Goal: Complete application form: Complete application form

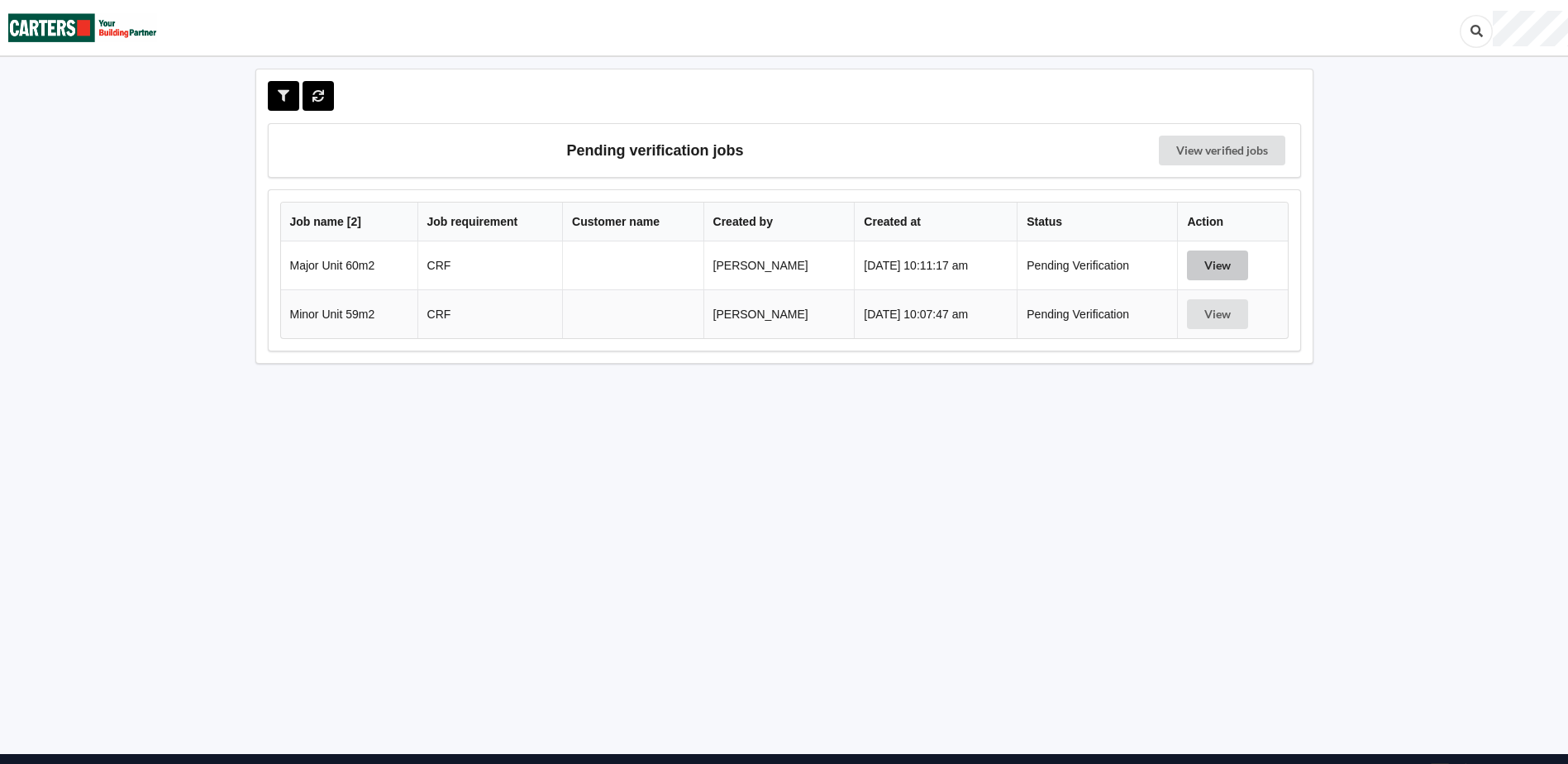
click at [1216, 263] on button "View" at bounding box center [1218, 265] width 62 height 30
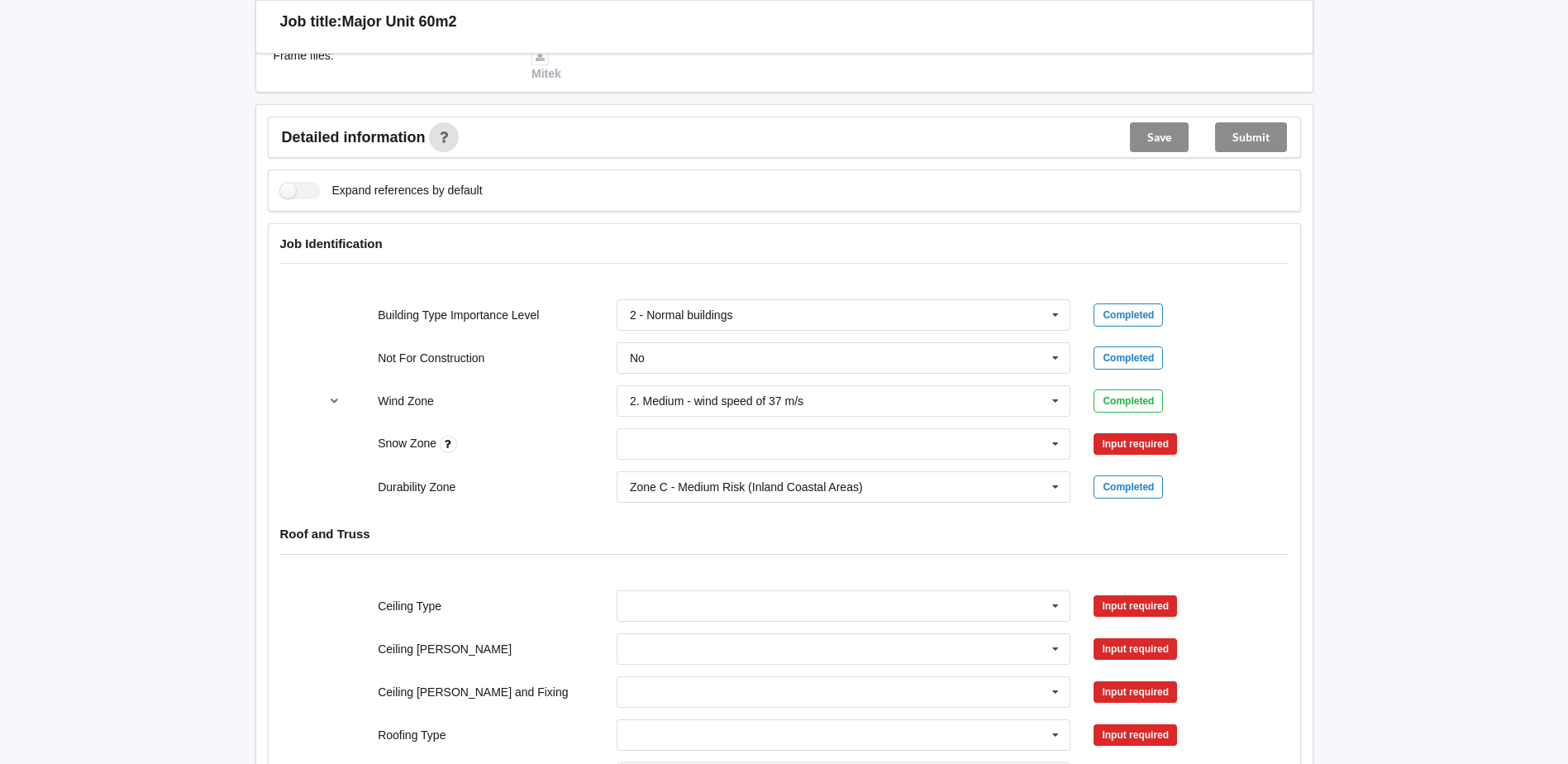
scroll to position [579, 0]
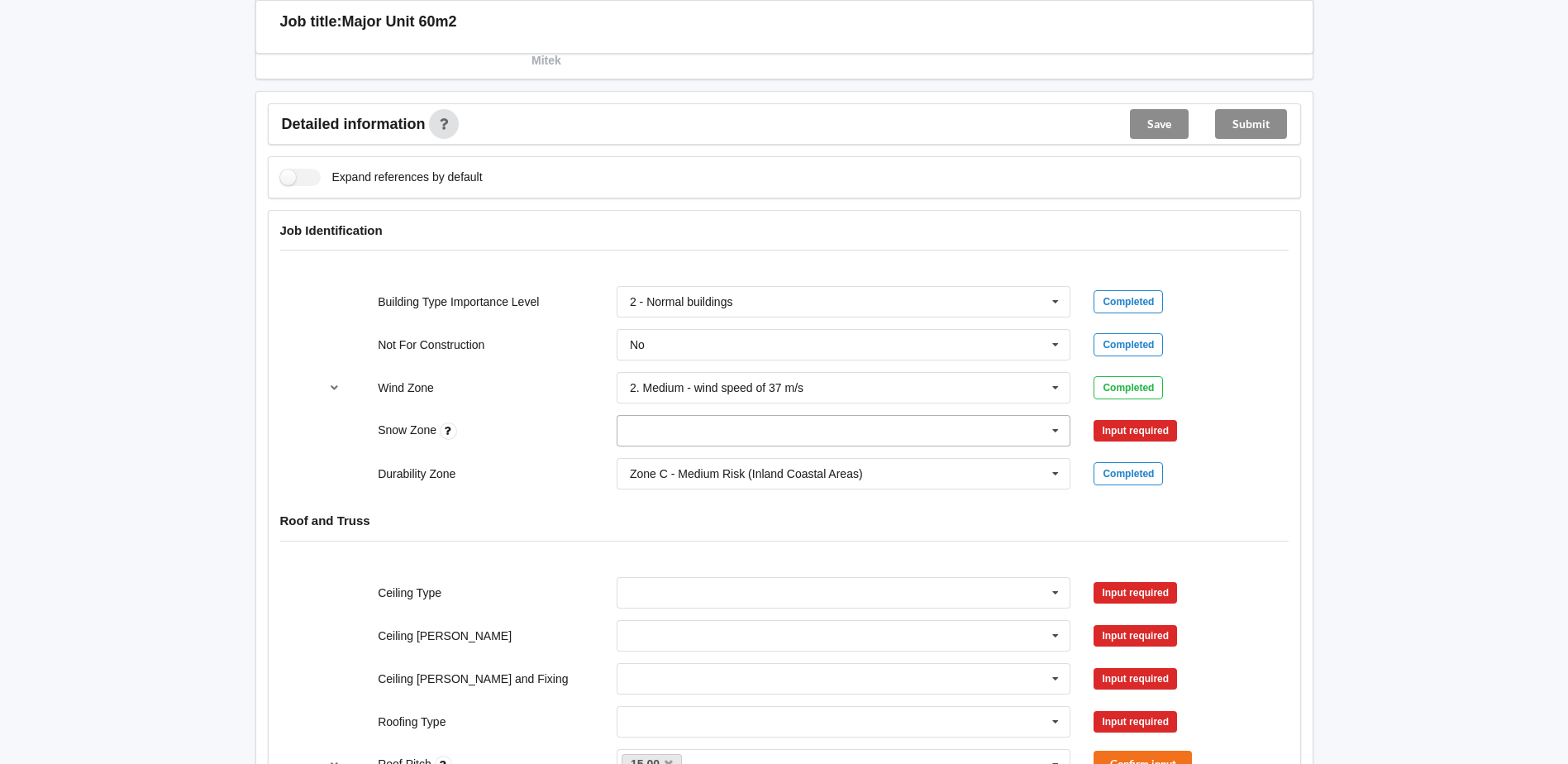
drag, startPoint x: 1048, startPoint y: 427, endPoint x: 963, endPoint y: 432, distance: 85.1
click at [1043, 432] on icon at bounding box center [1055, 431] width 25 height 31
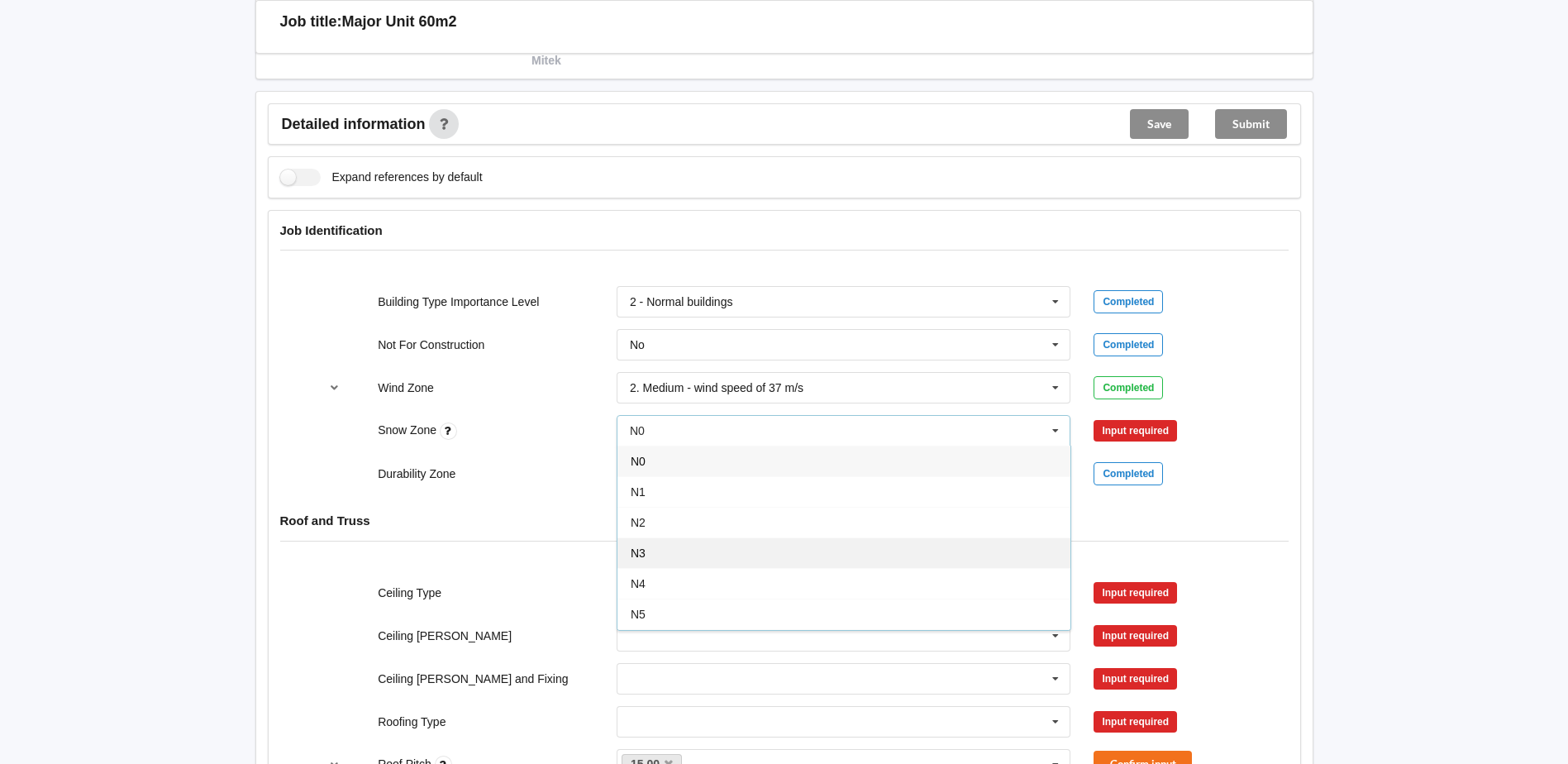
click at [648, 548] on div "N3" at bounding box center [844, 553] width 453 height 31
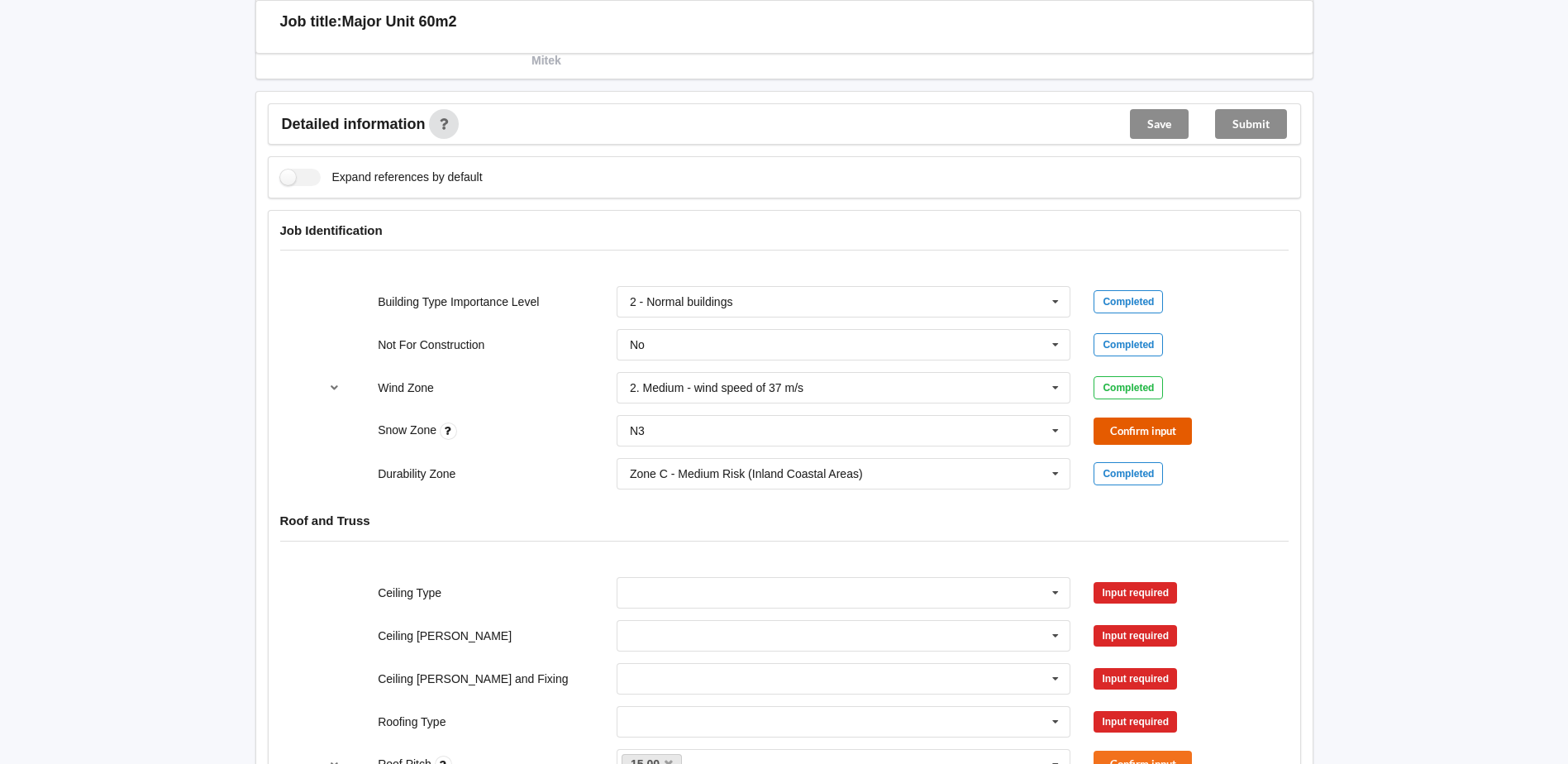
click at [1148, 438] on button "Confirm input" at bounding box center [1142, 431] width 98 height 27
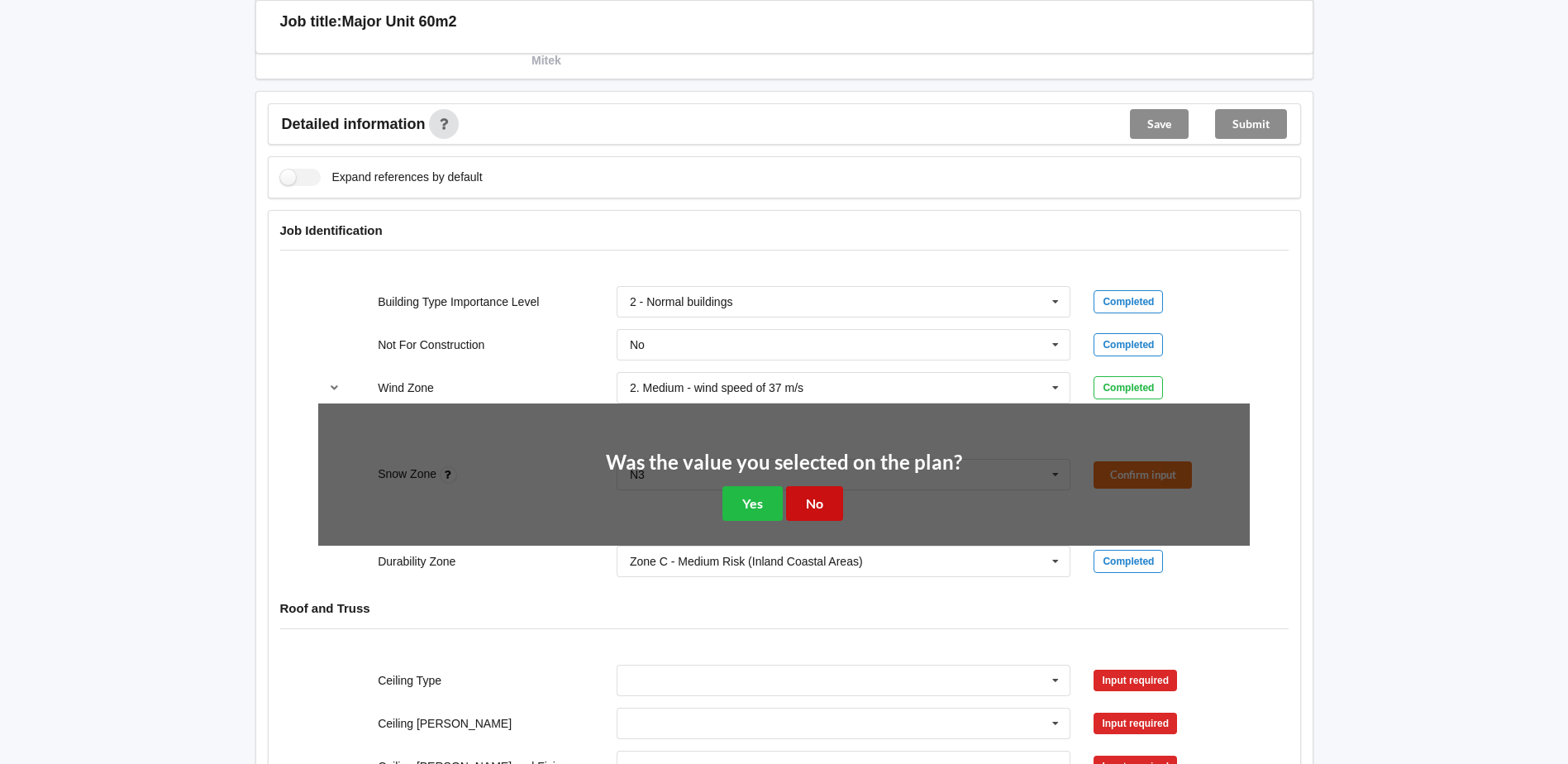
click at [823, 502] on button "No" at bounding box center [815, 503] width 57 height 34
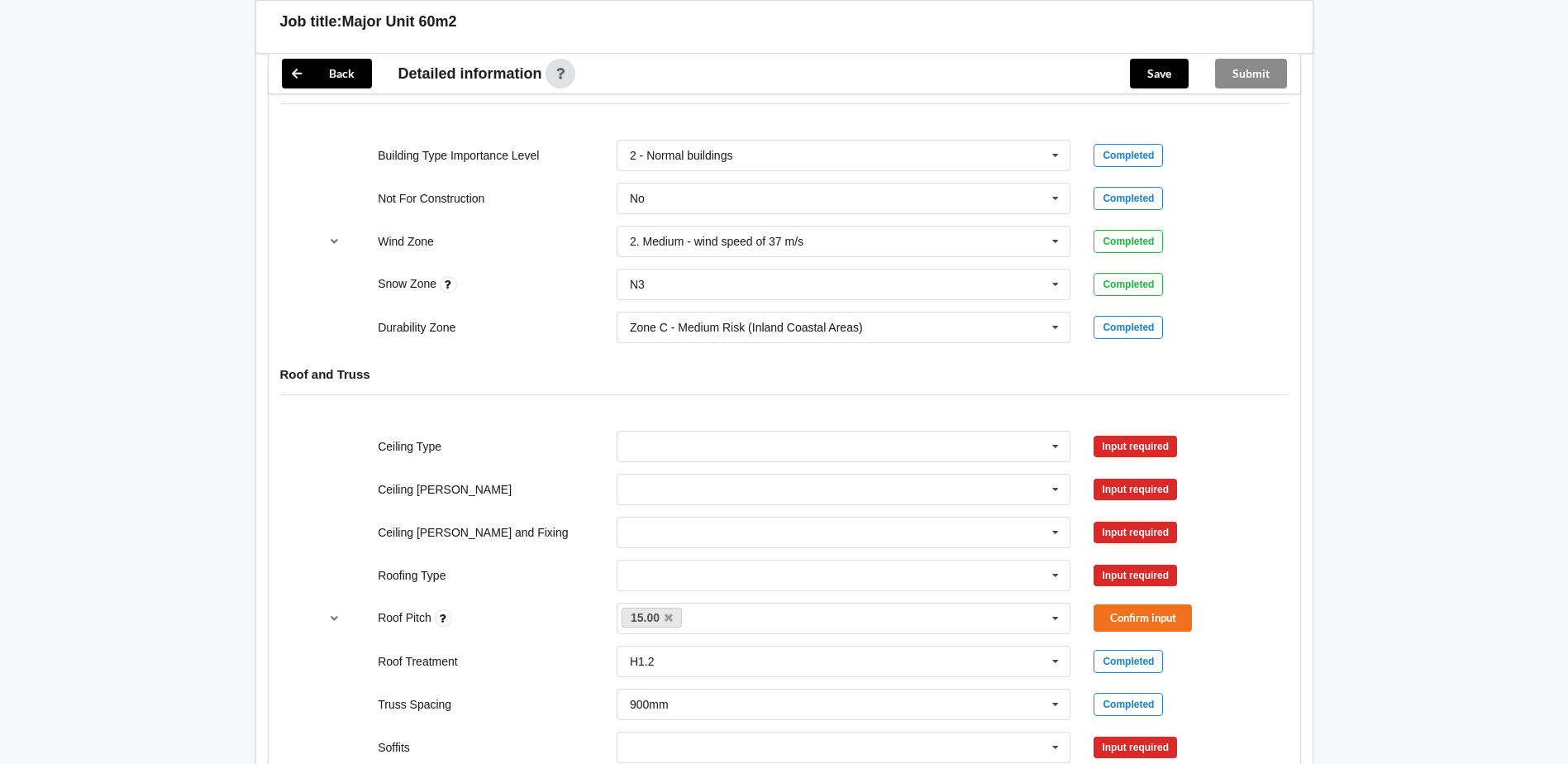
scroll to position [743, 0]
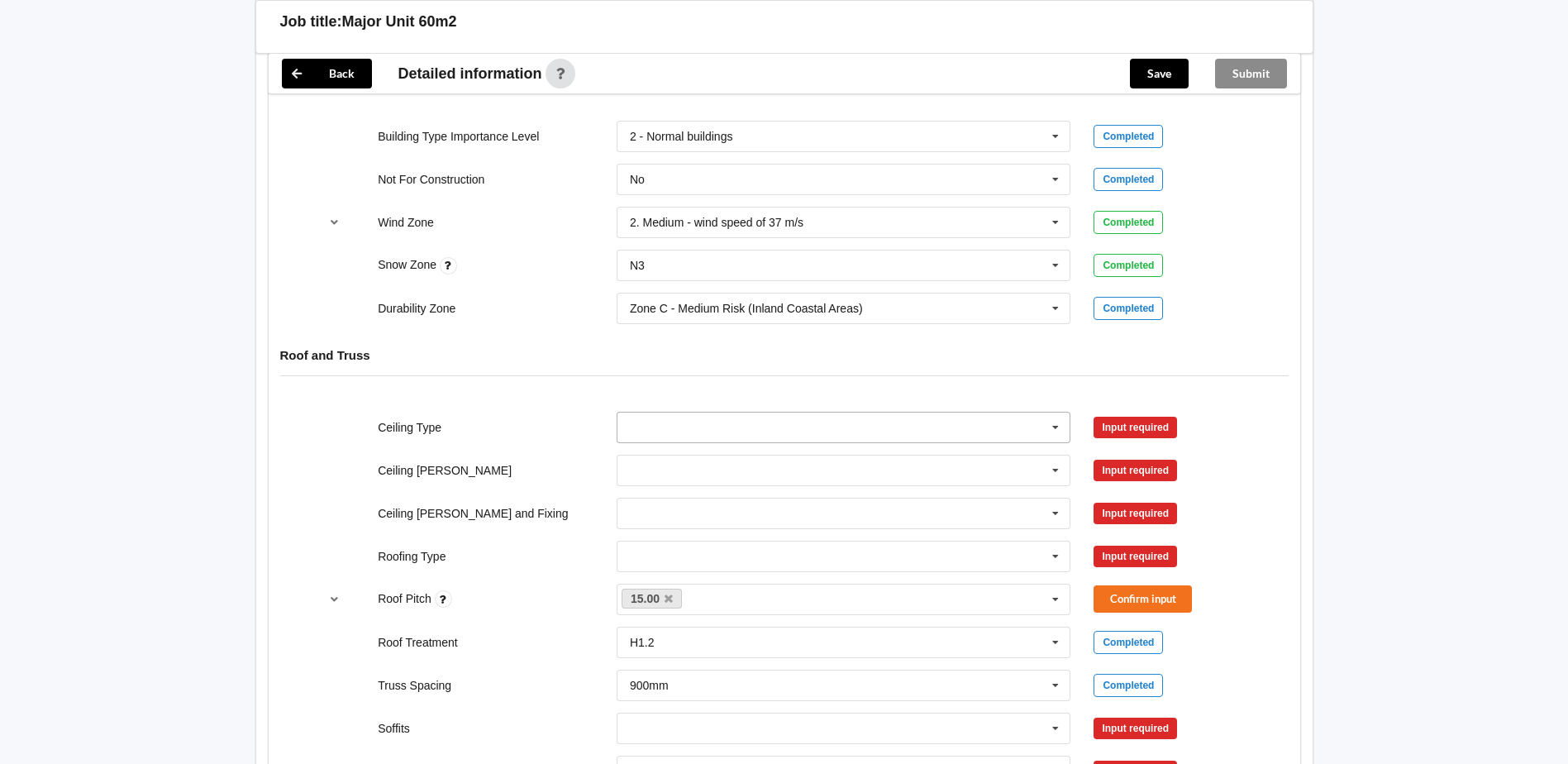
click at [1057, 426] on icon at bounding box center [1055, 428] width 25 height 31
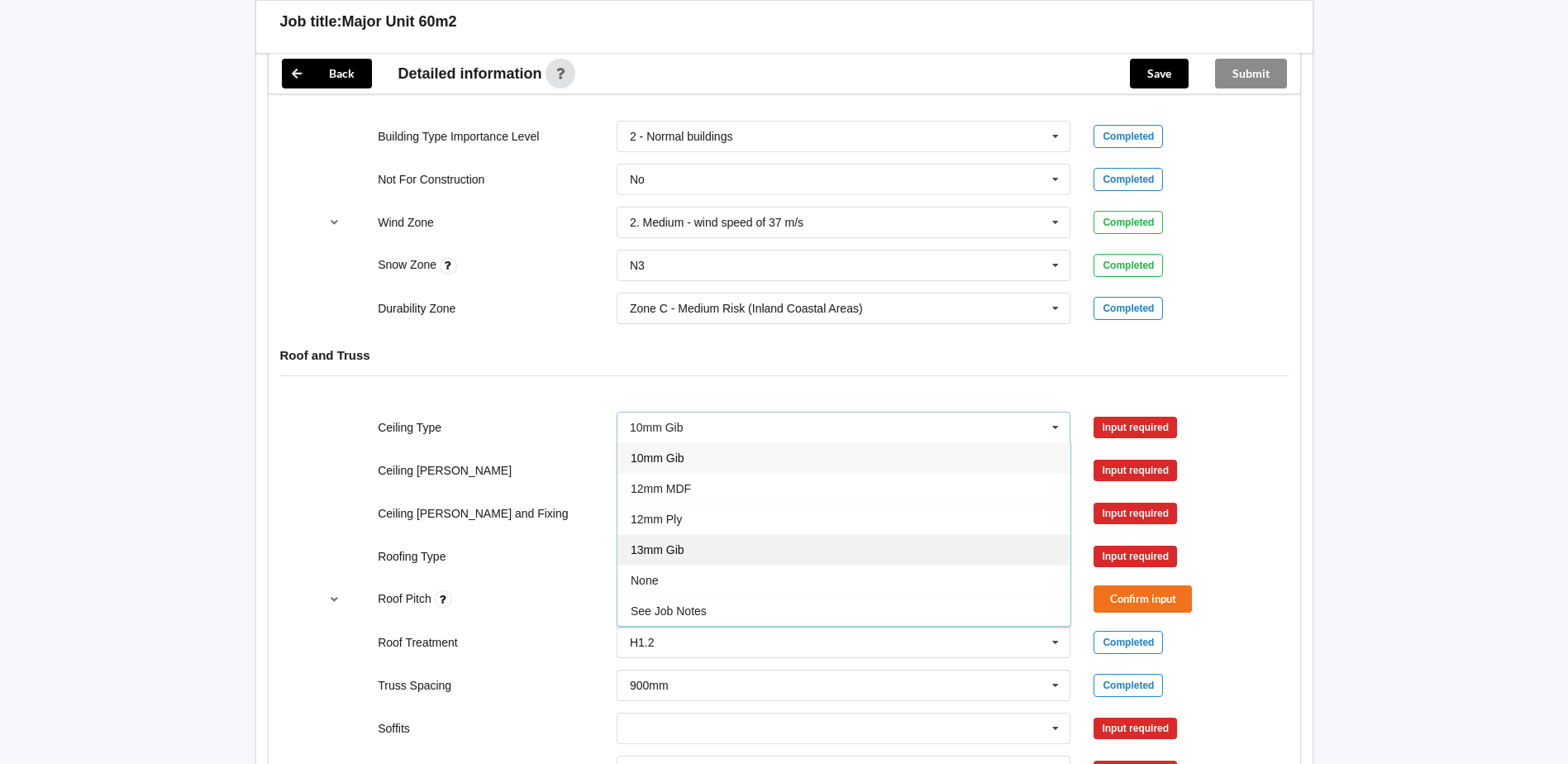
click at [712, 552] on div "13mm Gib" at bounding box center [844, 549] width 453 height 31
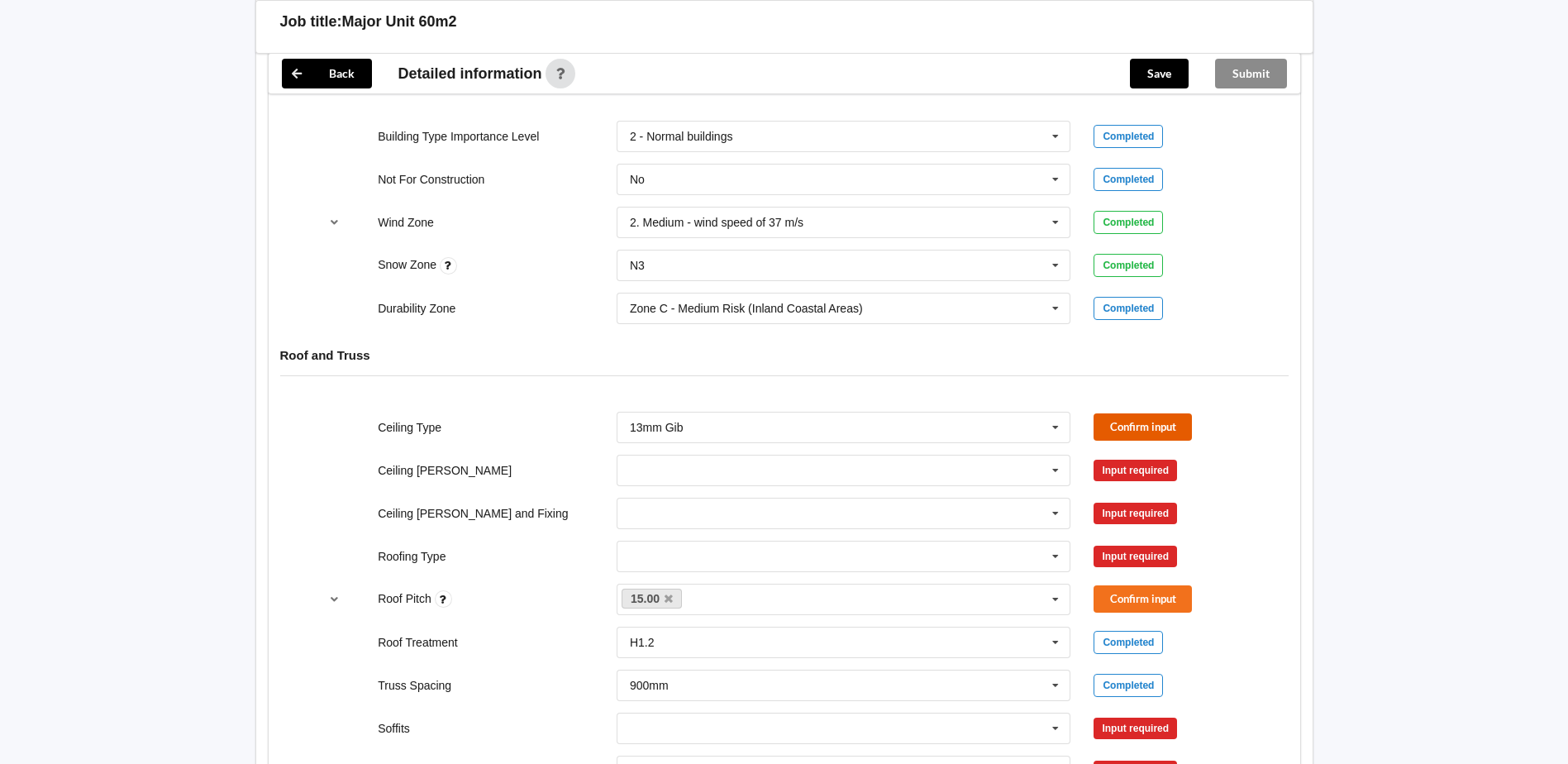
click at [1141, 422] on button "Confirm input" at bounding box center [1142, 427] width 98 height 27
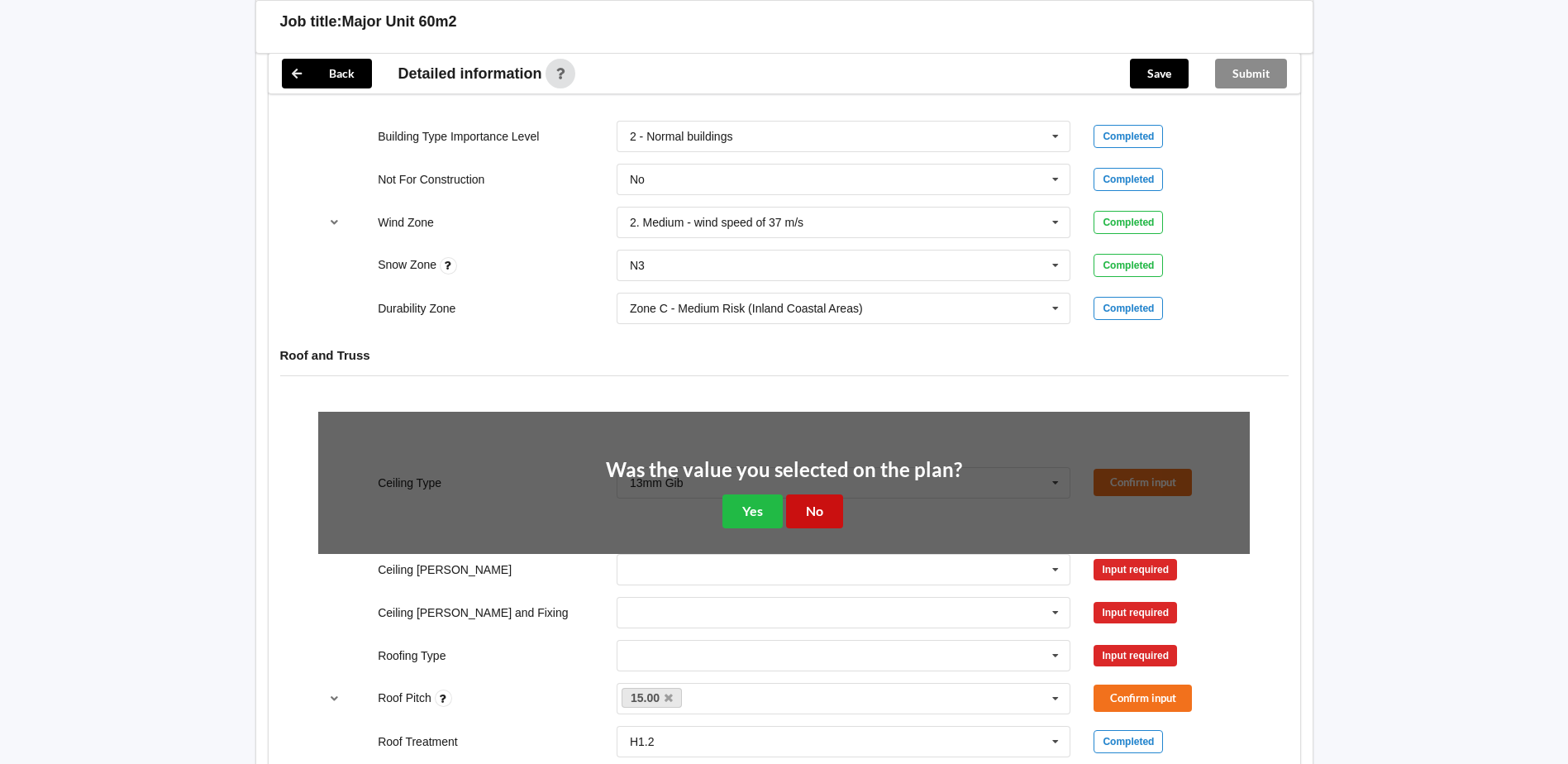
click at [821, 513] on button "No" at bounding box center [815, 511] width 57 height 34
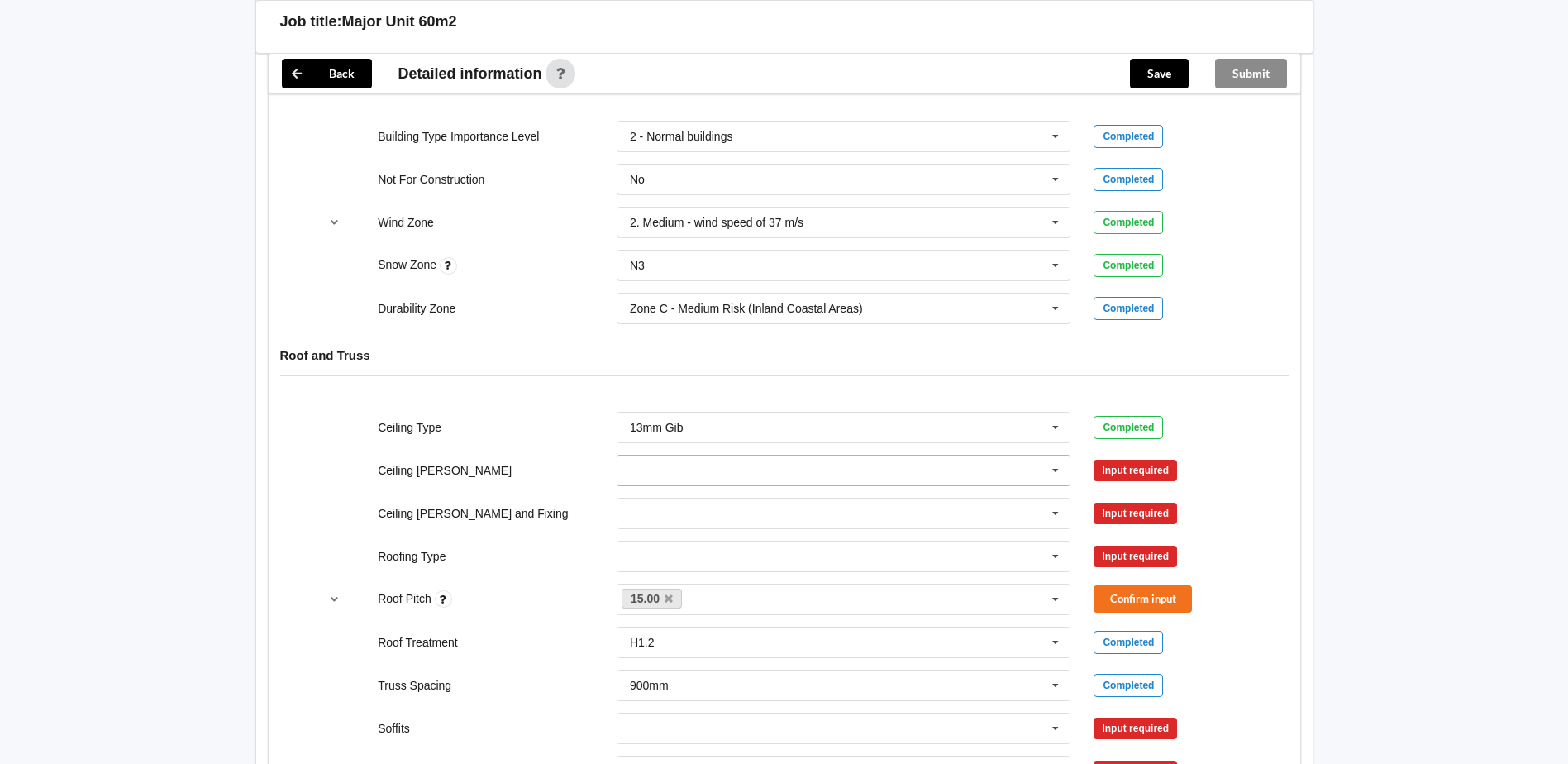
click at [1058, 463] on icon at bounding box center [1055, 471] width 25 height 31
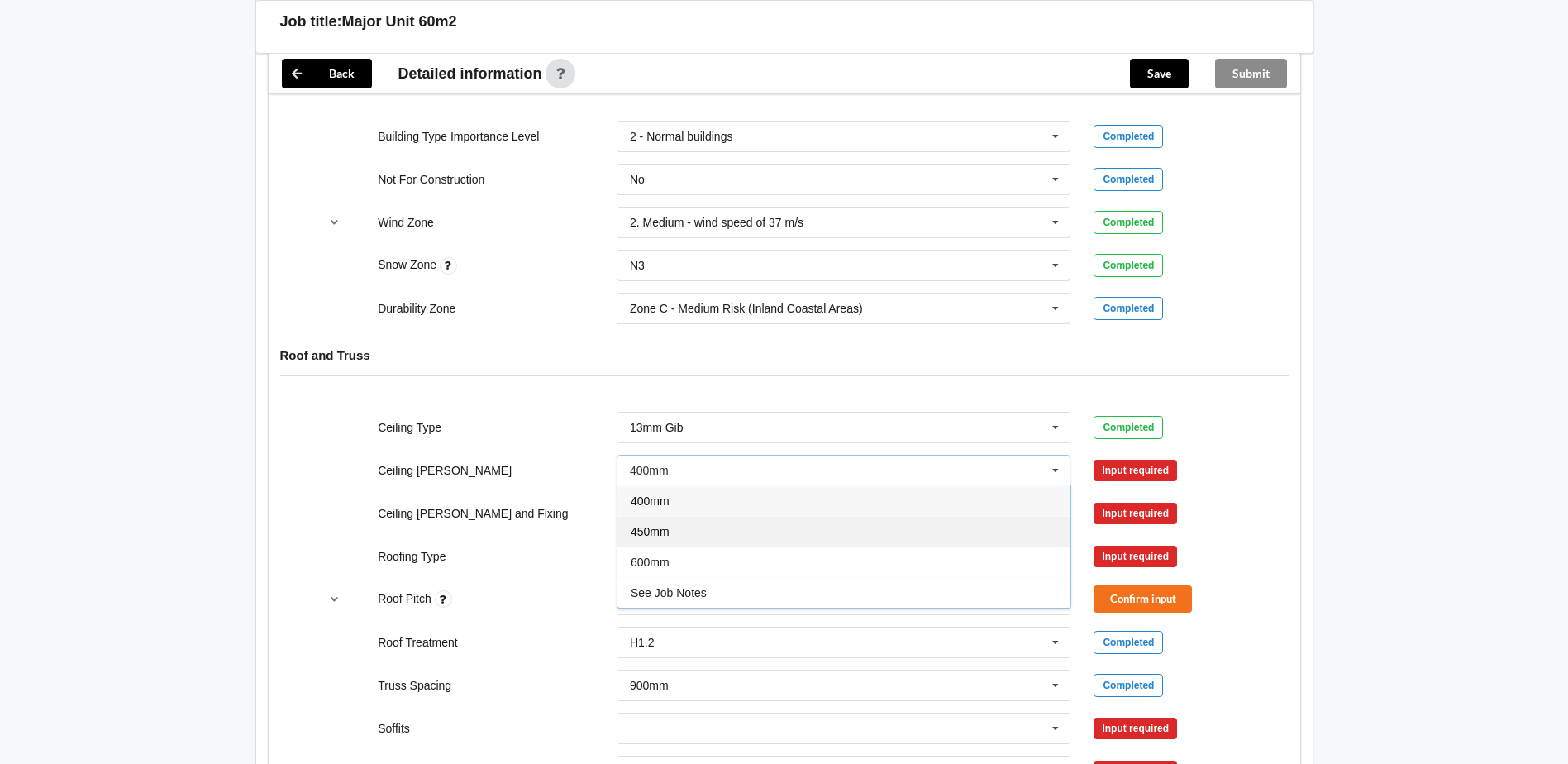
click at [730, 531] on div "450mm" at bounding box center [844, 531] width 453 height 31
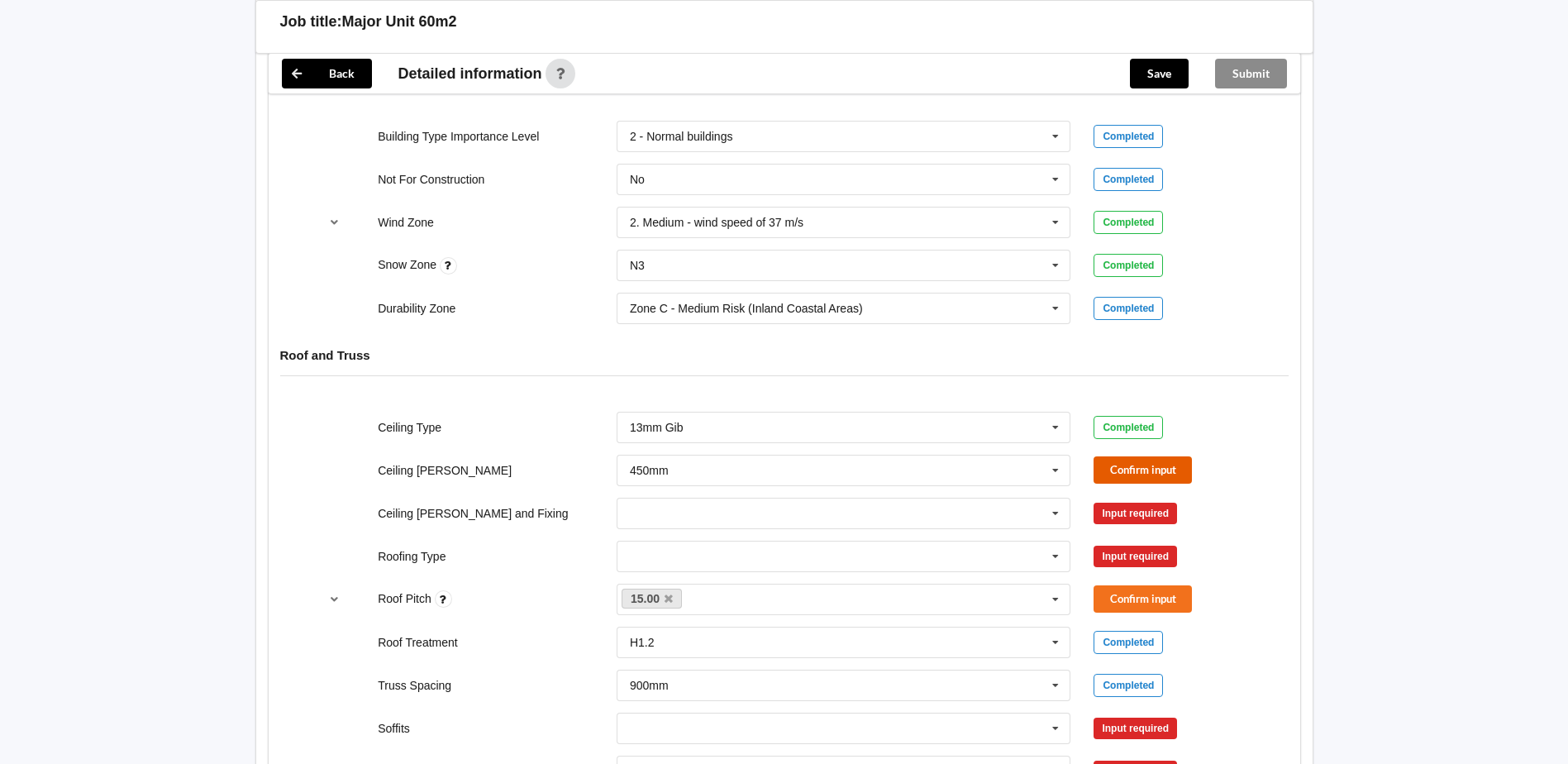
click at [1156, 466] on button "Confirm input" at bounding box center [1142, 470] width 98 height 27
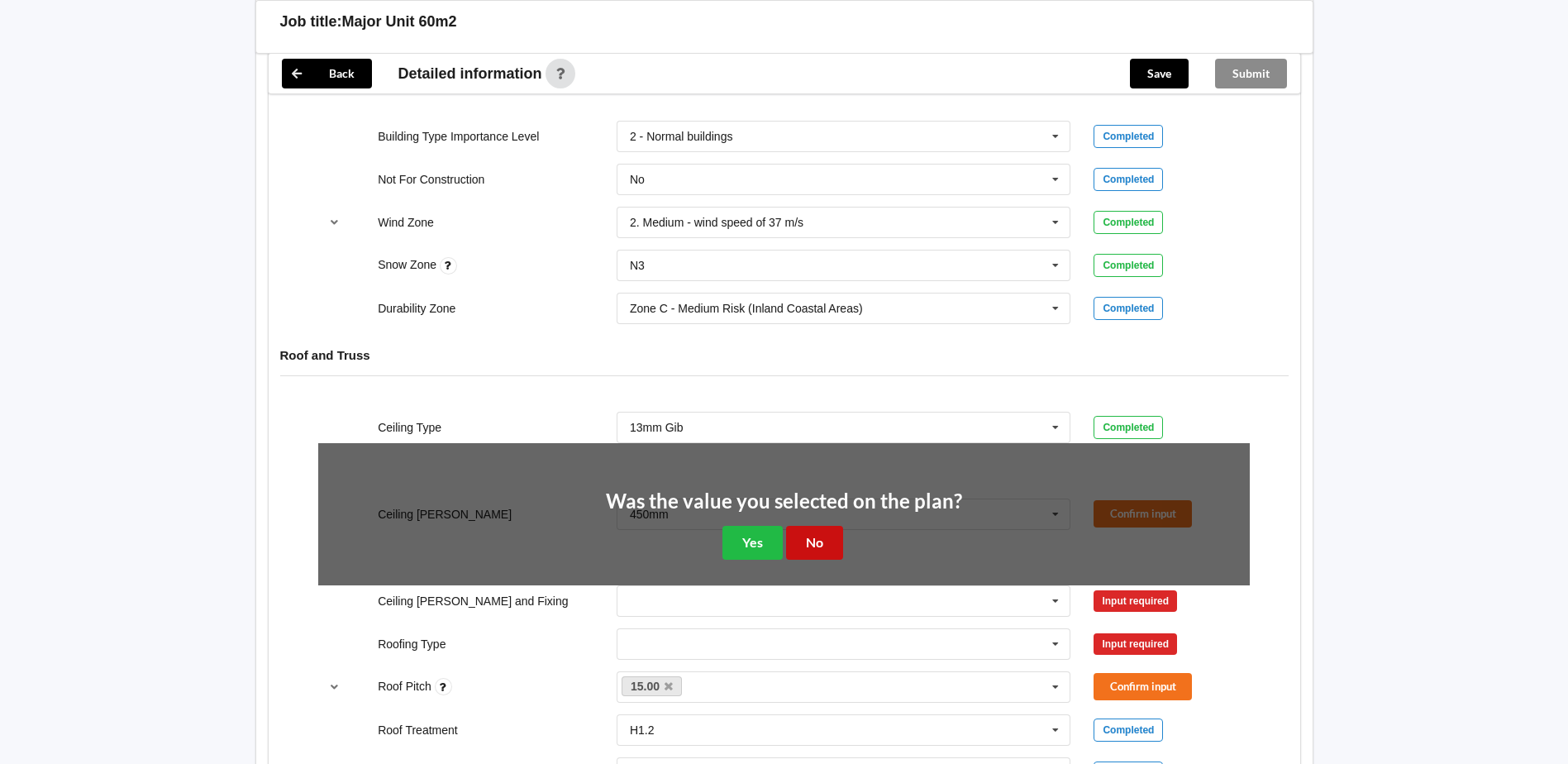
drag, startPoint x: 825, startPoint y: 539, endPoint x: 849, endPoint y: 534, distance: 24.5
click at [826, 539] on button "No" at bounding box center [815, 543] width 57 height 34
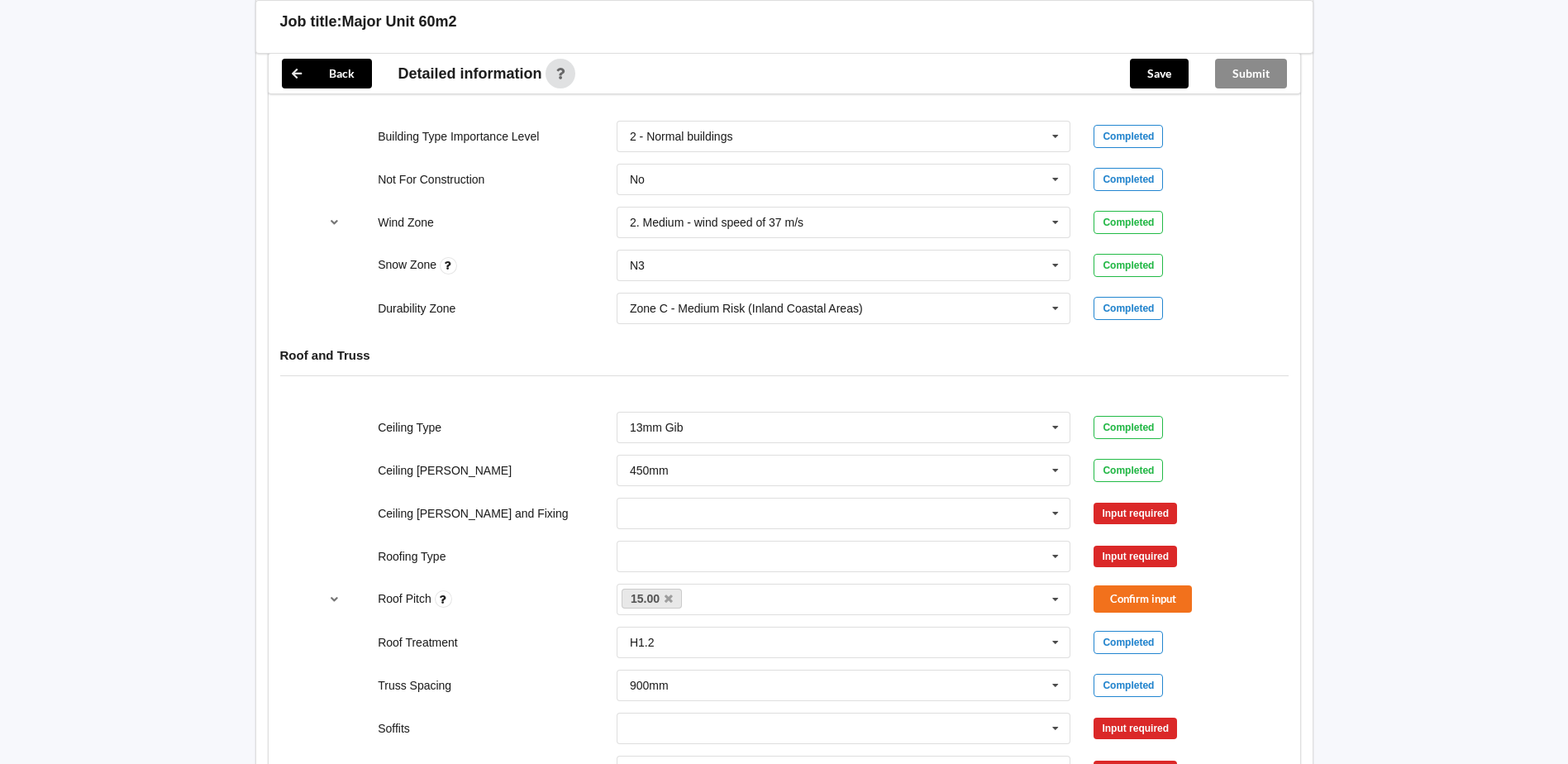
click at [1155, 519] on div "Input required" at bounding box center [1135, 513] width 84 height 21
click at [1147, 518] on div "Input required" at bounding box center [1135, 513] width 84 height 21
click at [1060, 512] on icon at bounding box center [1055, 514] width 25 height 31
drag, startPoint x: 822, startPoint y: 670, endPoint x: 988, endPoint y: 600, distance: 180.2
click at [831, 665] on div "Suspended - Metal on clips or Grid" at bounding box center [844, 666] width 453 height 31
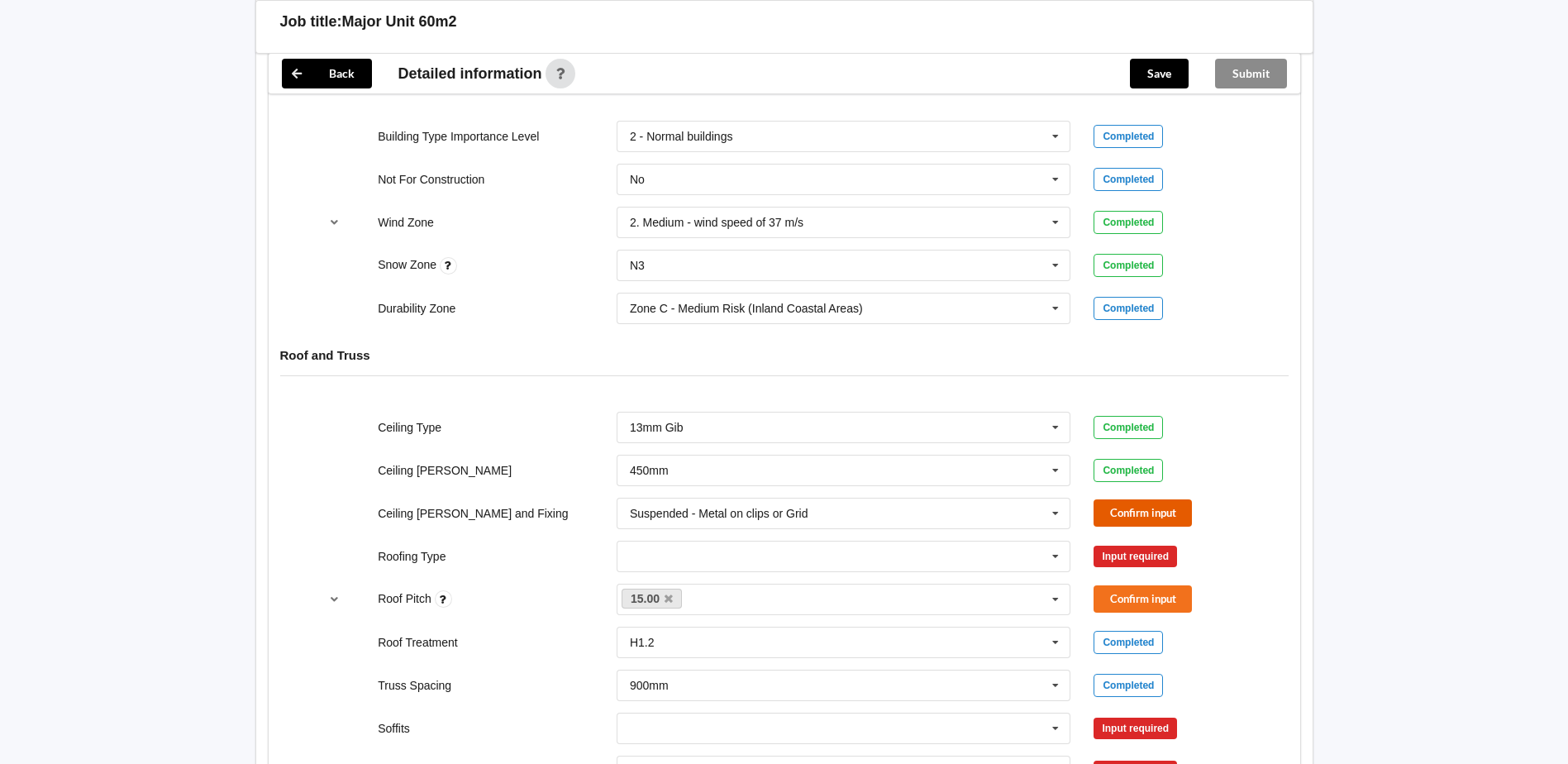
click at [1156, 502] on button "Confirm input" at bounding box center [1142, 513] width 98 height 27
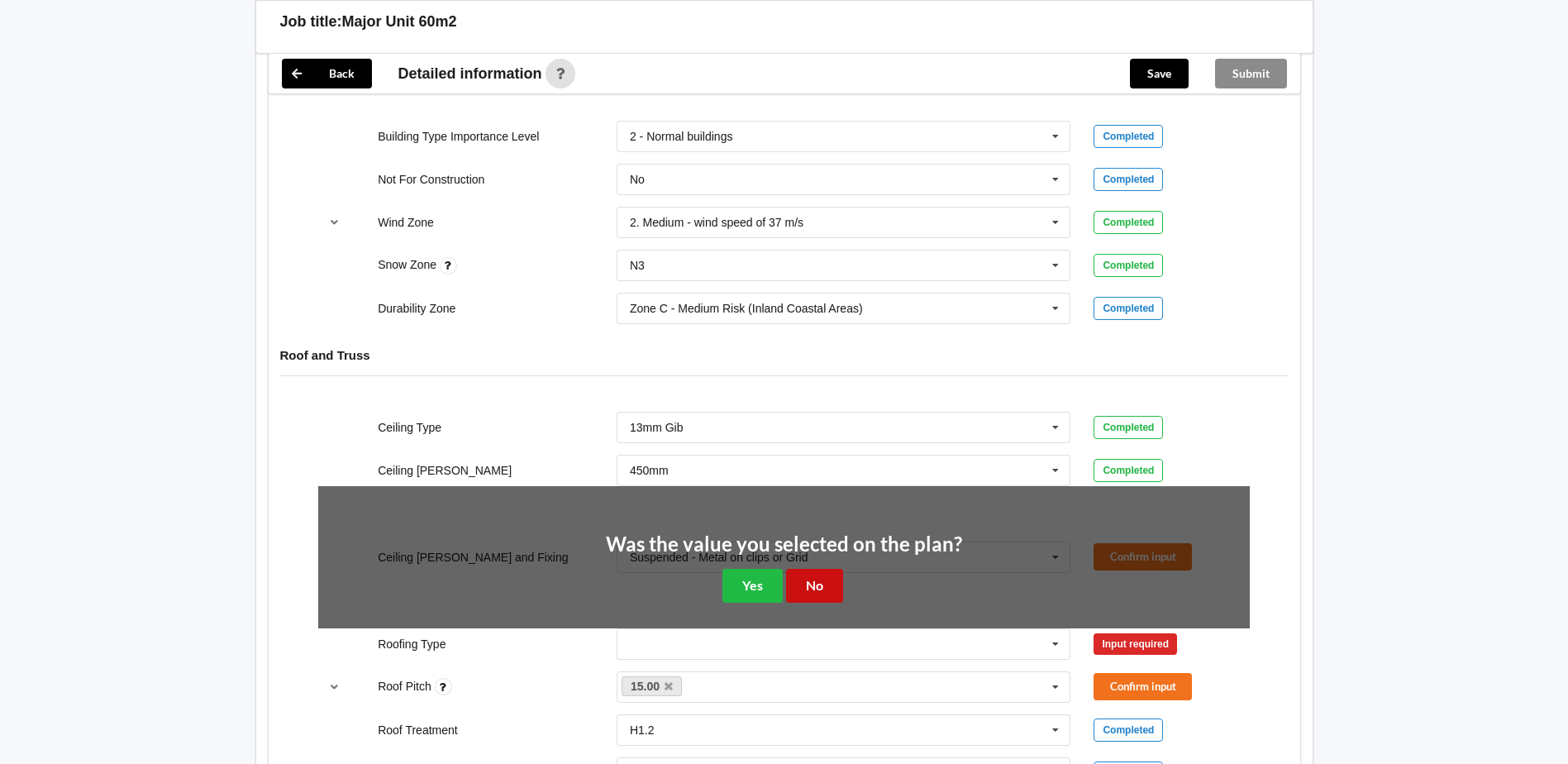
click at [816, 580] on button "No" at bounding box center [815, 585] width 57 height 34
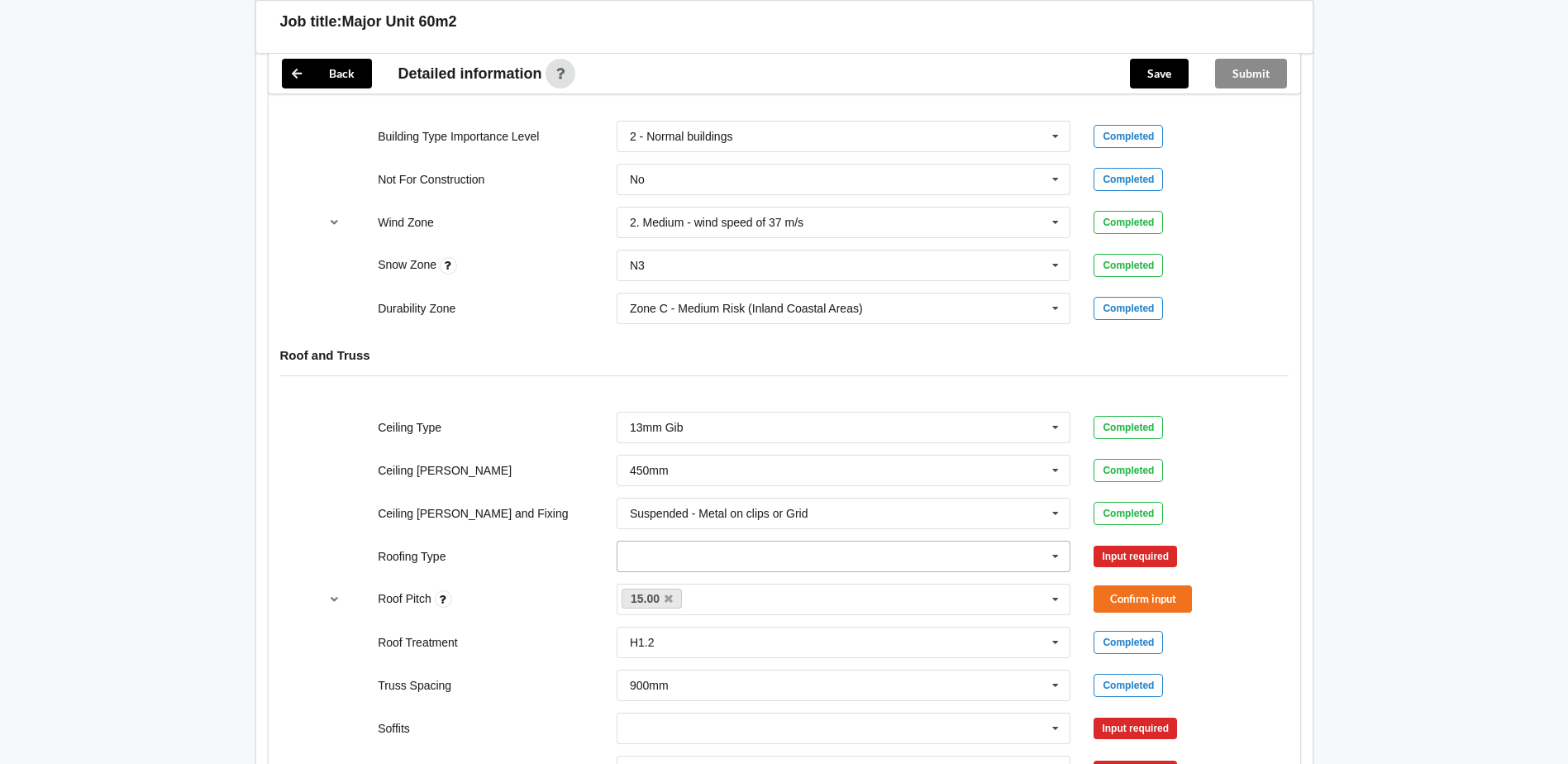
click at [1058, 549] on icon at bounding box center [1055, 556] width 25 height 31
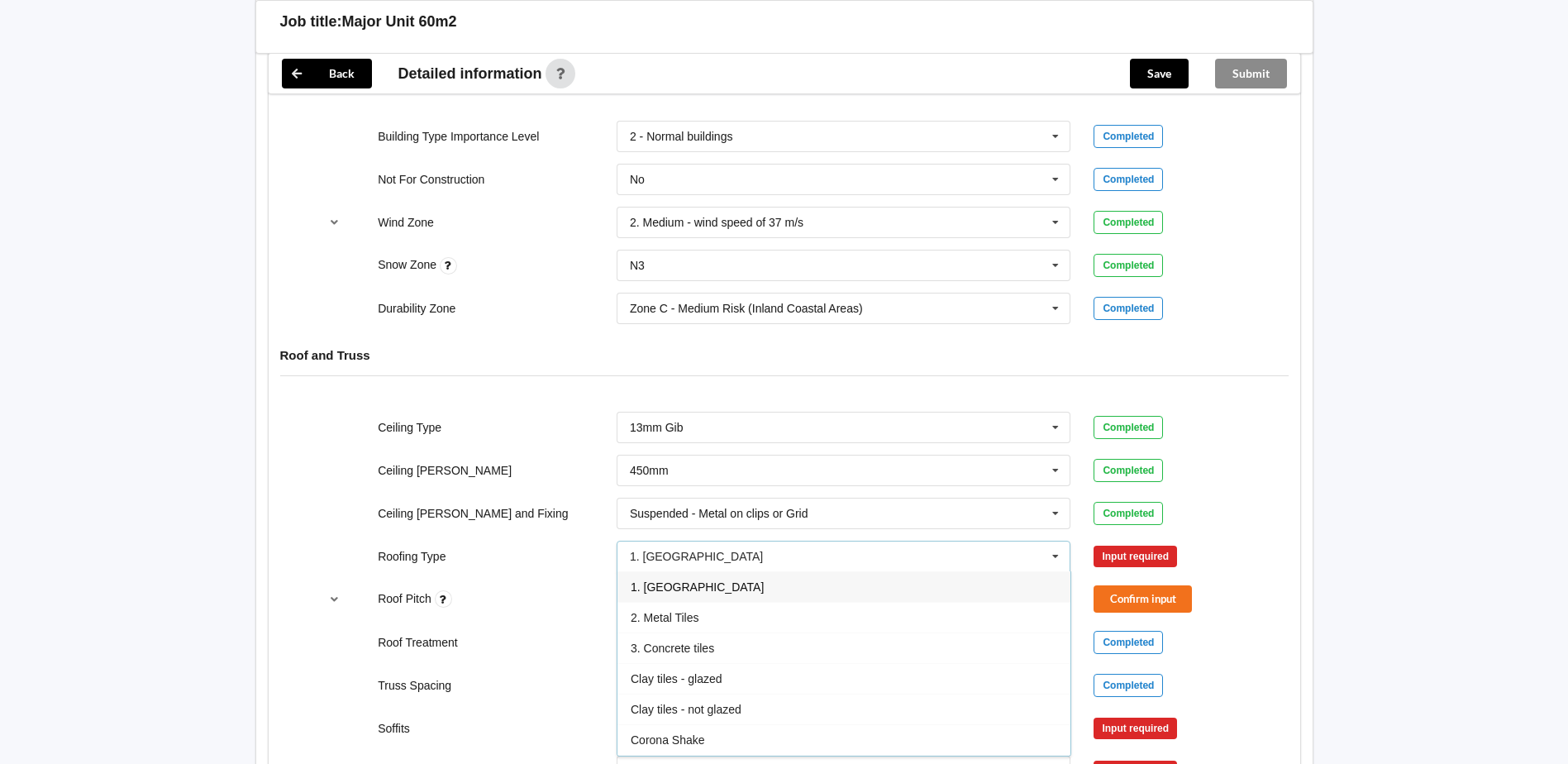
click at [757, 597] on div "1. [GEOGRAPHIC_DATA]" at bounding box center [844, 586] width 453 height 31
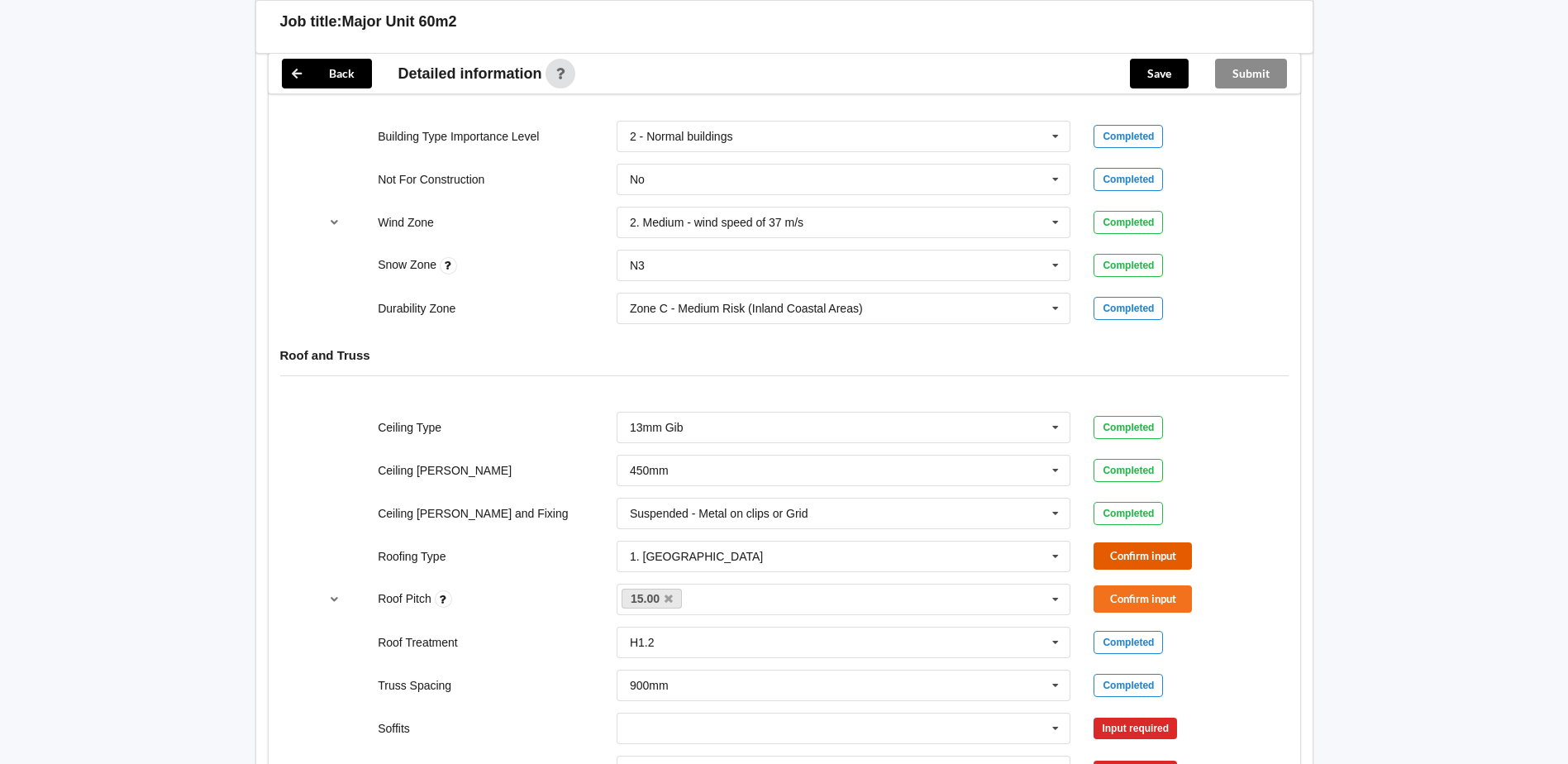
click at [1170, 554] on button "Confirm input" at bounding box center [1142, 555] width 98 height 27
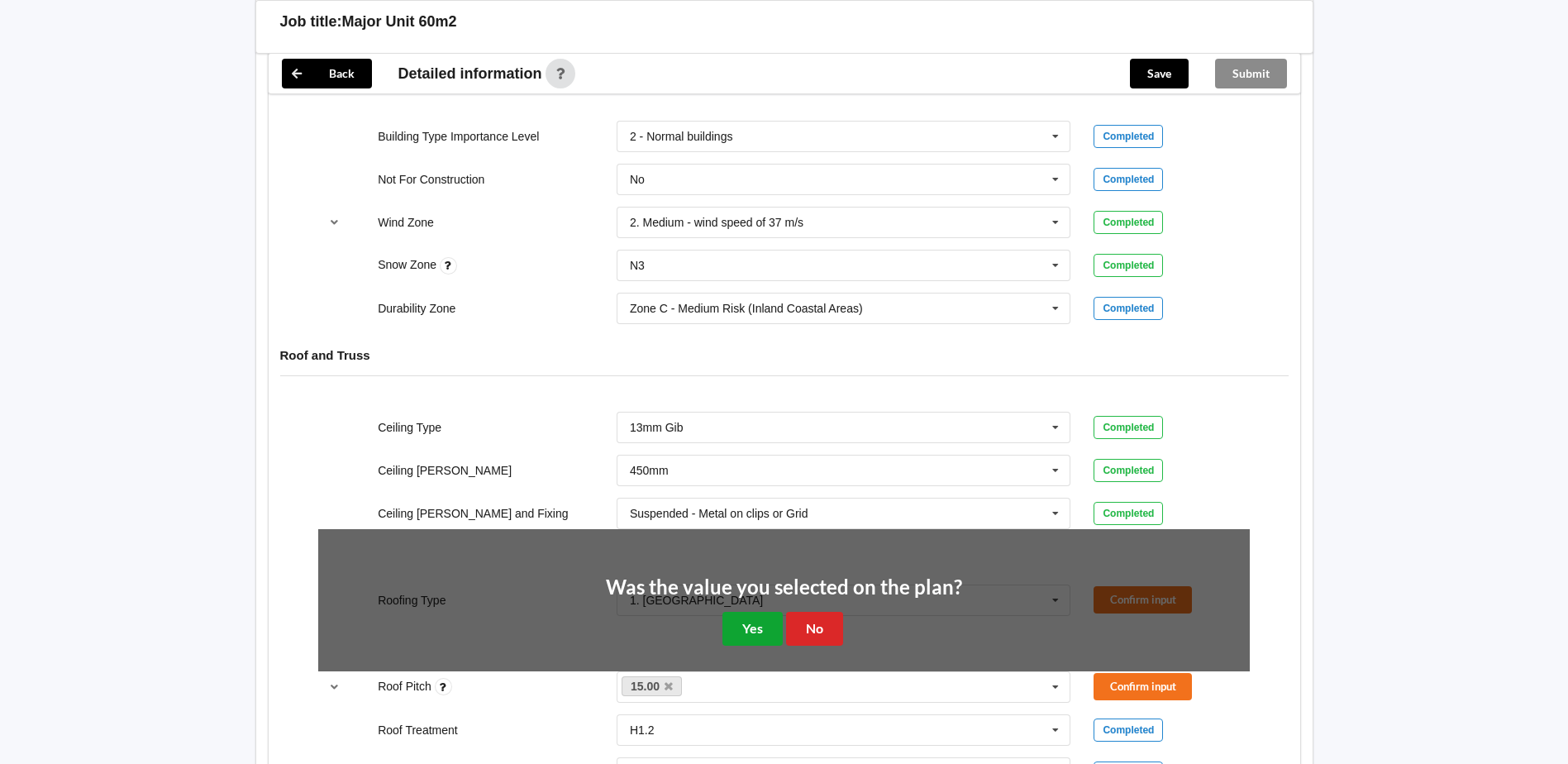
click at [754, 627] on button "Yes" at bounding box center [752, 629] width 61 height 34
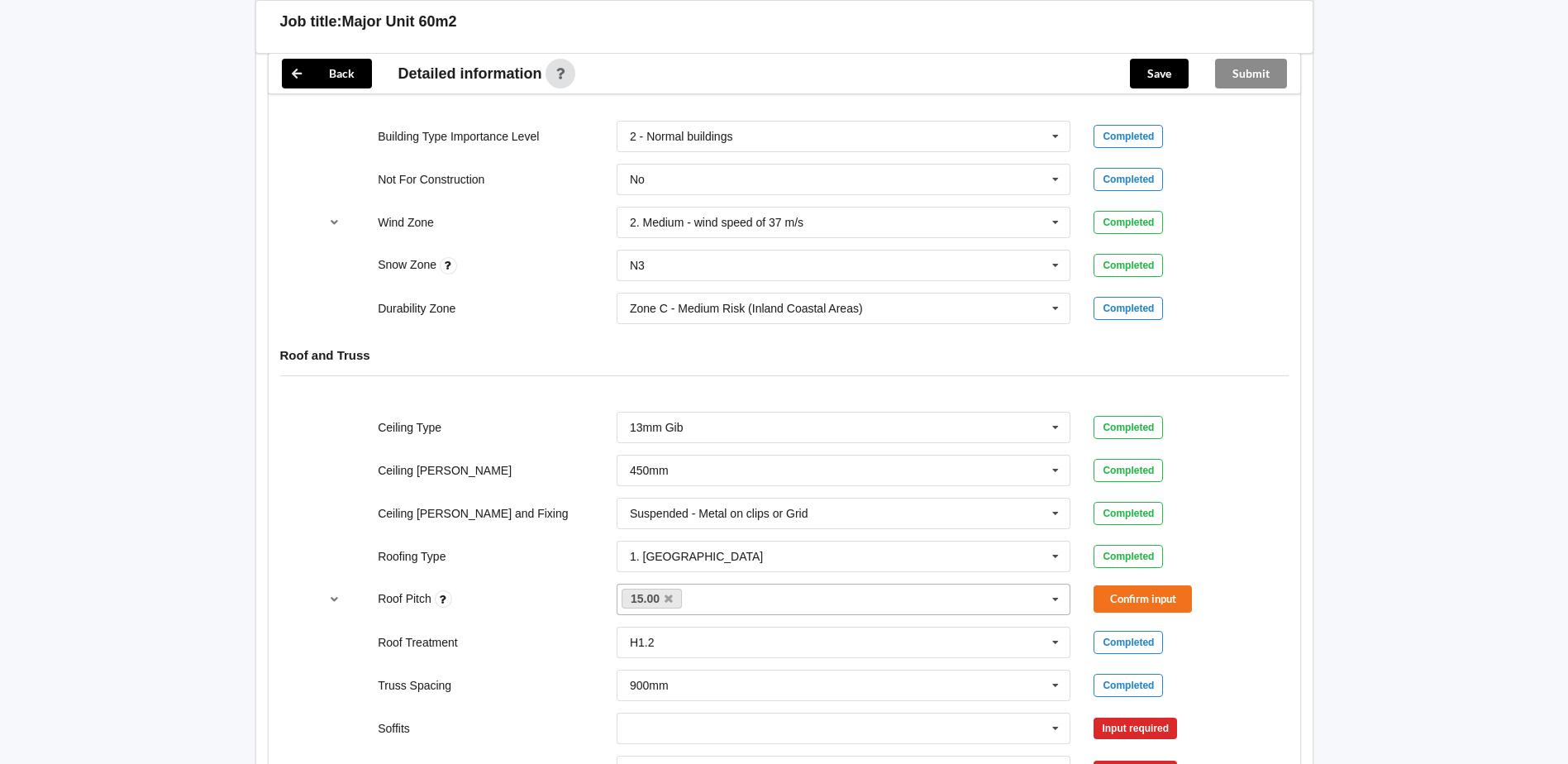
scroll to position [826, 0]
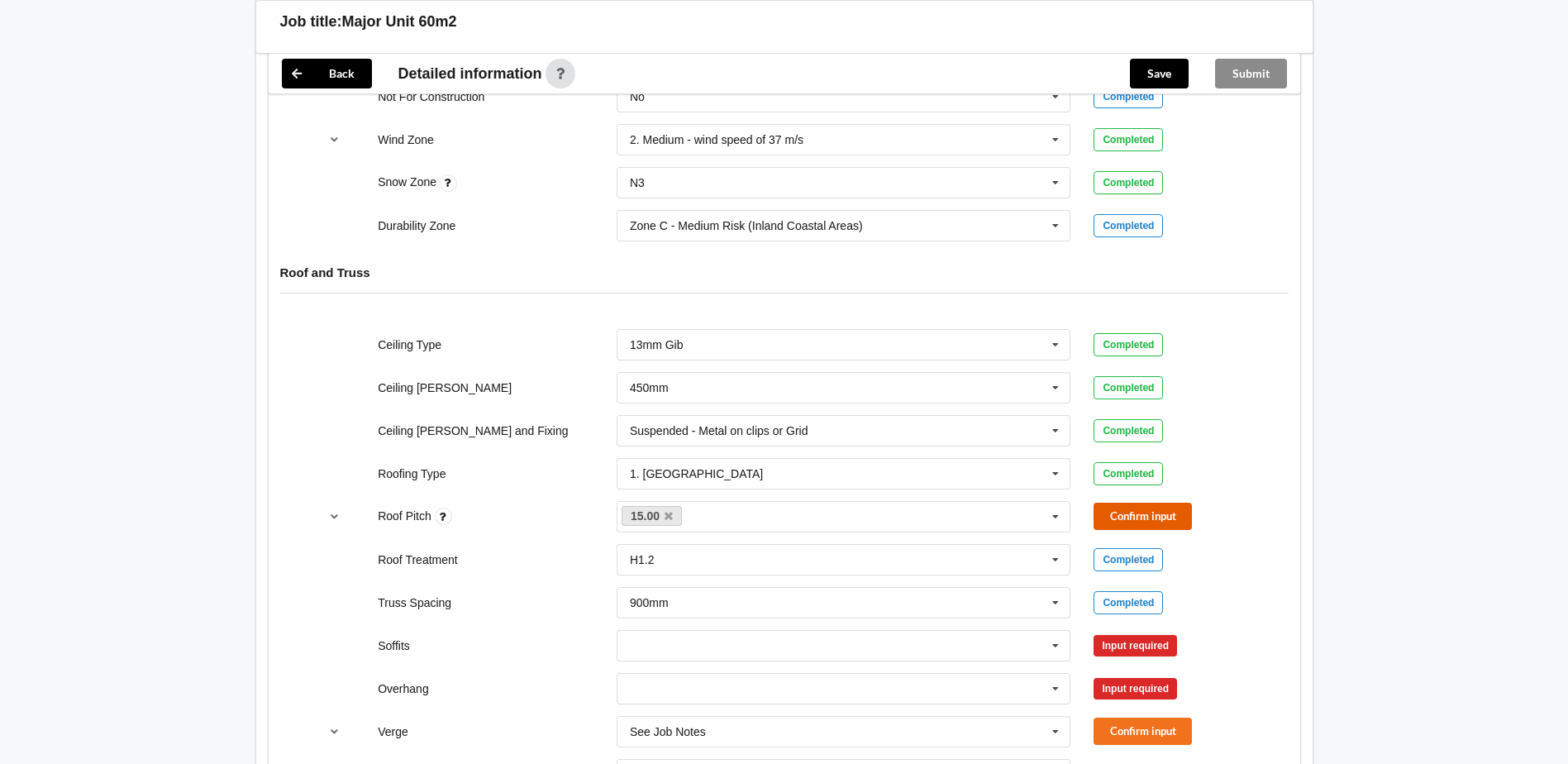
click at [1132, 515] on button "Confirm input" at bounding box center [1142, 516] width 98 height 27
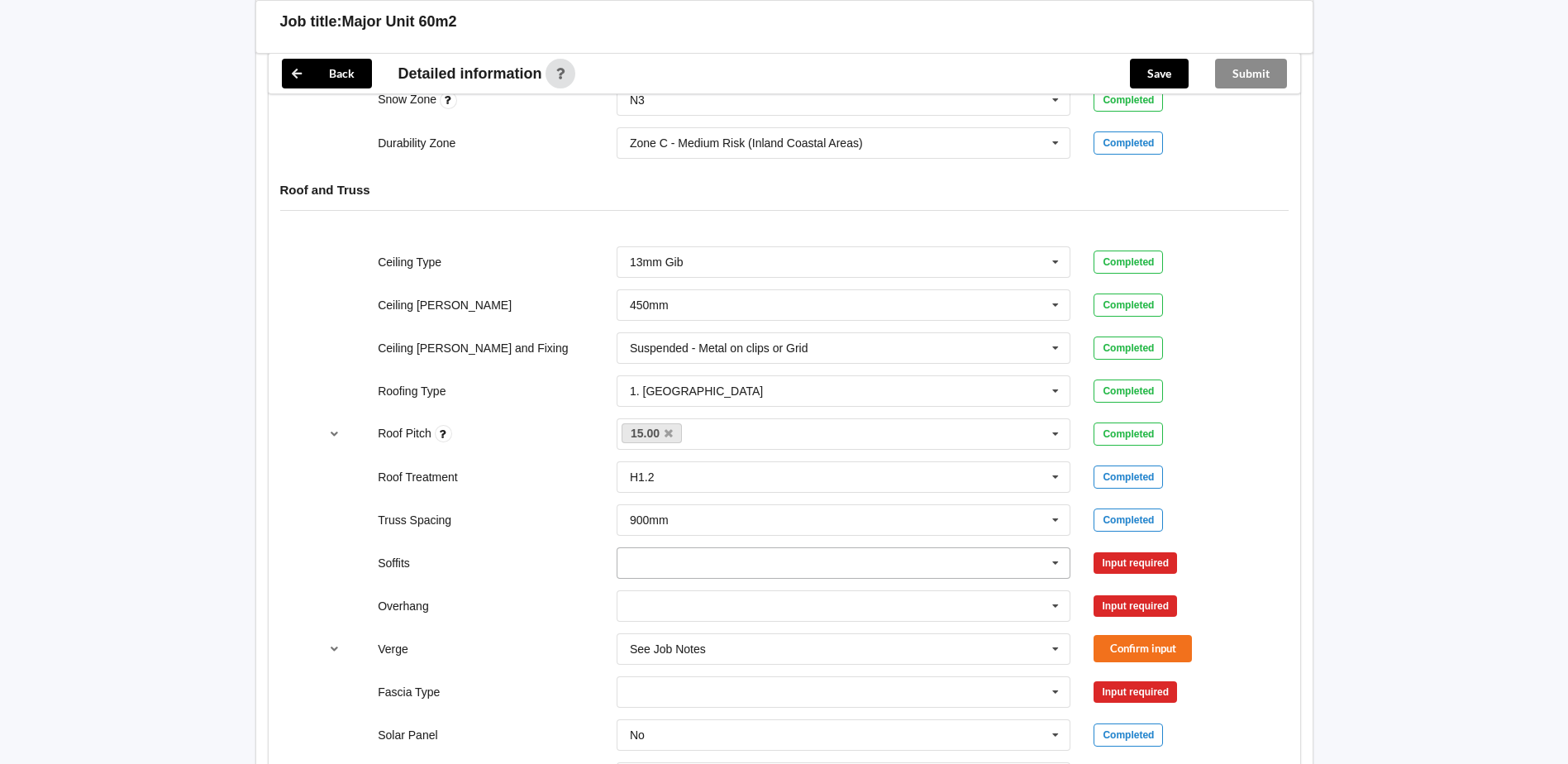
click at [1060, 565] on icon at bounding box center [1055, 563] width 25 height 31
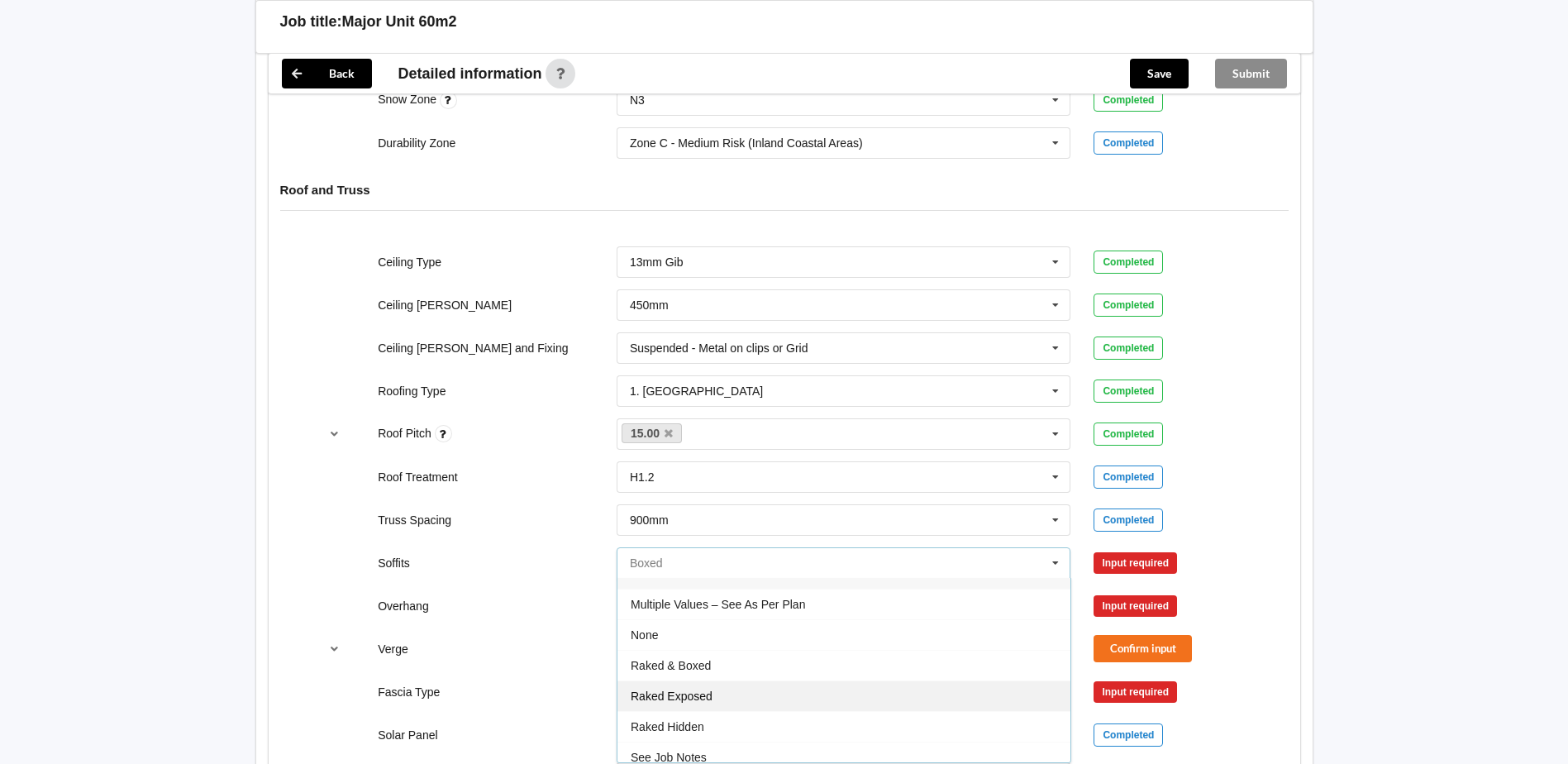
scroll to position [30, 0]
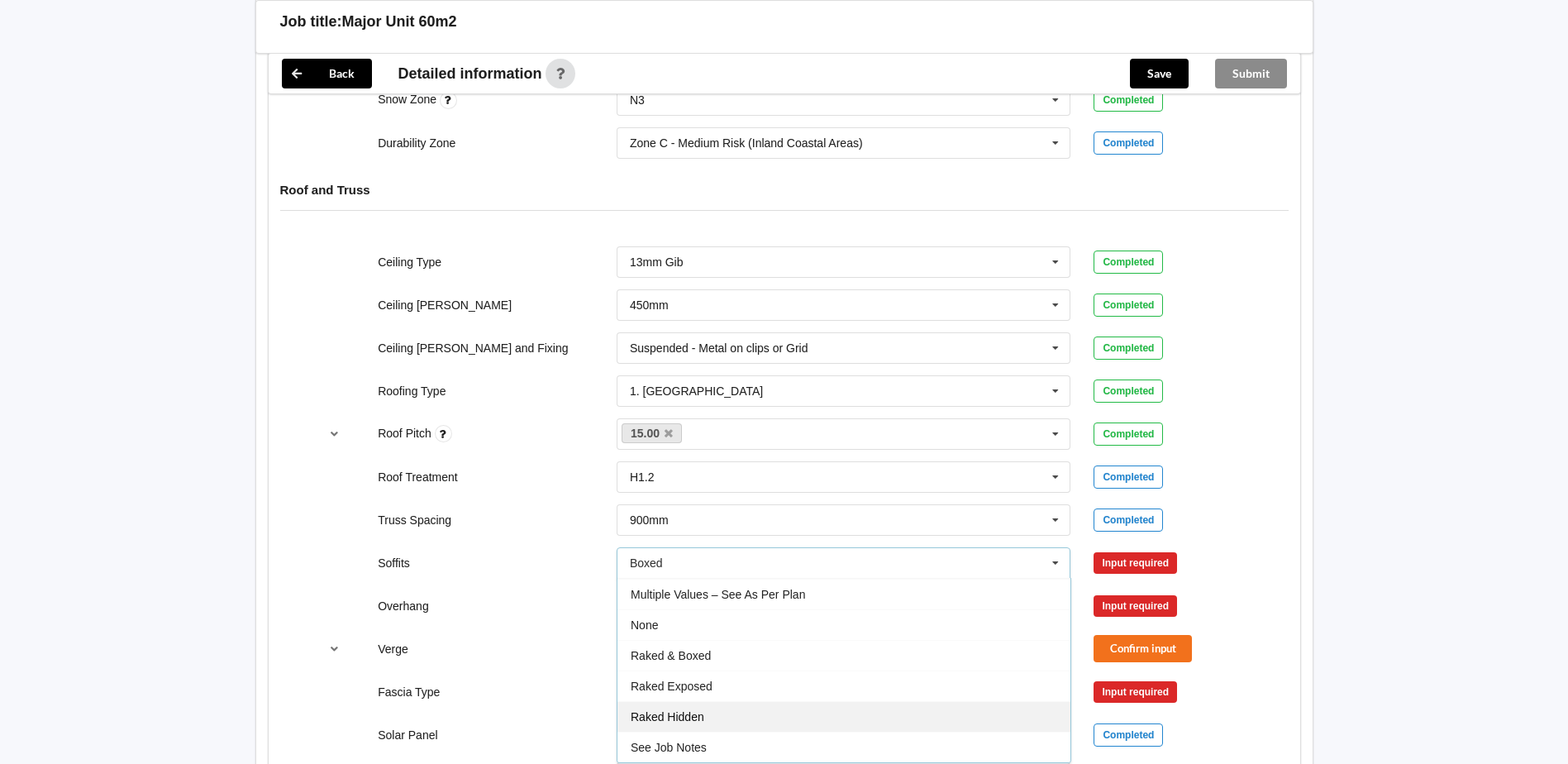
click at [723, 708] on div "Raked Hidden" at bounding box center [844, 716] width 453 height 31
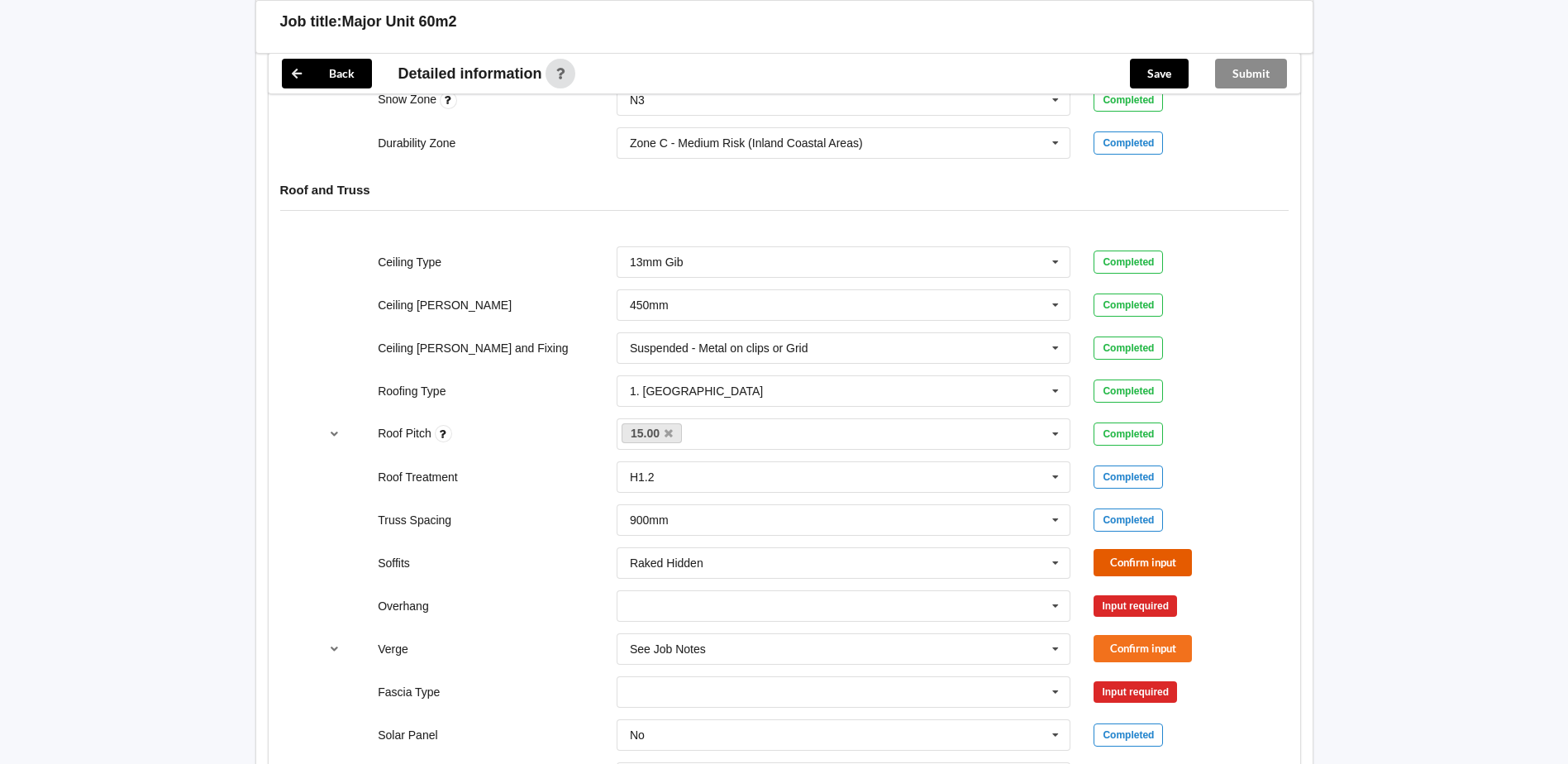
click at [1158, 556] on button "Confirm input" at bounding box center [1142, 562] width 98 height 27
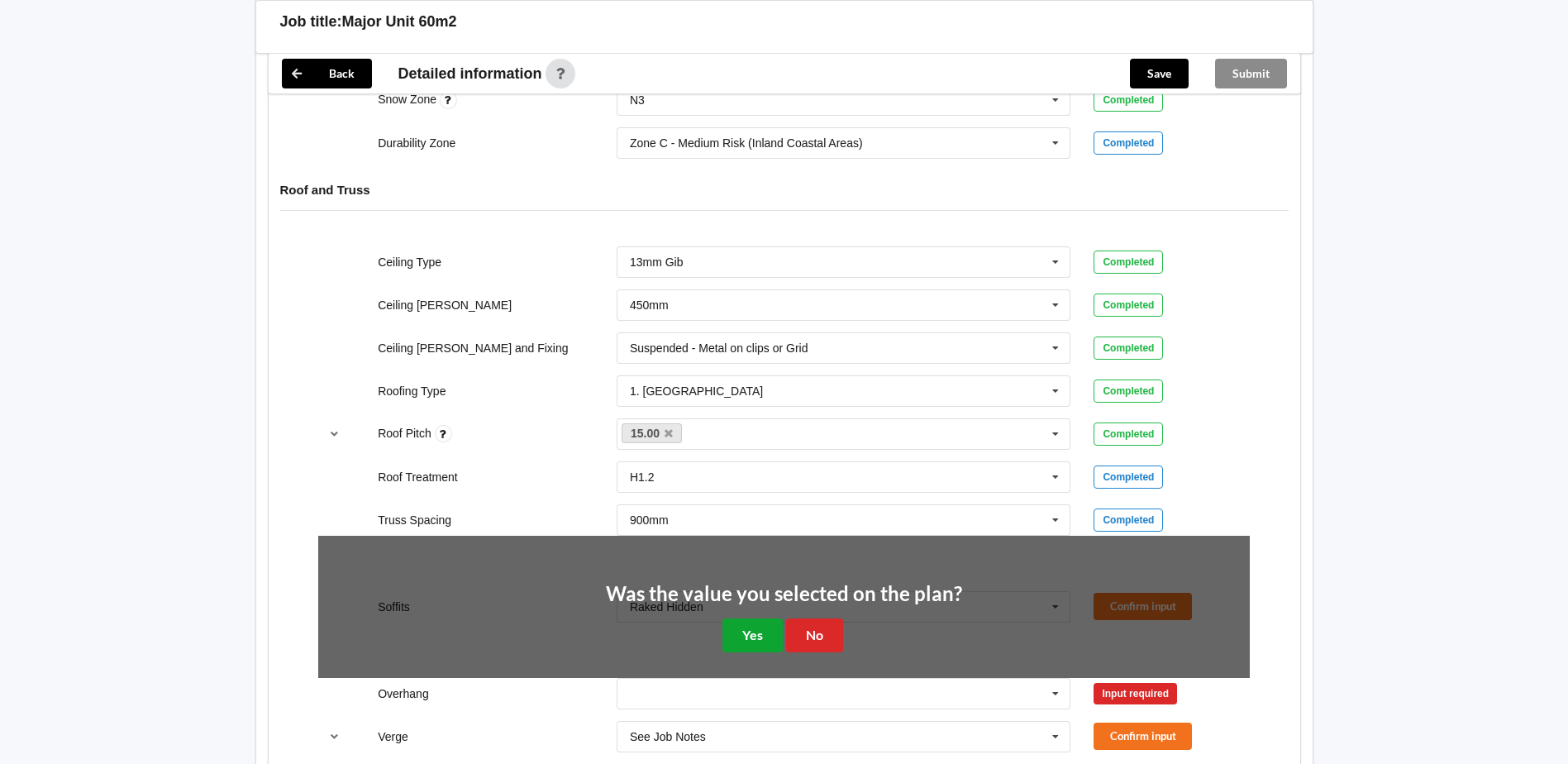
click at [769, 626] on button "Yes" at bounding box center [752, 635] width 61 height 34
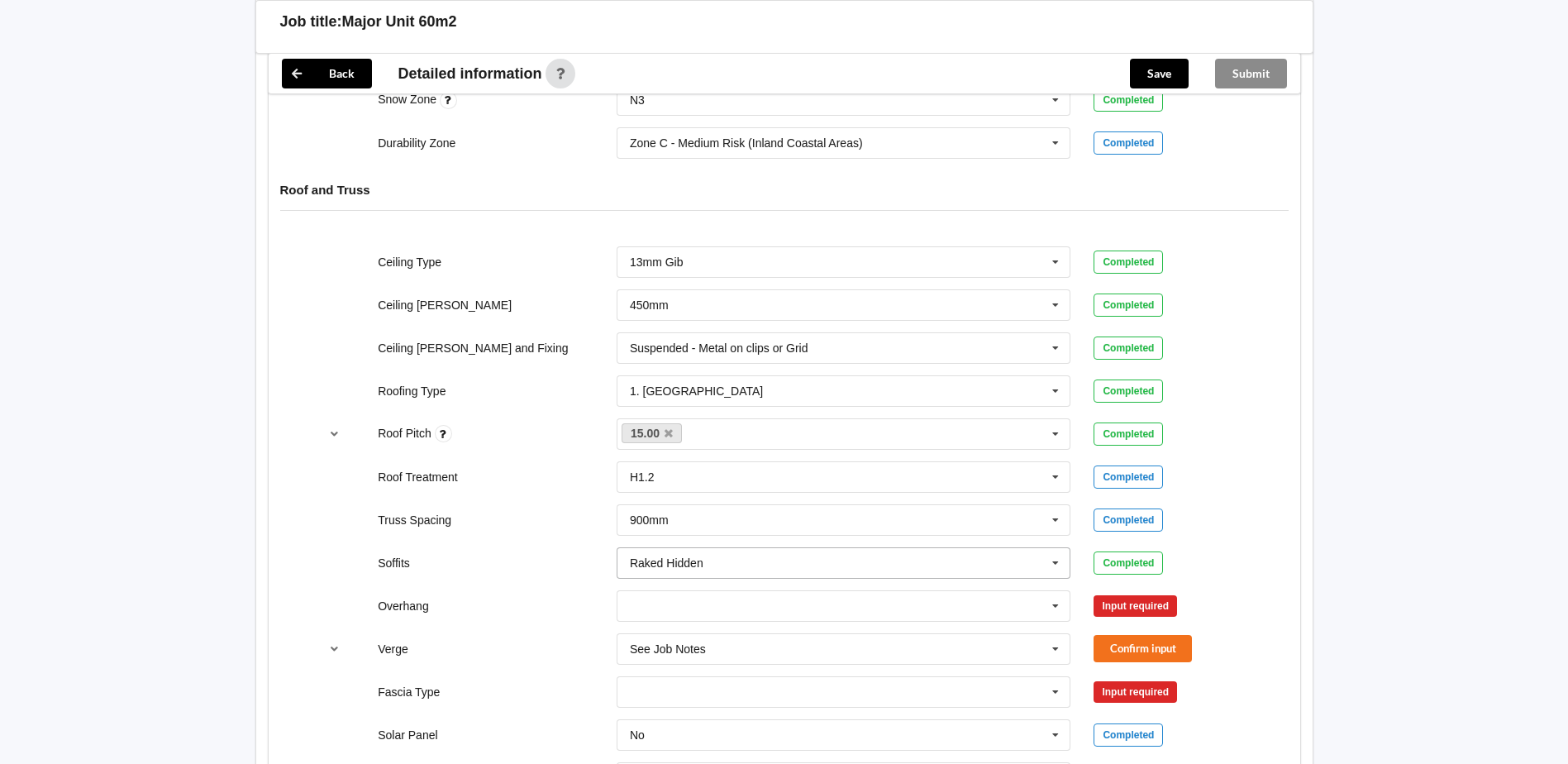
scroll to position [991, 0]
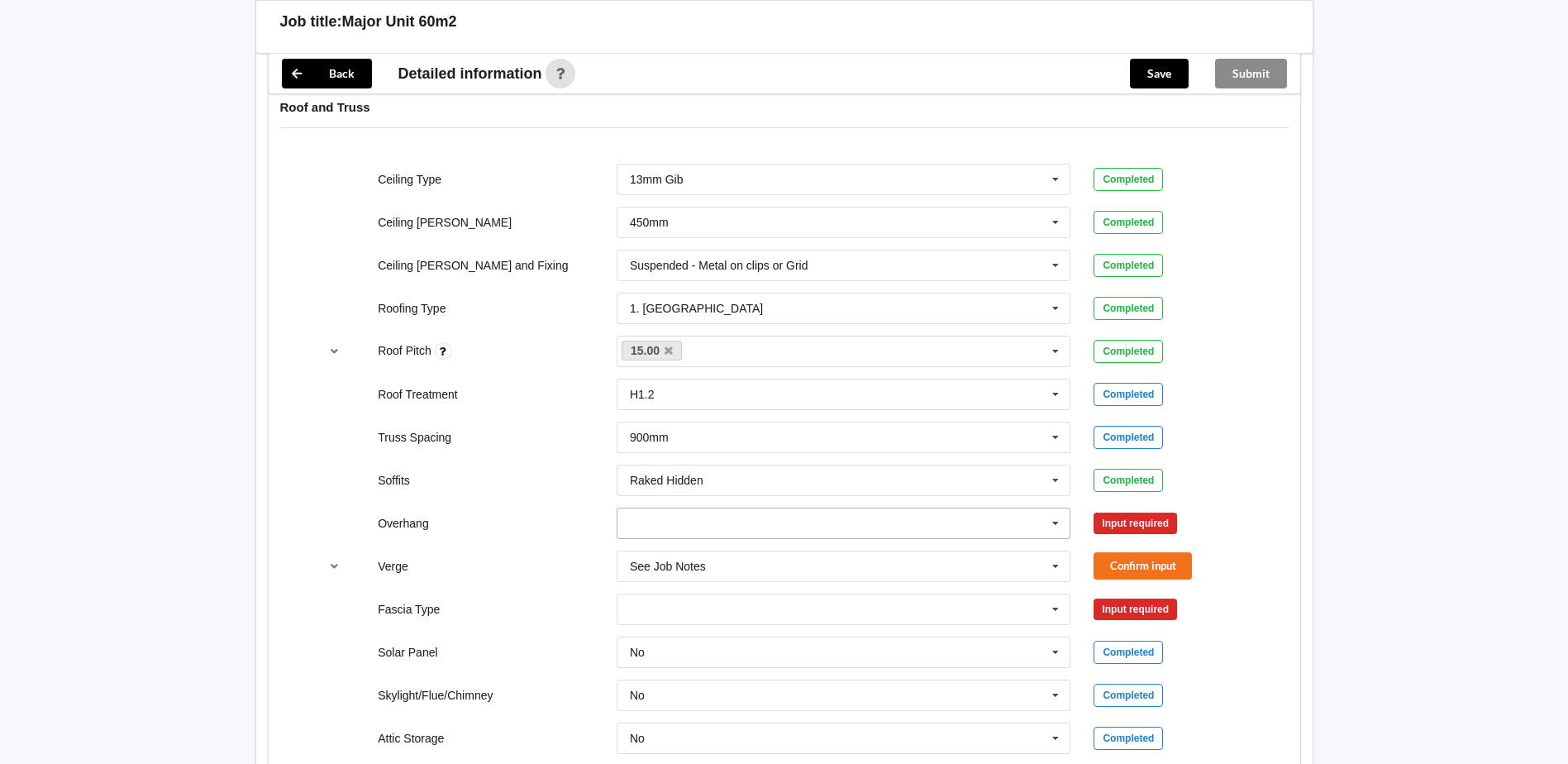
click at [1058, 524] on icon at bounding box center [1055, 524] width 25 height 31
click at [683, 579] on div "450mm" at bounding box center [844, 584] width 453 height 31
click at [1166, 519] on button "Confirm input" at bounding box center [1142, 523] width 98 height 27
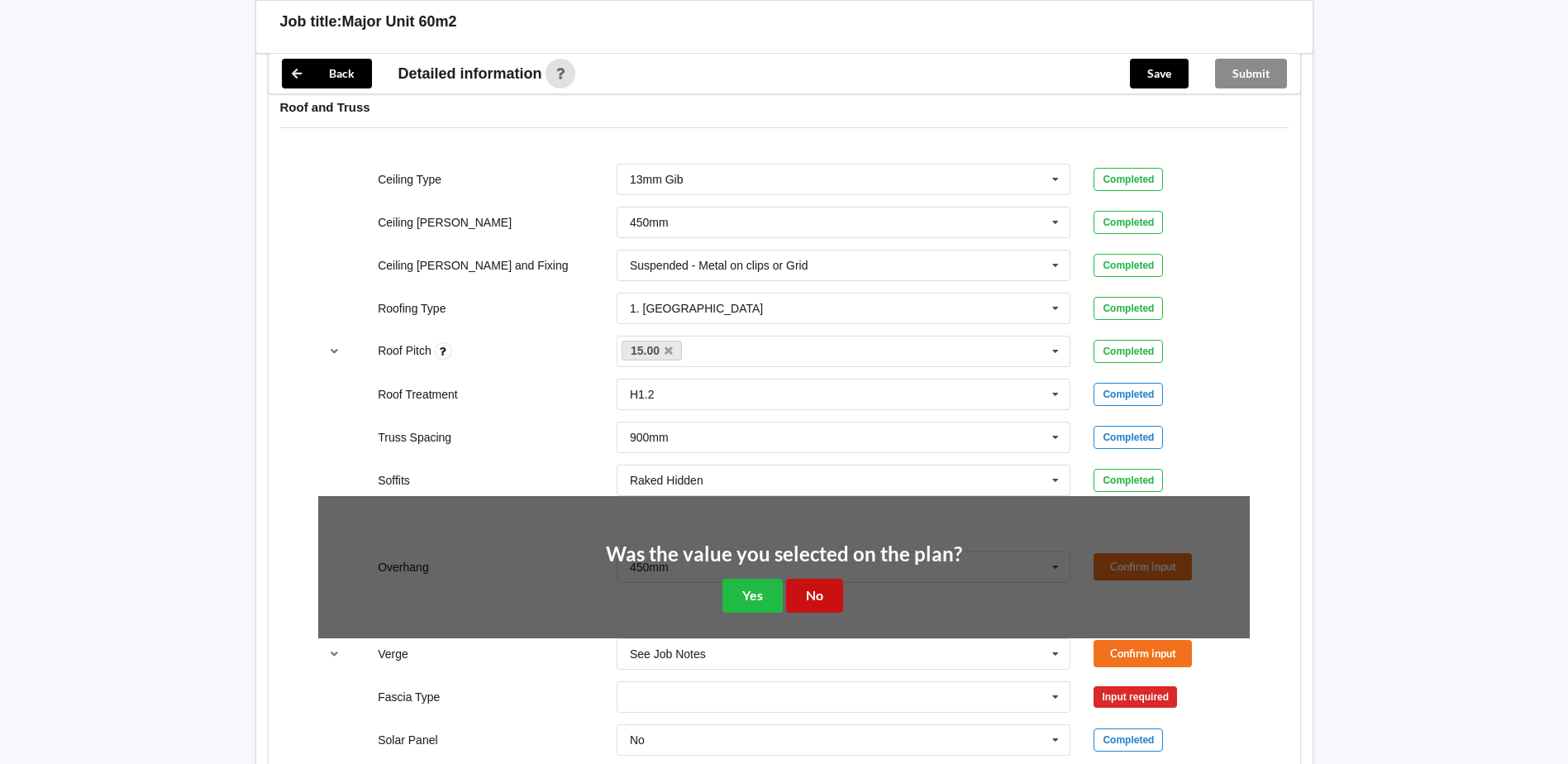
click at [815, 587] on button "No" at bounding box center [815, 596] width 57 height 34
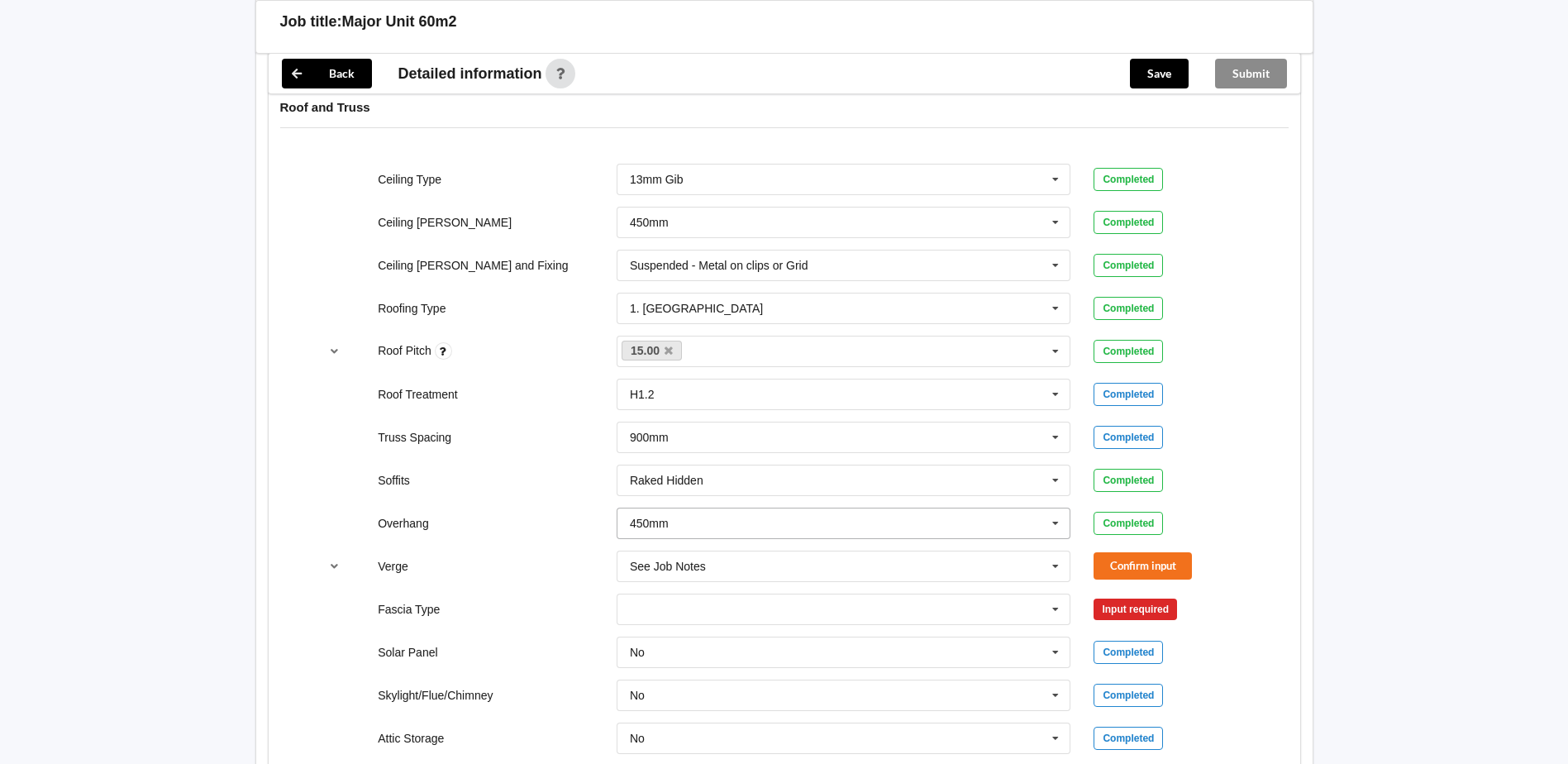
click at [1051, 520] on icon at bounding box center [1055, 524] width 25 height 31
click at [693, 549] on div "300mm" at bounding box center [844, 554] width 453 height 31
click at [1058, 566] on icon at bounding box center [1055, 567] width 25 height 31
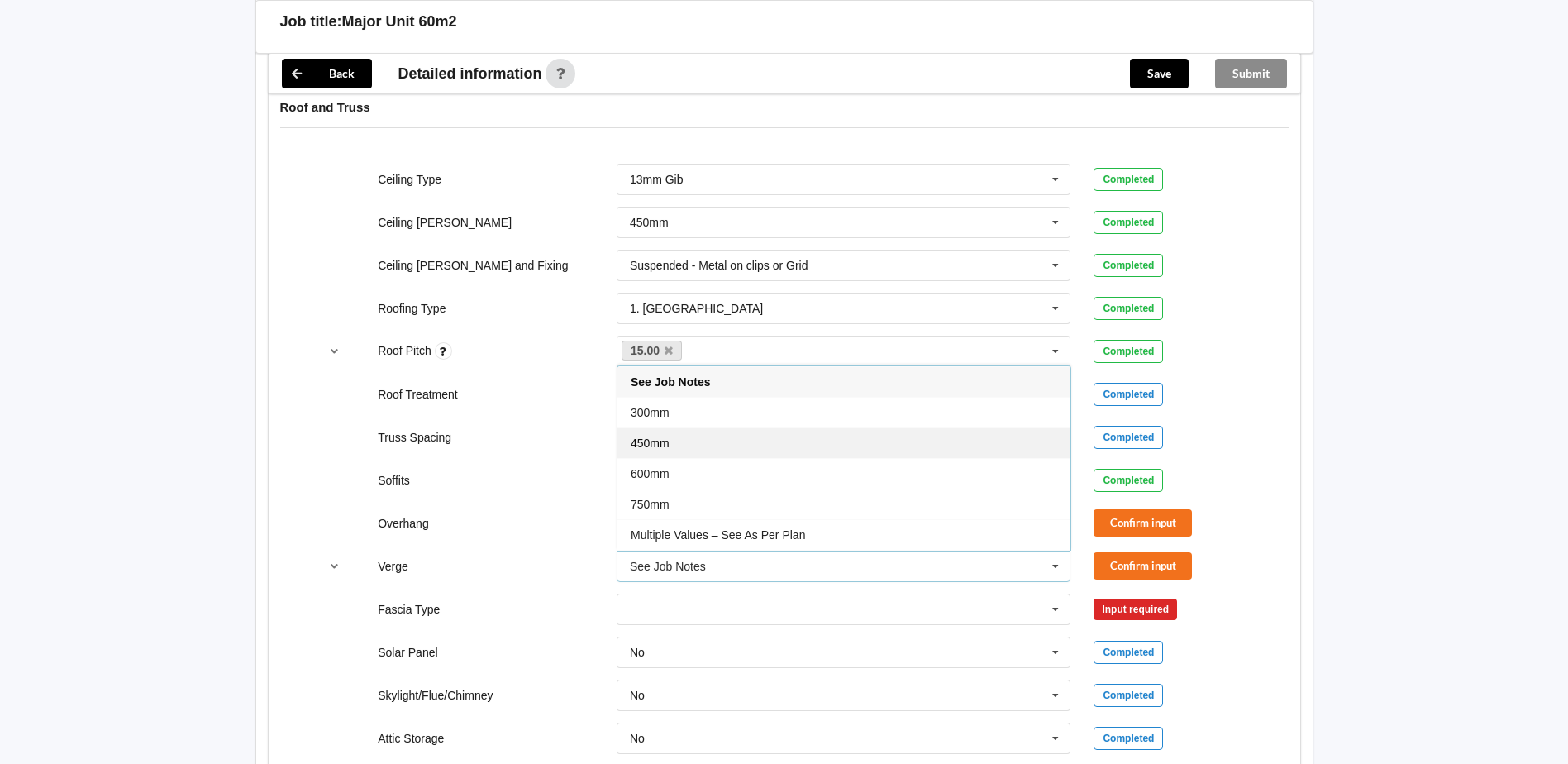
click at [687, 438] on div "450mm" at bounding box center [844, 443] width 453 height 31
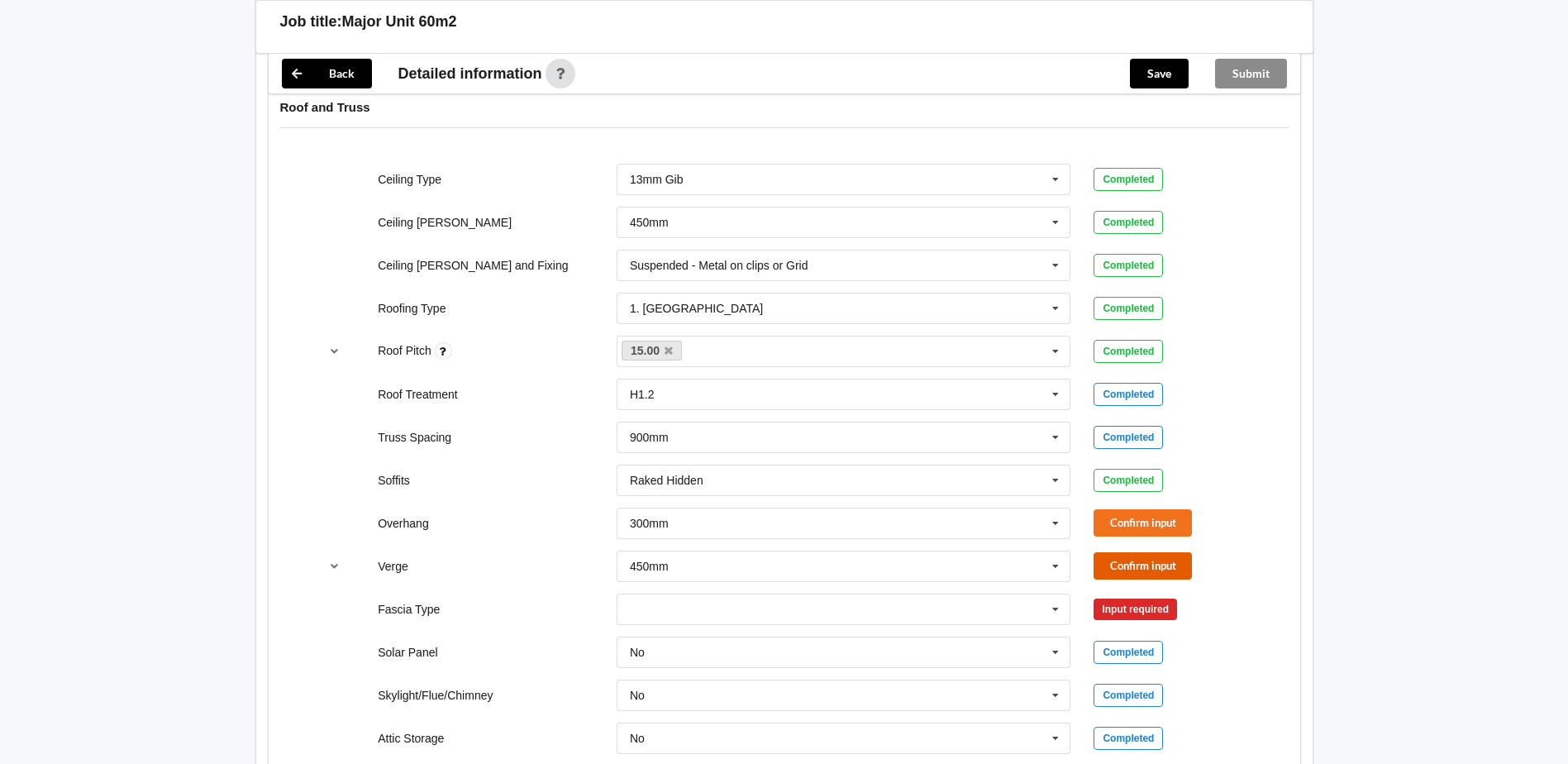
click at [1143, 571] on button "Confirm input" at bounding box center [1142, 566] width 98 height 27
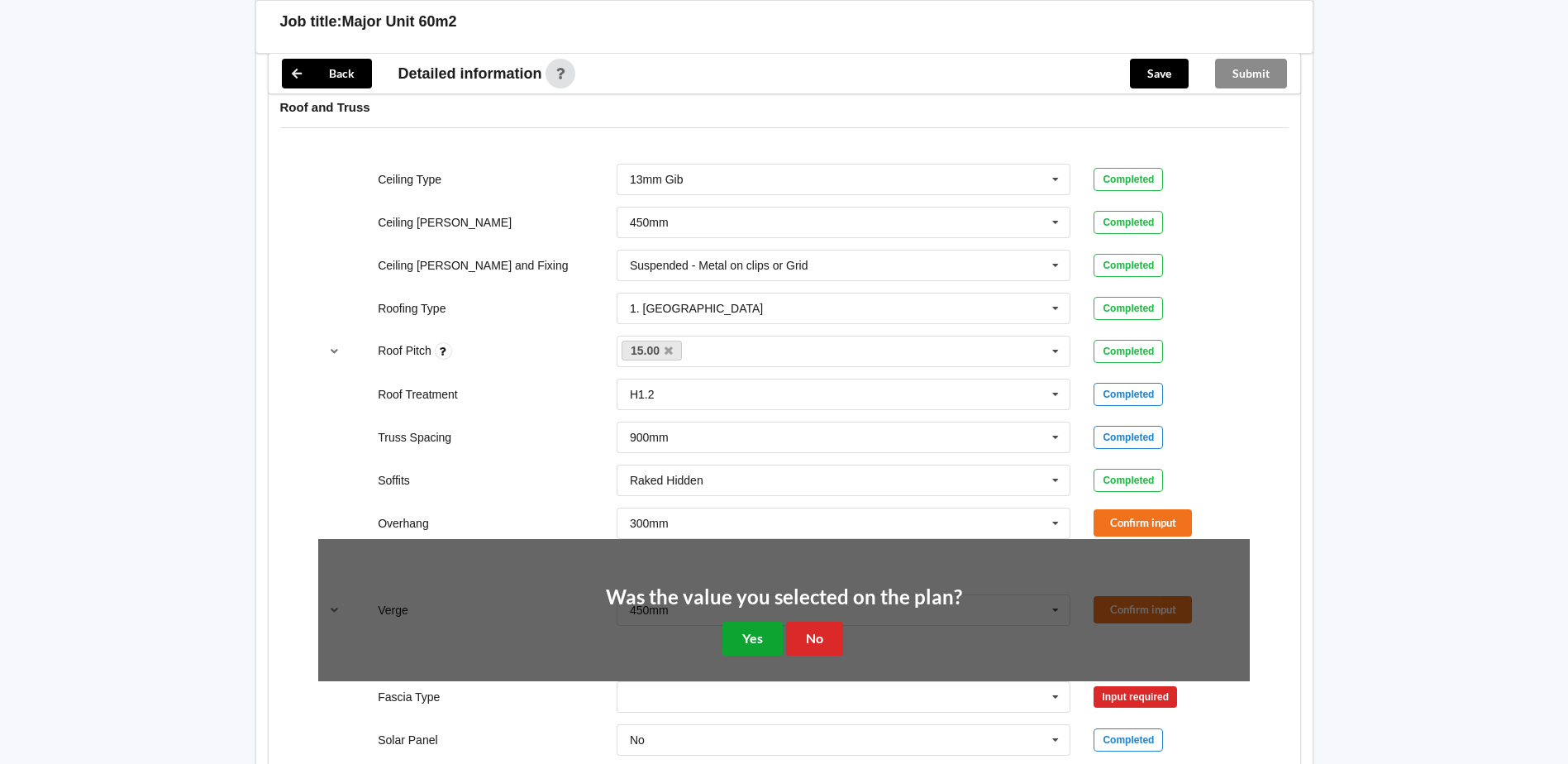
click at [749, 631] on button "Yes" at bounding box center [752, 638] width 61 height 34
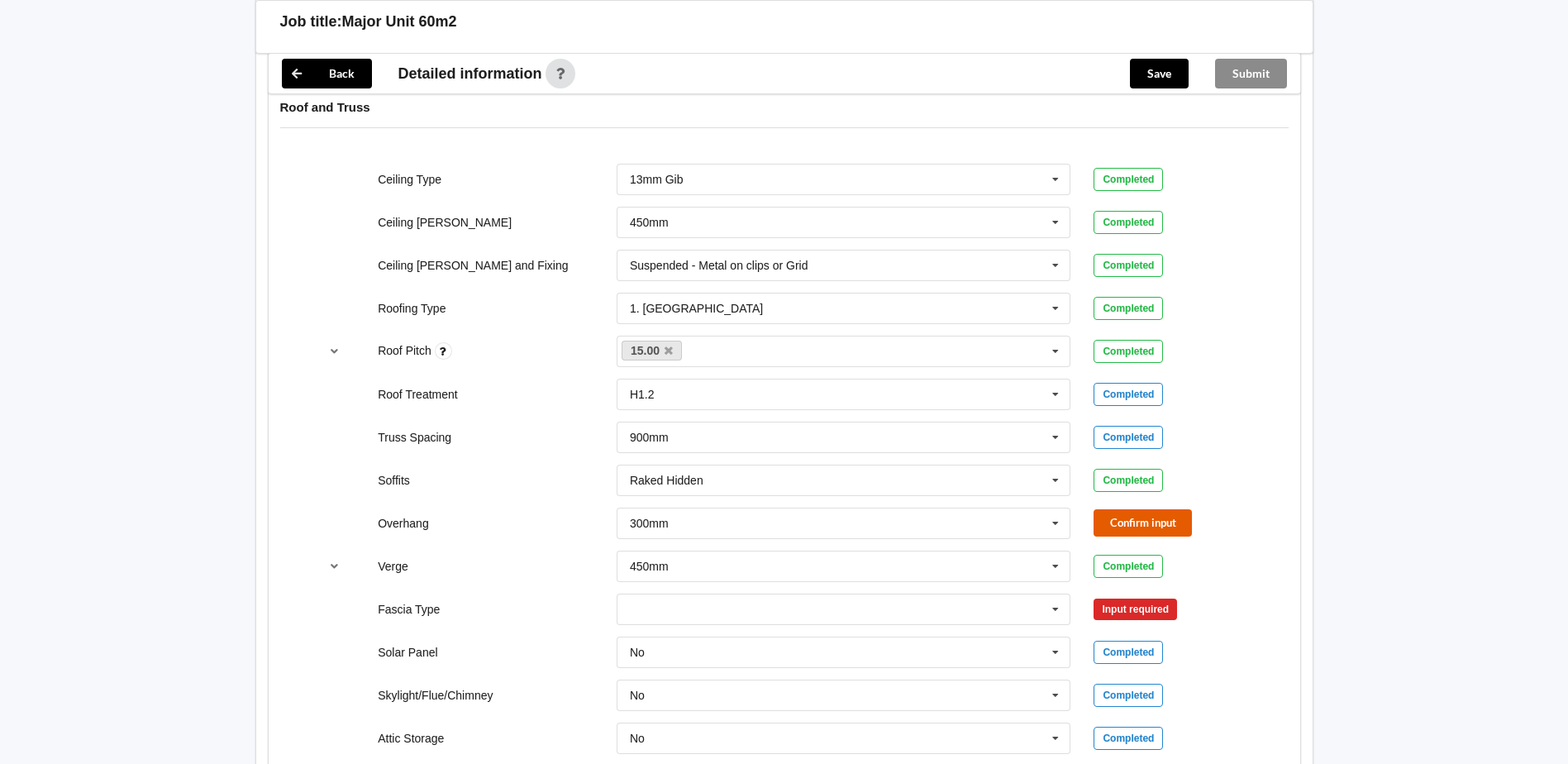
click at [1141, 526] on button "Confirm input" at bounding box center [1142, 523] width 98 height 27
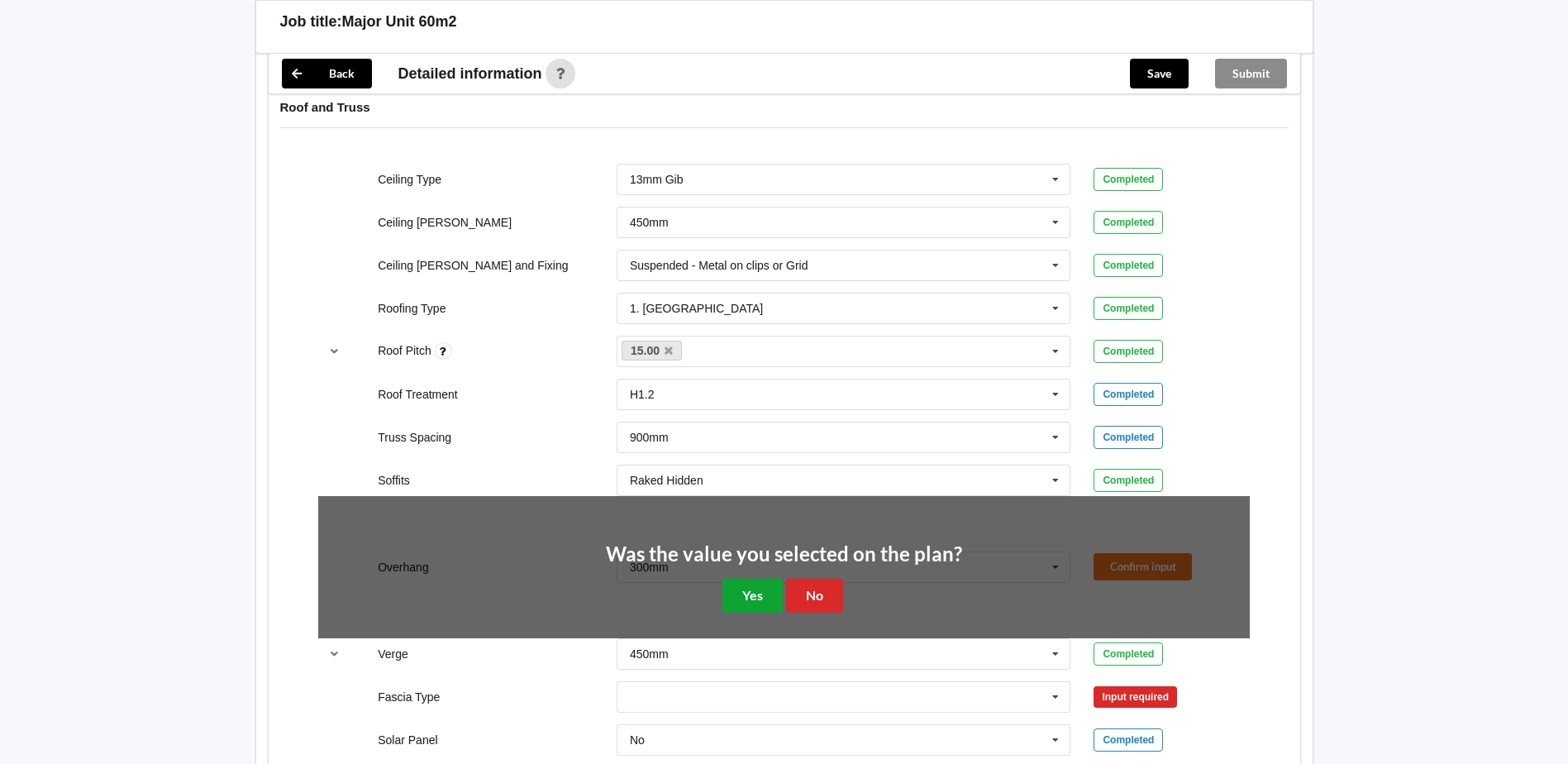
click at [769, 601] on button "Yes" at bounding box center [752, 596] width 61 height 34
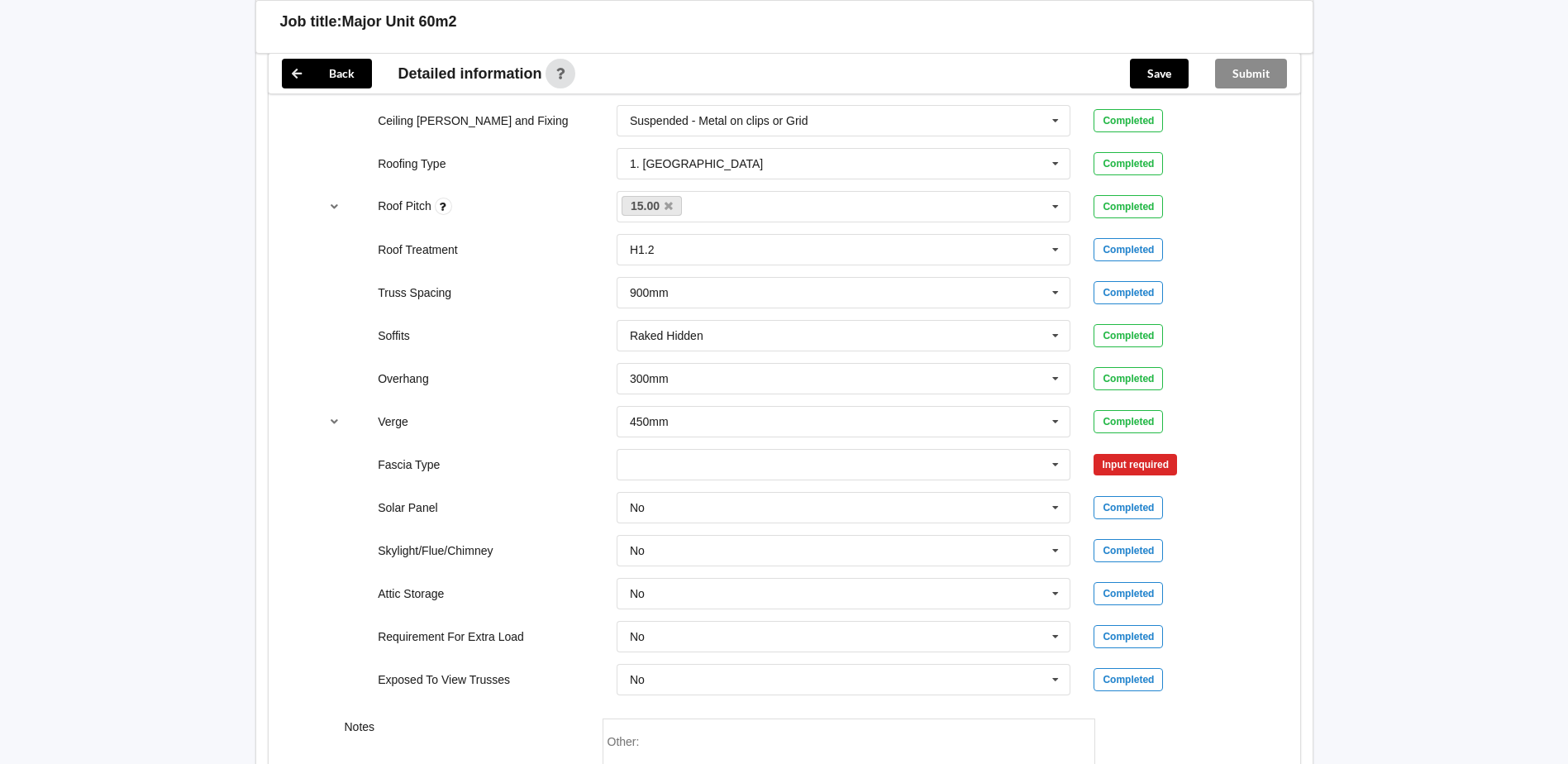
scroll to position [1157, 0]
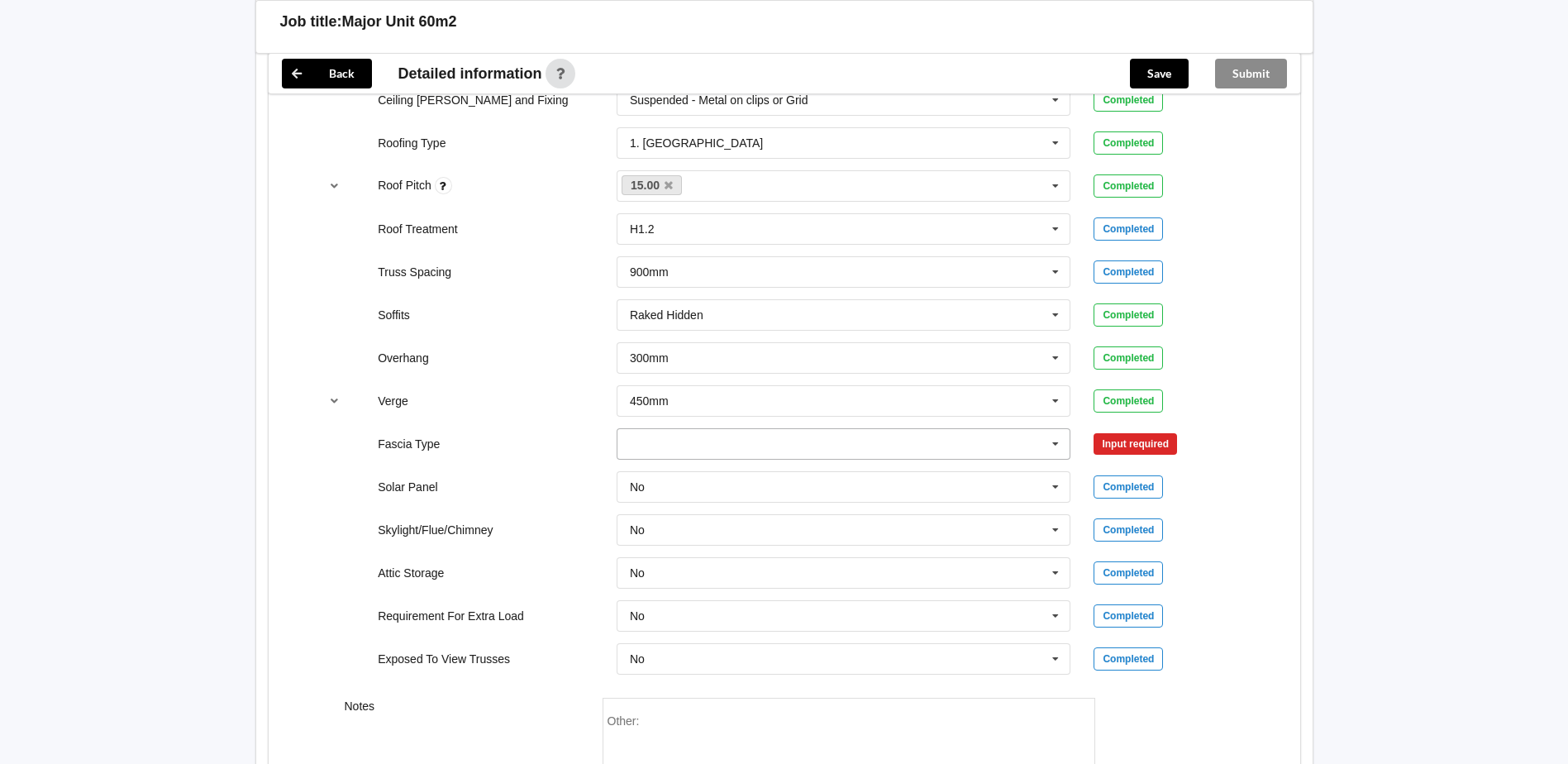
click at [1059, 452] on icon at bounding box center [1055, 444] width 25 height 31
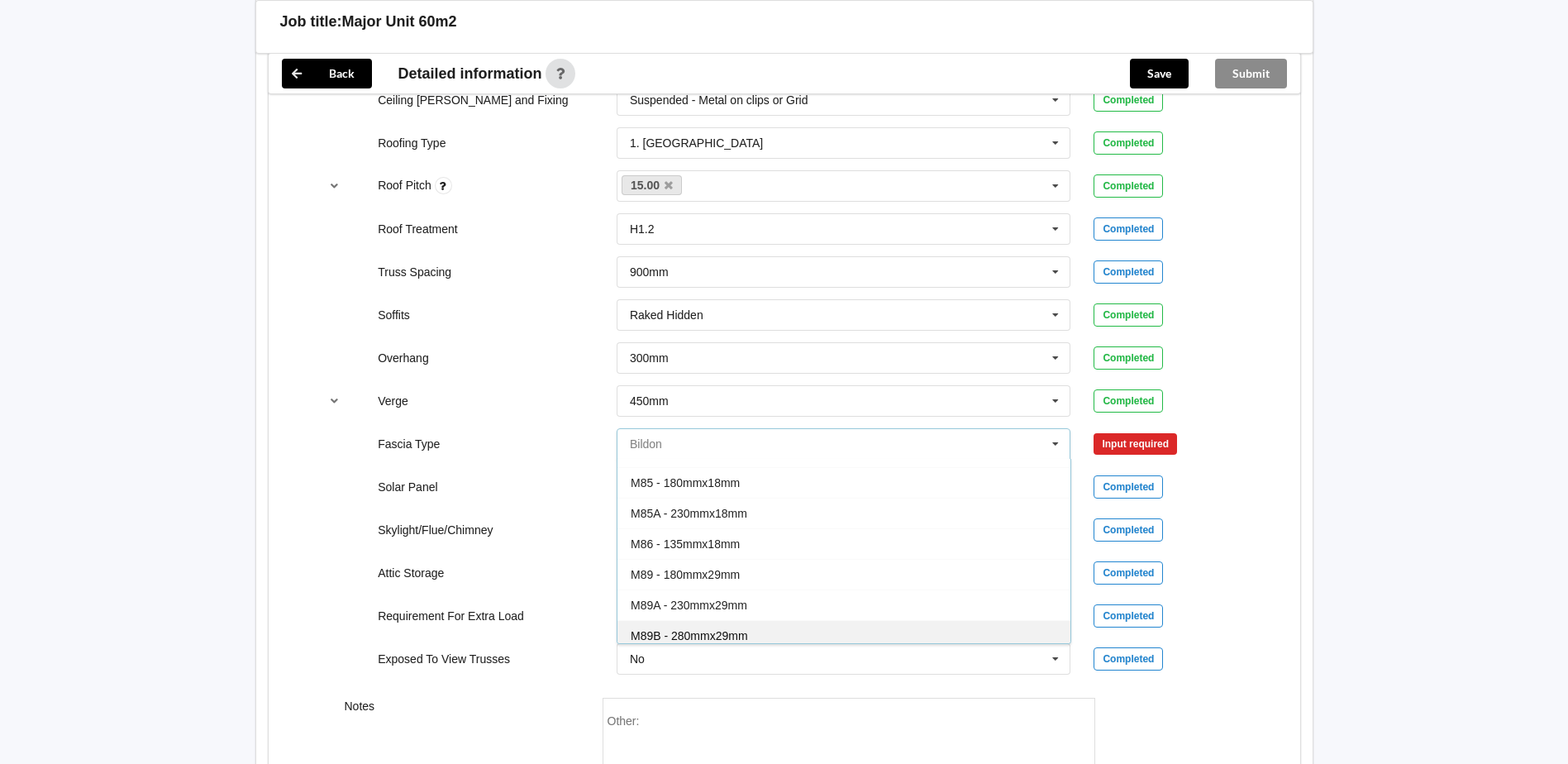
scroll to position [83, 0]
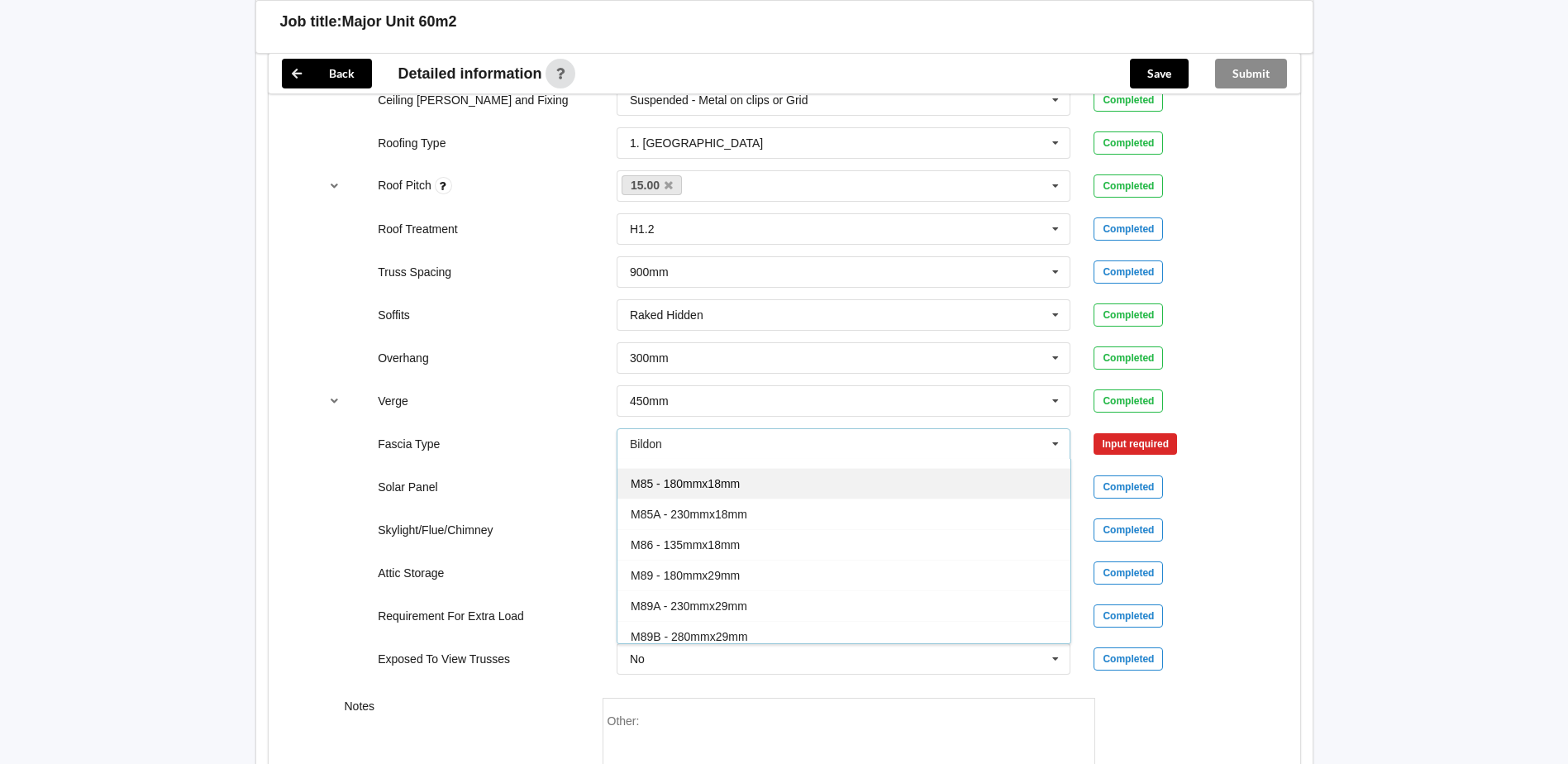
click at [740, 485] on span "M85 - 180mmx18mm" at bounding box center [686, 483] width 109 height 13
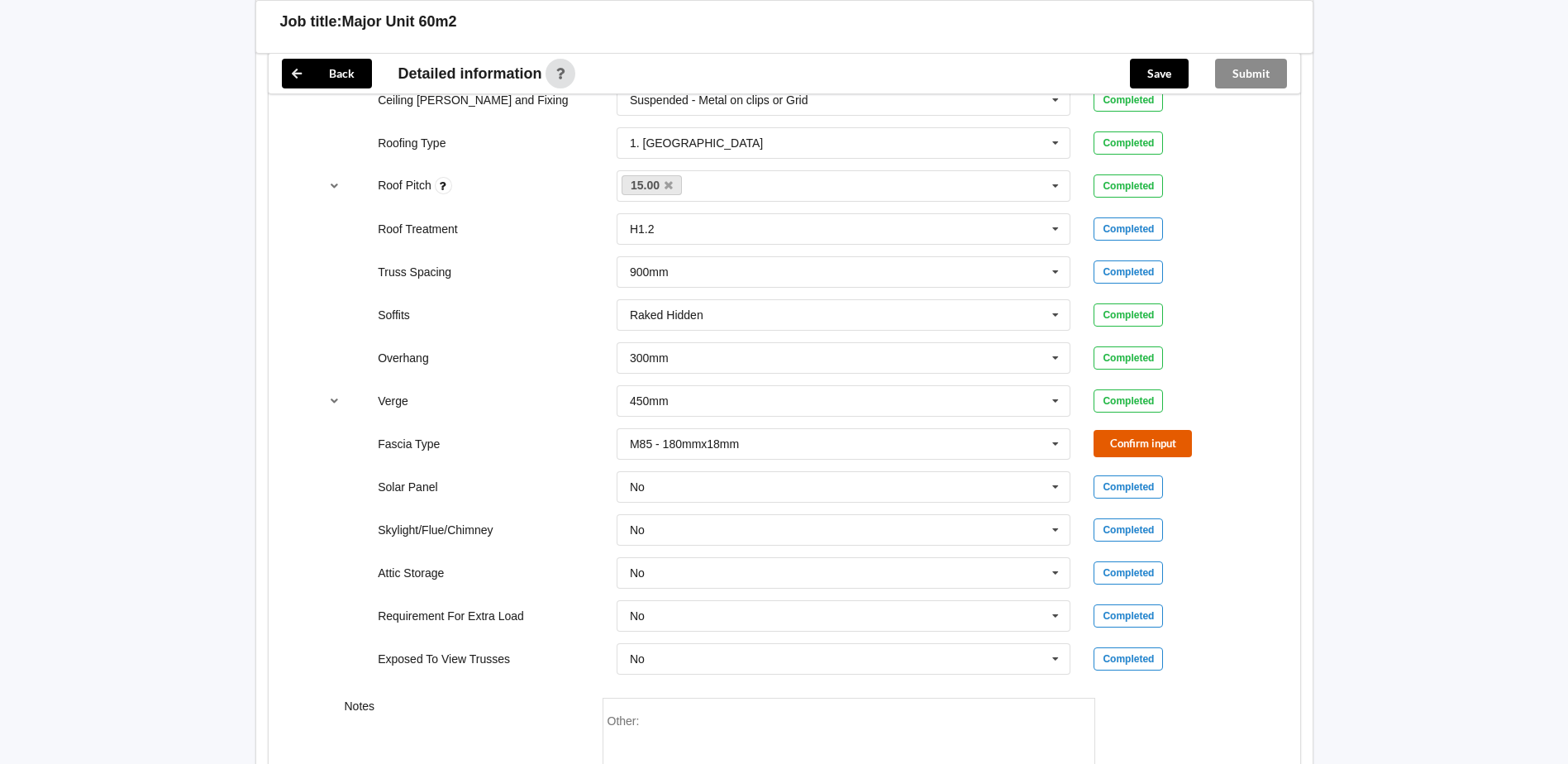
click at [1173, 443] on button "Confirm input" at bounding box center [1142, 444] width 98 height 27
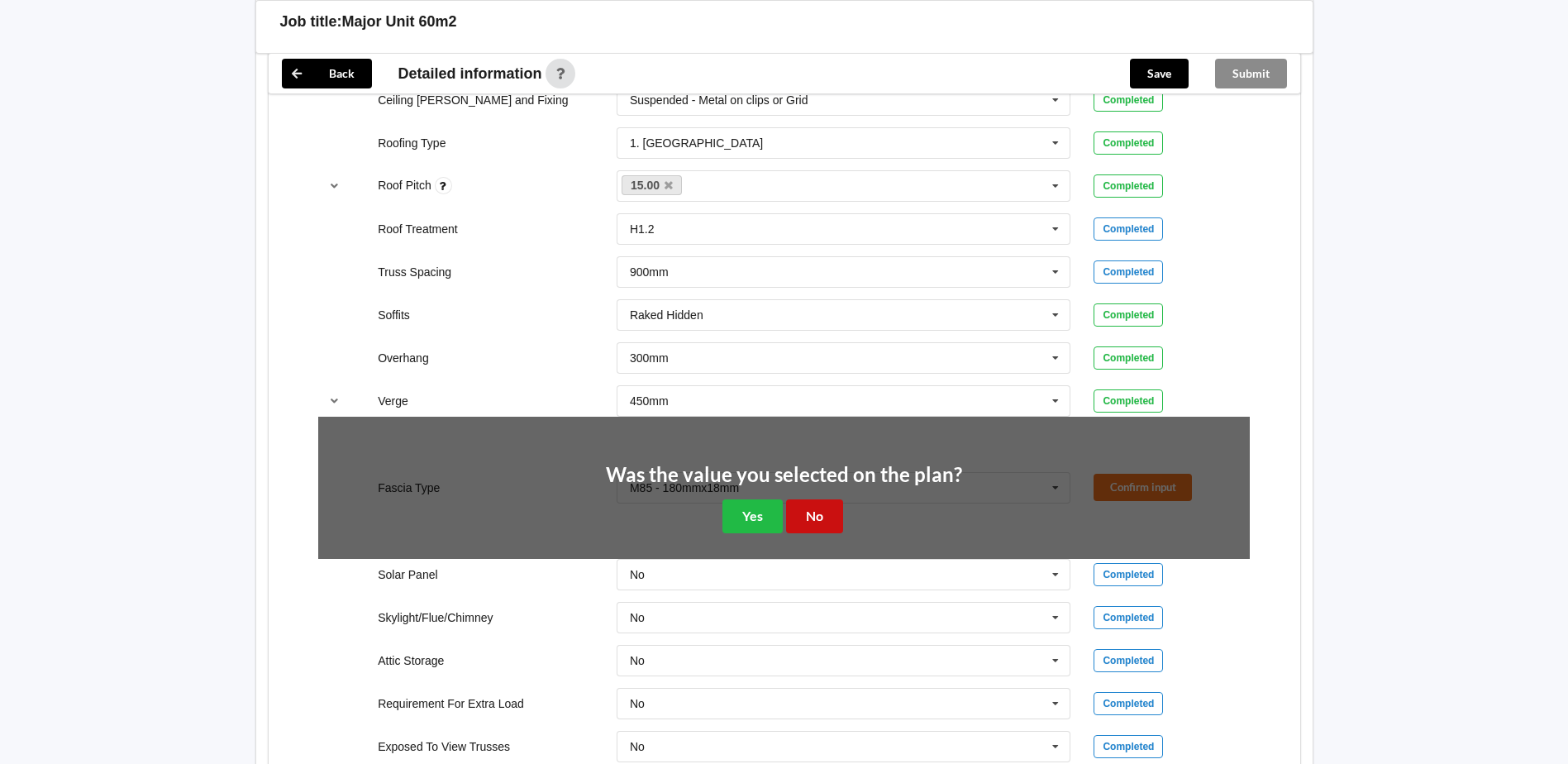
click at [803, 514] on button "No" at bounding box center [815, 516] width 57 height 34
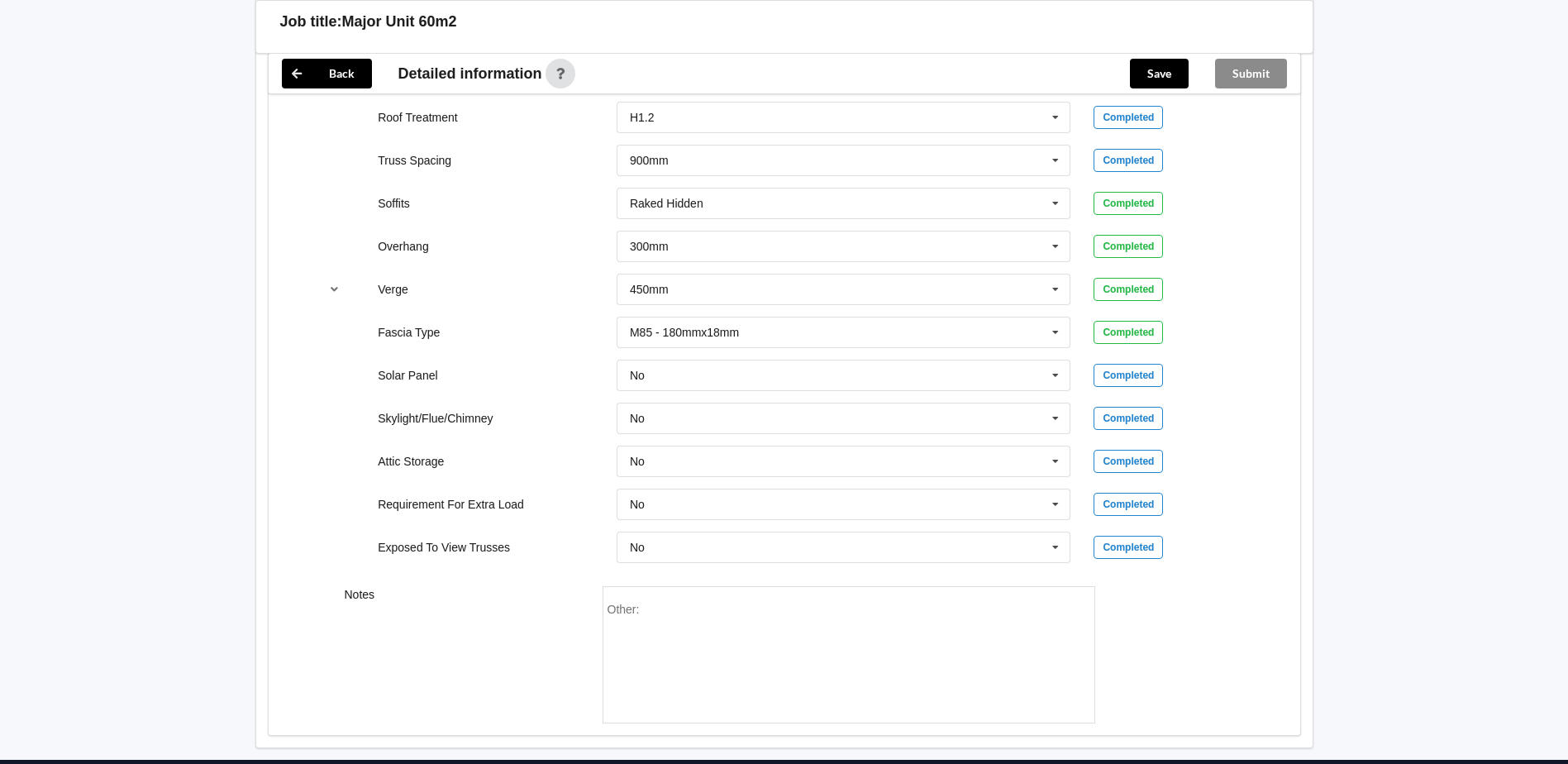
scroll to position [1240, 0]
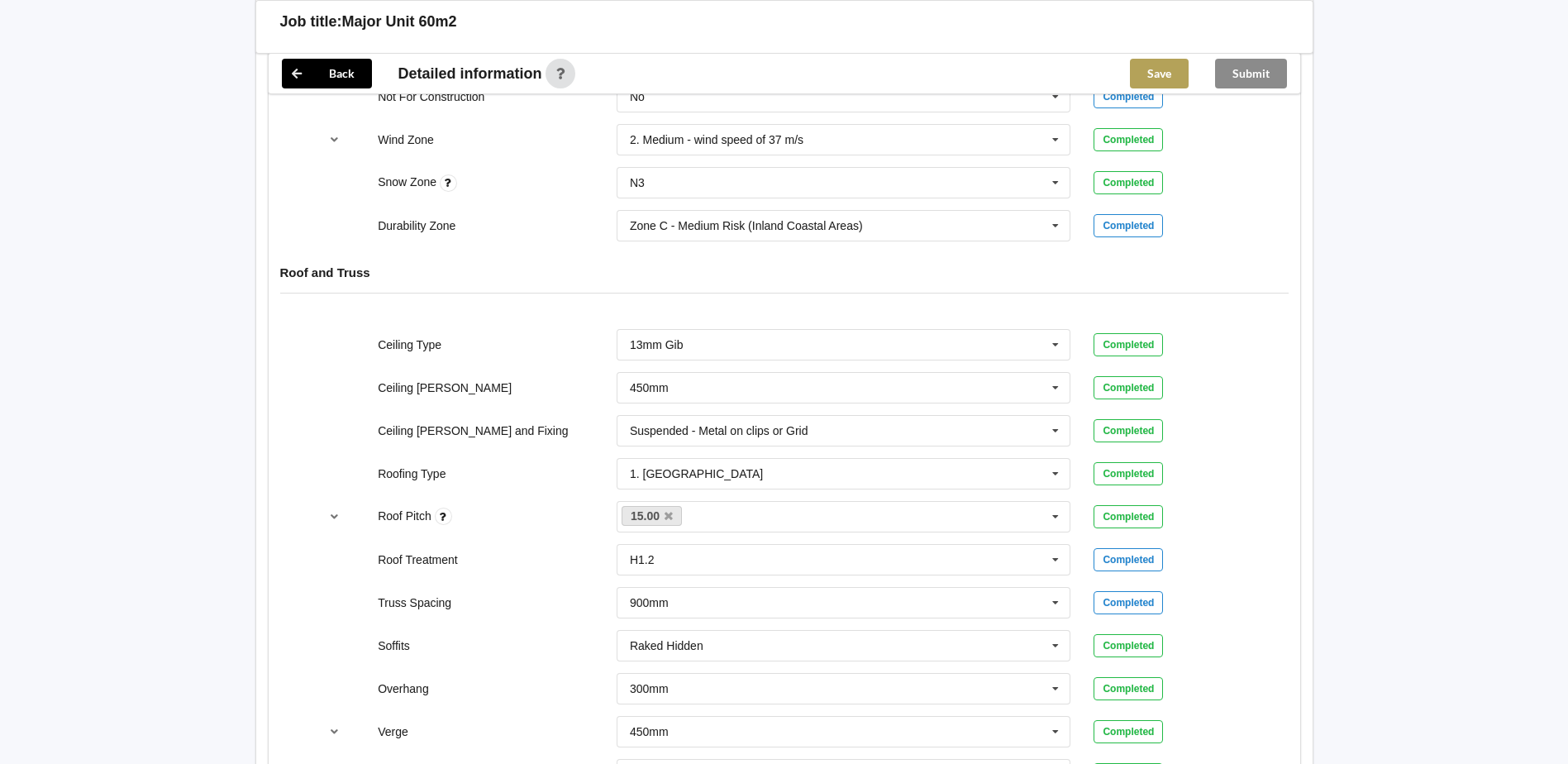
click at [1166, 69] on button "Save" at bounding box center [1159, 73] width 59 height 30
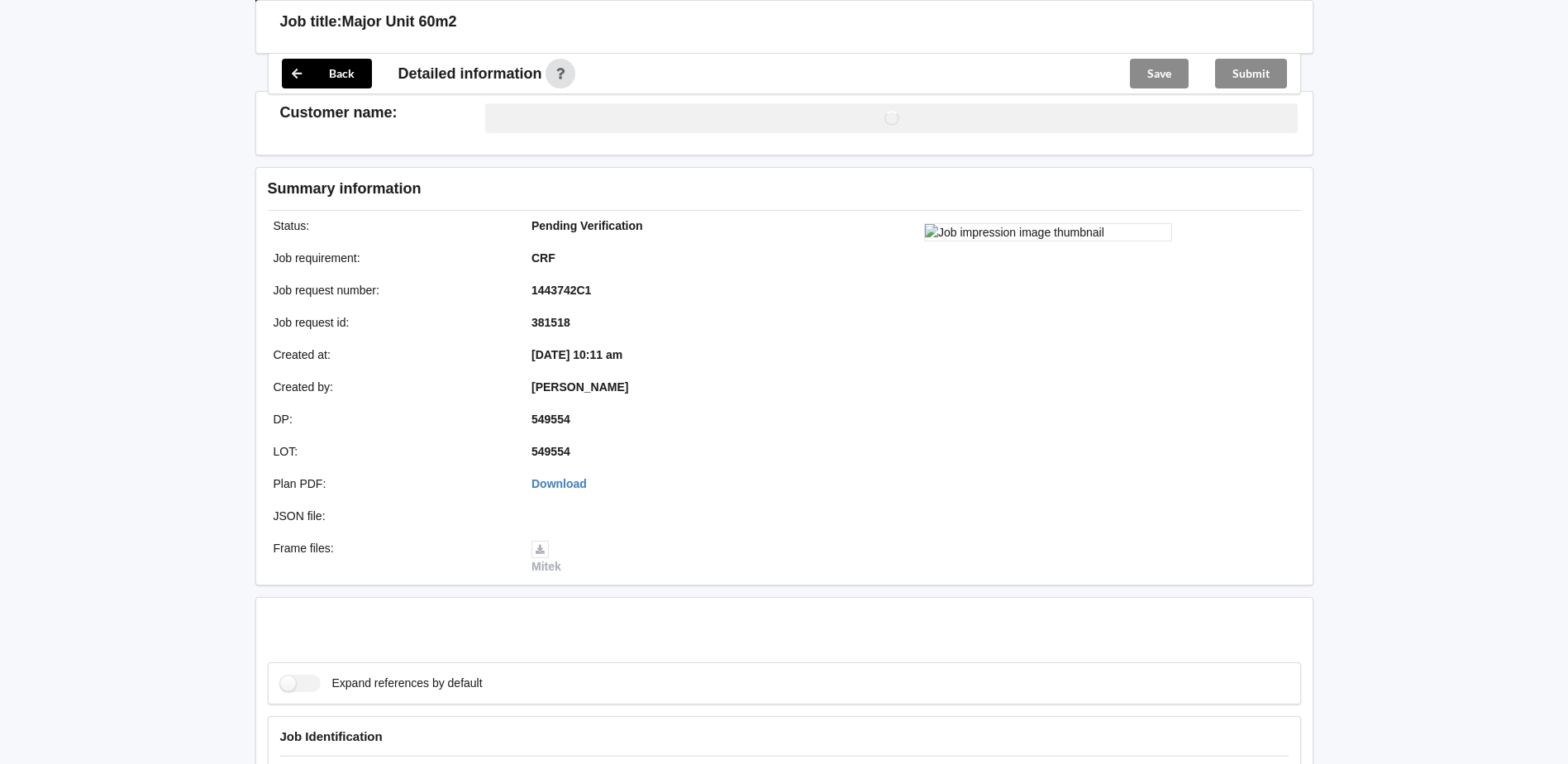
scroll to position [826, 0]
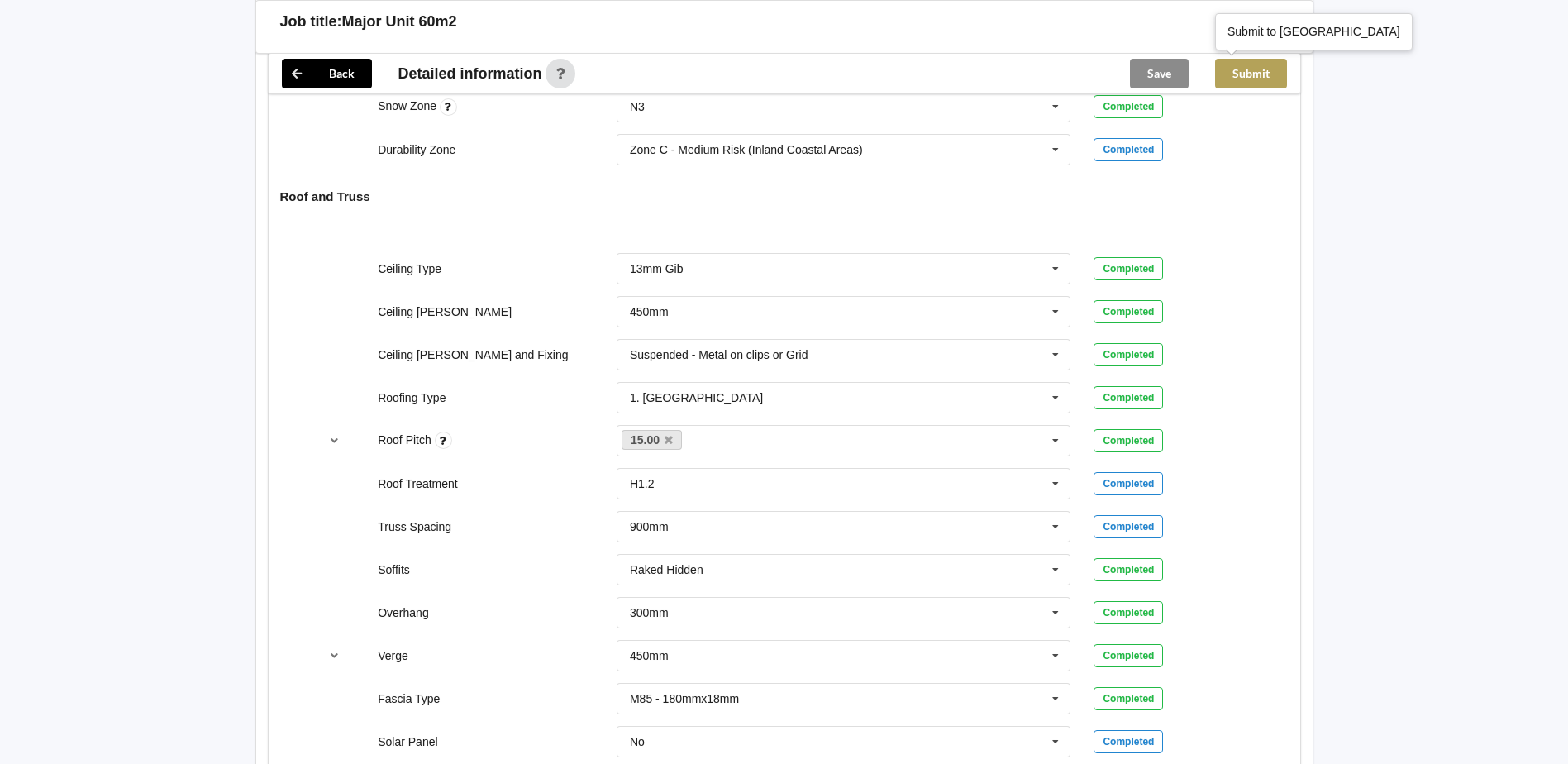
click at [1235, 71] on button "Submit" at bounding box center [1252, 73] width 72 height 30
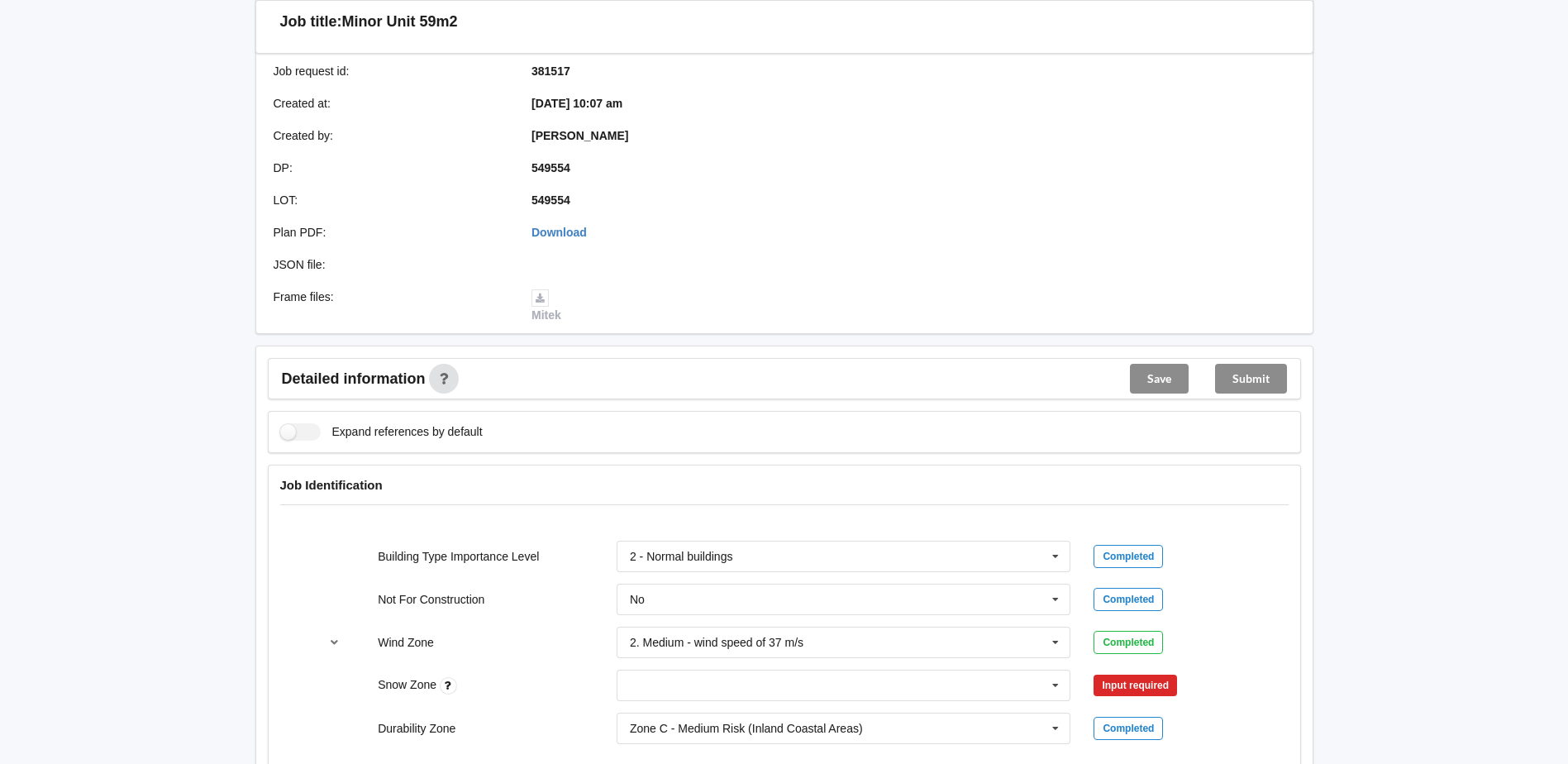
scroll to position [496, 0]
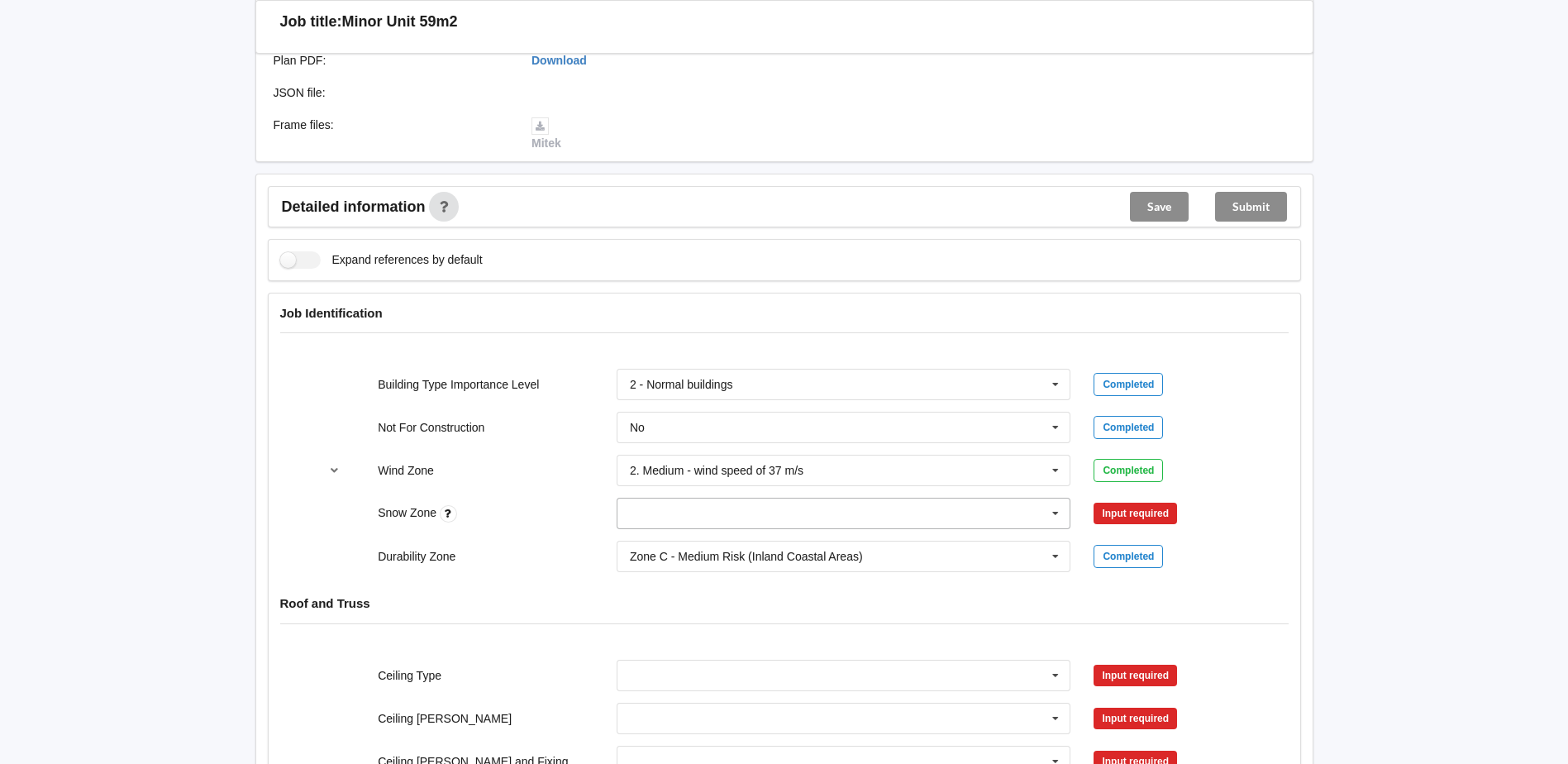
drag, startPoint x: 1054, startPoint y: 514, endPoint x: 1045, endPoint y: 514, distance: 9.0
click at [1053, 514] on icon at bounding box center [1055, 514] width 25 height 31
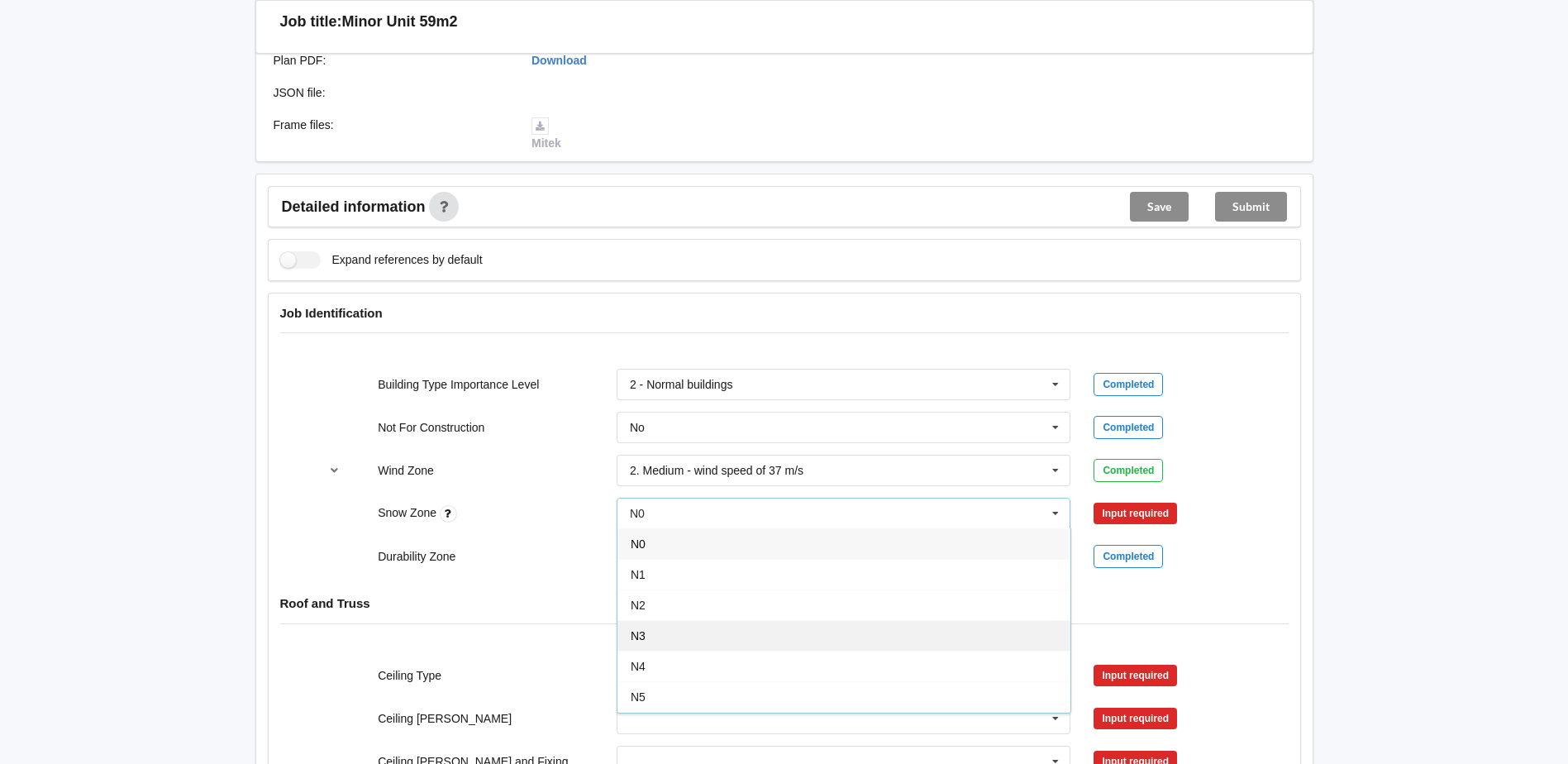
drag, startPoint x: 663, startPoint y: 639, endPoint x: 849, endPoint y: 572, distance: 197.7
click at [664, 638] on div "N3" at bounding box center [844, 635] width 453 height 31
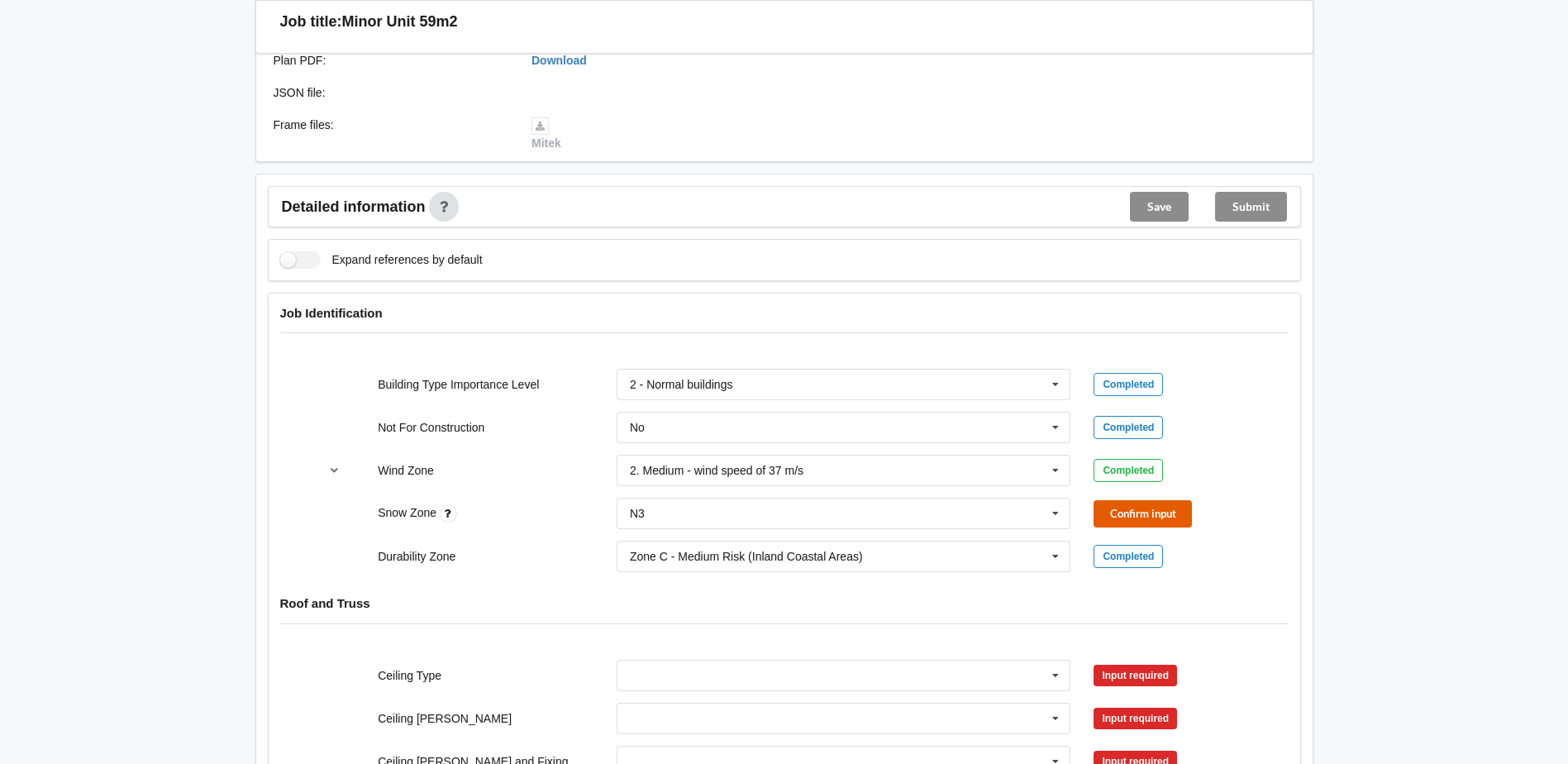
click at [1161, 505] on button "Confirm input" at bounding box center [1142, 514] width 98 height 27
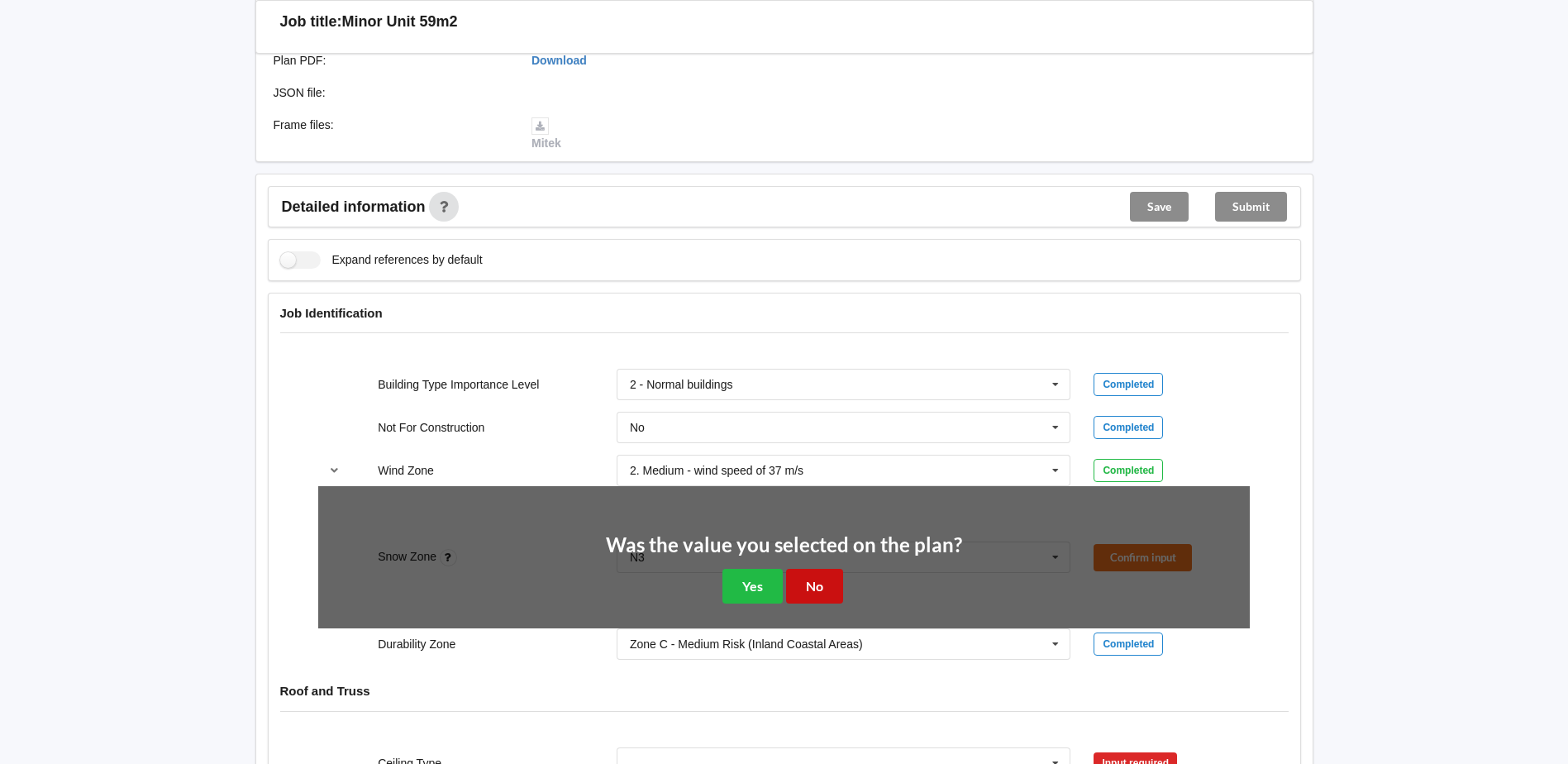
click at [829, 587] on button "No" at bounding box center [815, 585] width 57 height 34
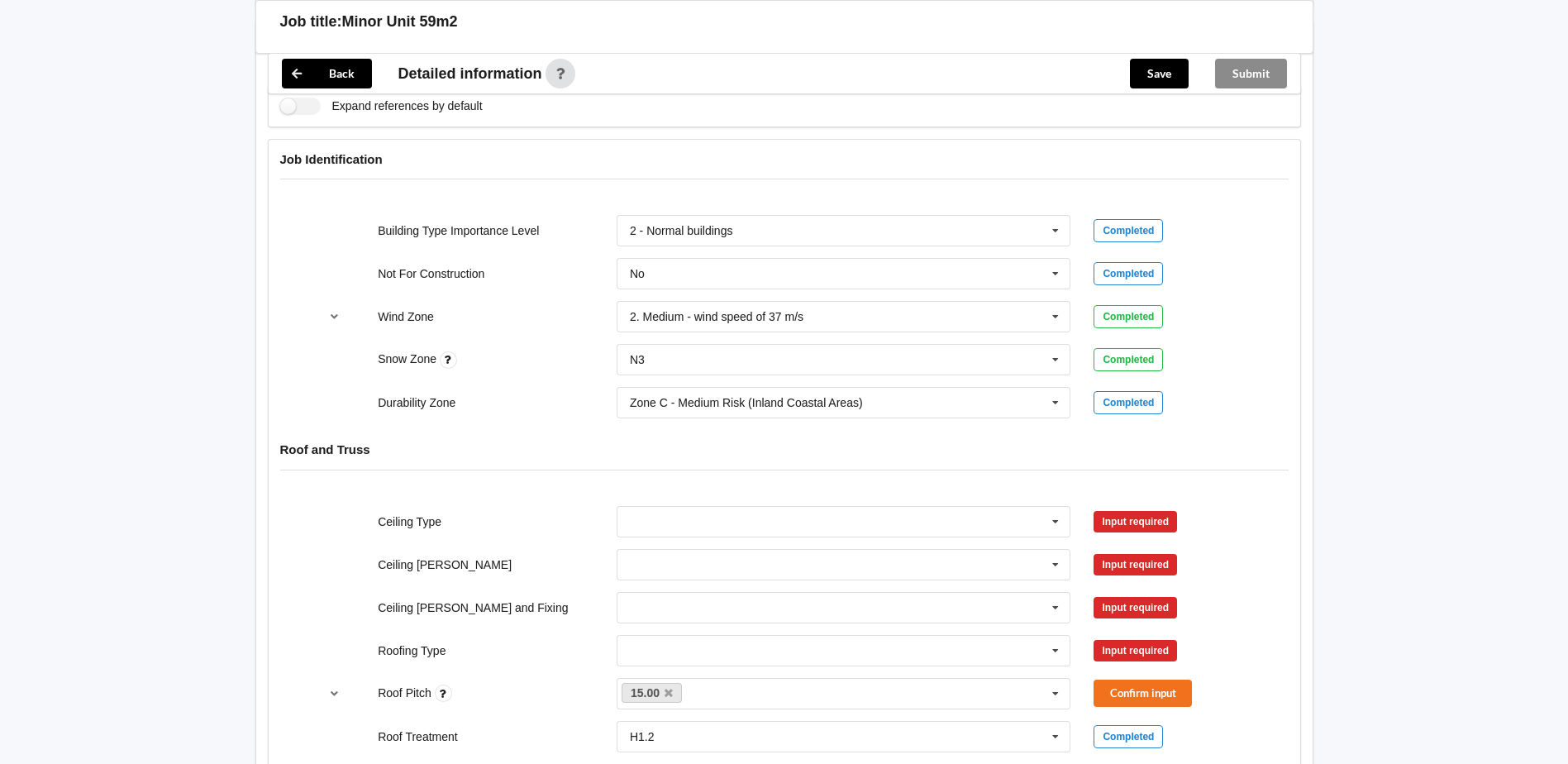
scroll to position [661, 0]
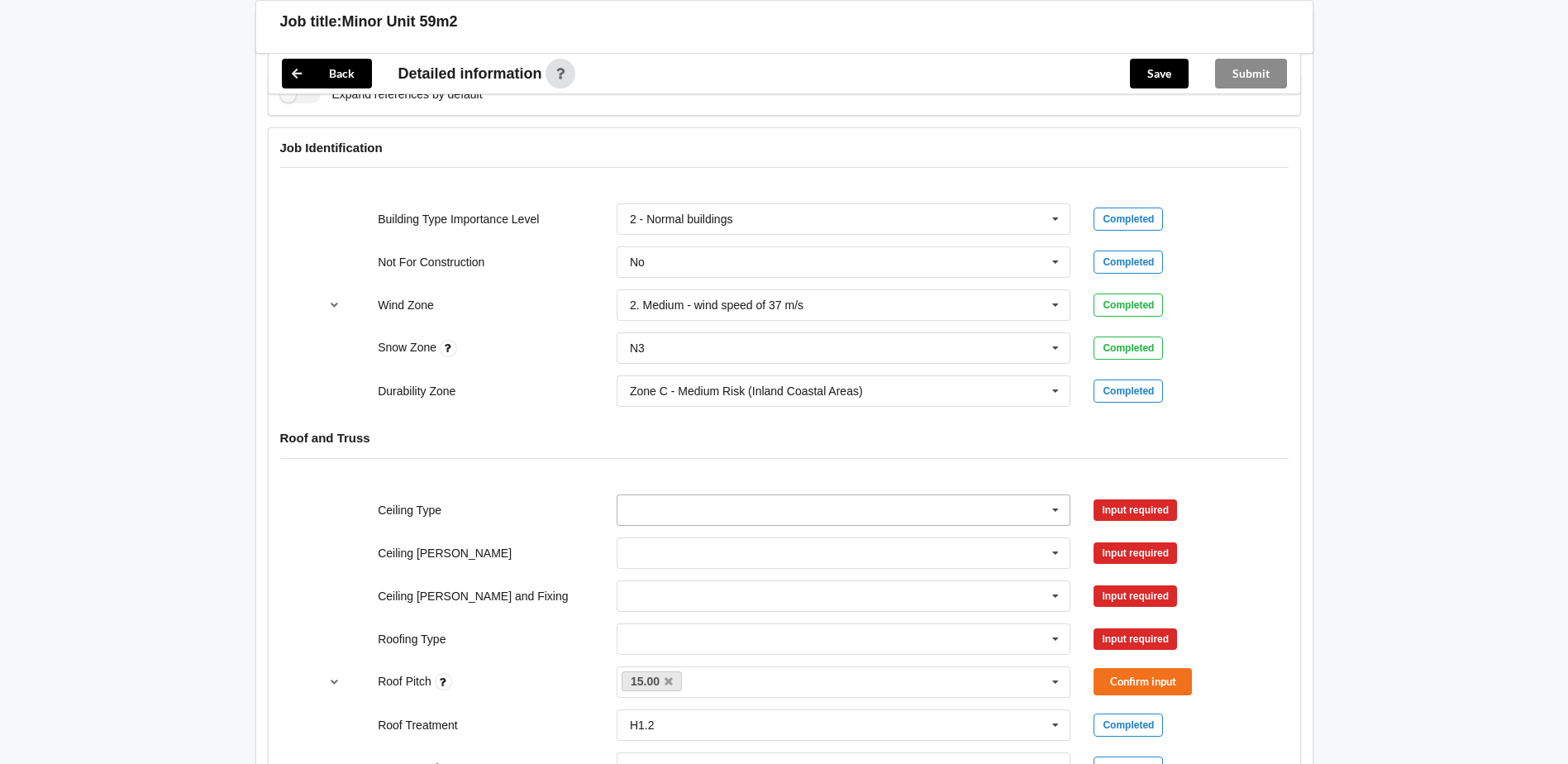
drag, startPoint x: 1057, startPoint y: 514, endPoint x: 965, endPoint y: 509, distance: 92.1
click at [1056, 514] on icon at bounding box center [1055, 510] width 25 height 31
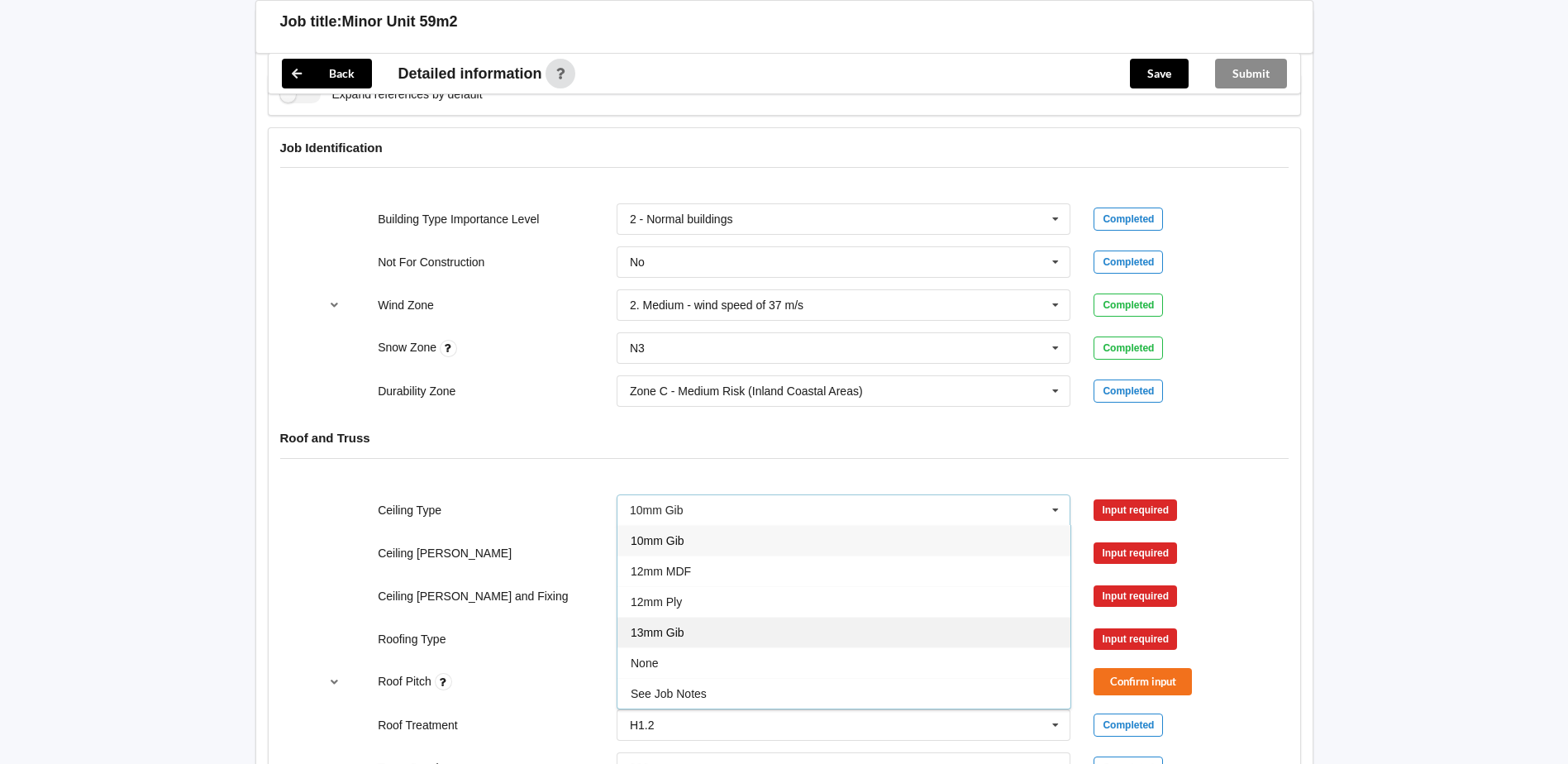
click at [717, 636] on div "13mm Gib" at bounding box center [844, 632] width 453 height 31
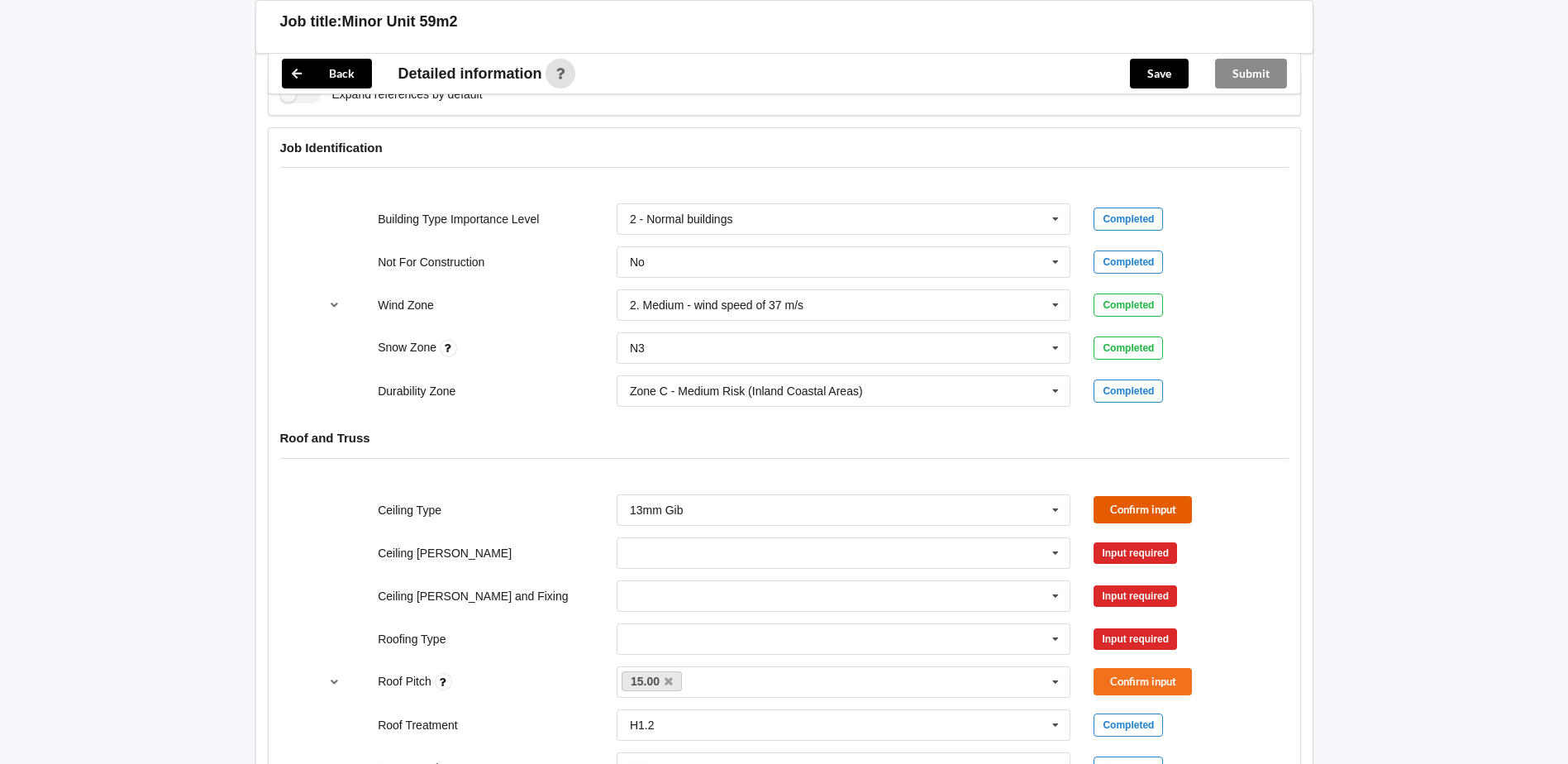
click at [1135, 519] on button "Confirm input" at bounding box center [1142, 509] width 98 height 27
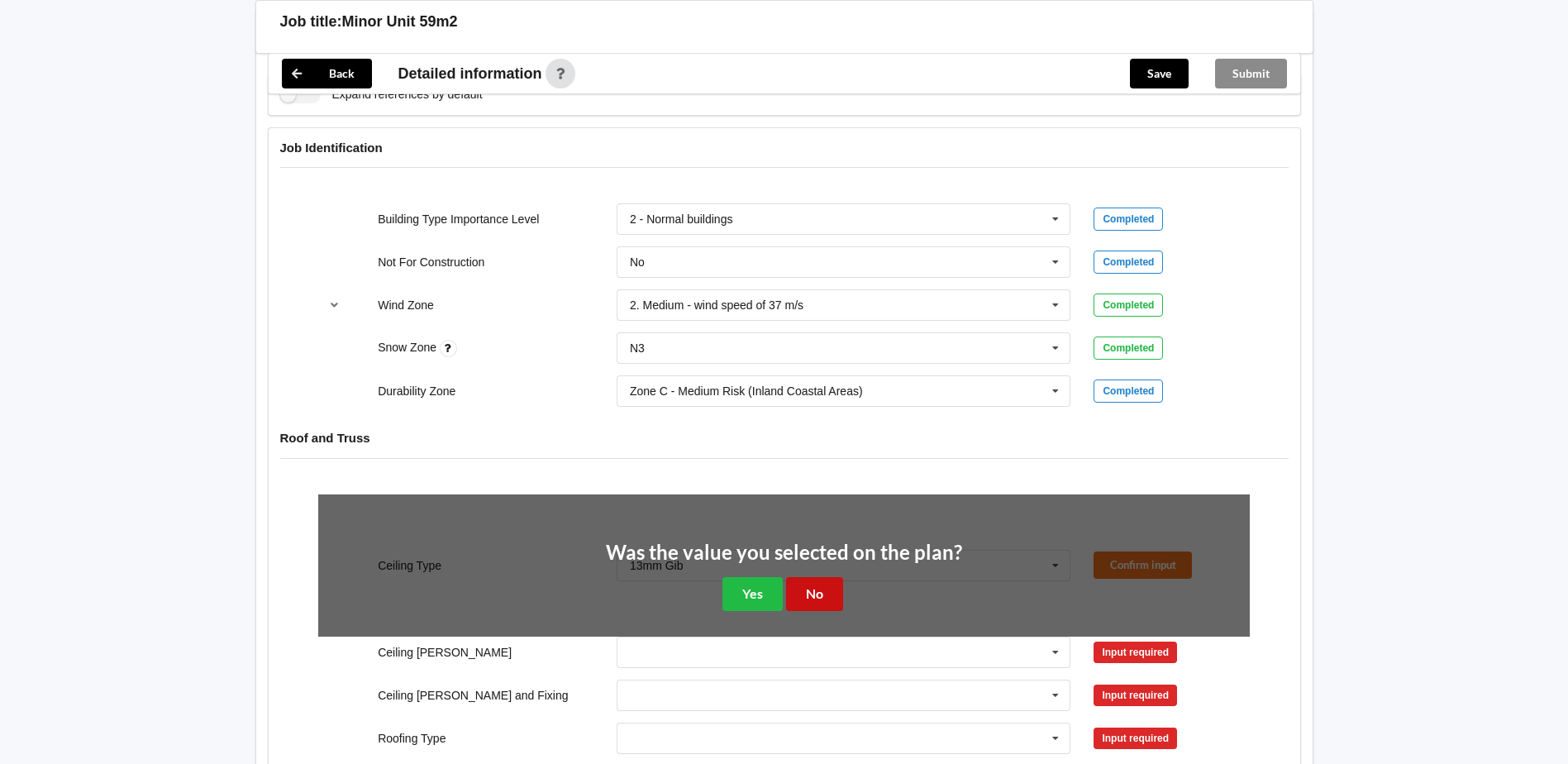
drag, startPoint x: 800, startPoint y: 581, endPoint x: 945, endPoint y: 573, distance: 145.2
click at [804, 581] on button "No" at bounding box center [815, 594] width 57 height 34
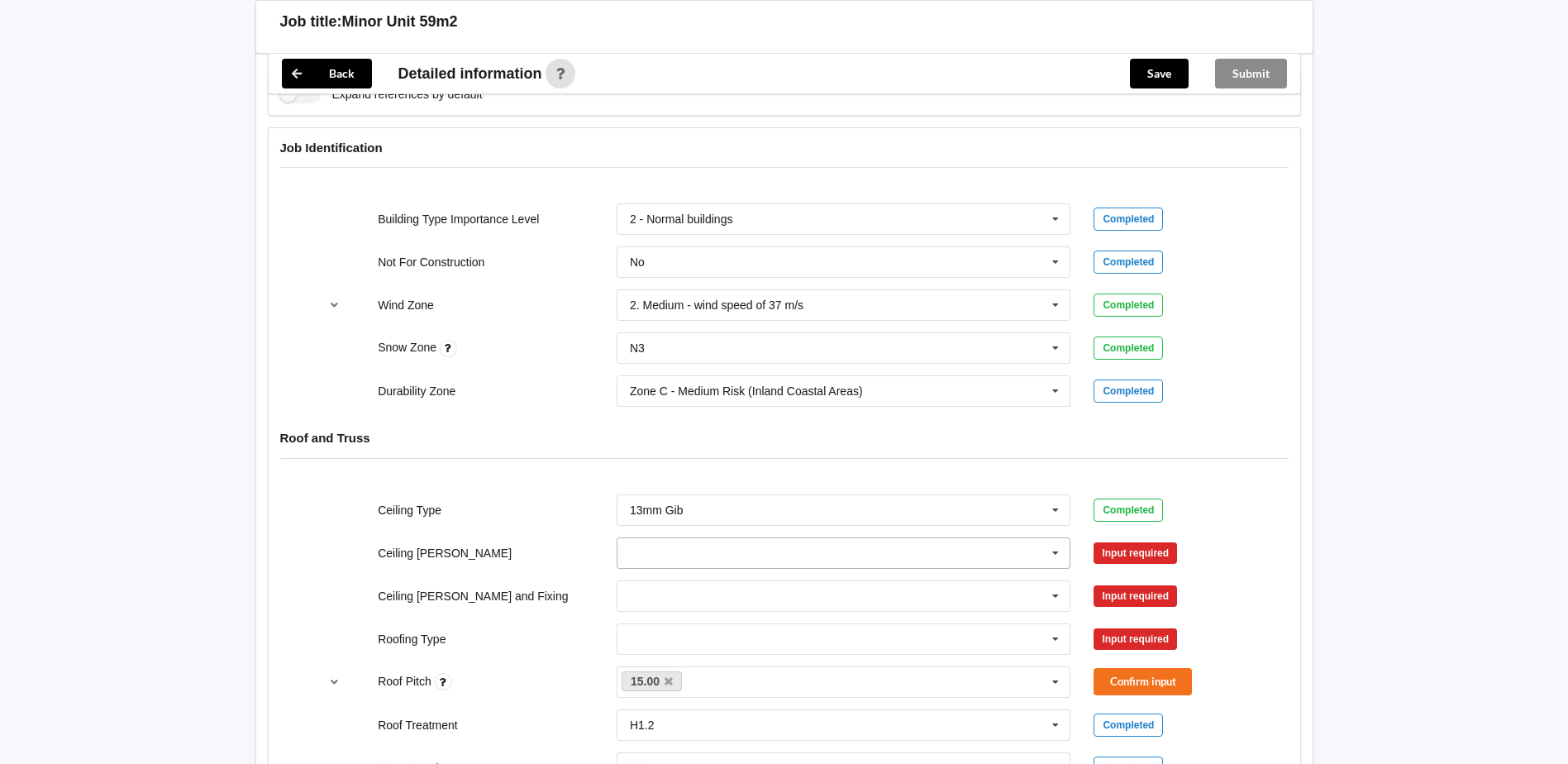
click at [913, 556] on input "text" at bounding box center [845, 553] width 453 height 30
drag, startPoint x: 665, startPoint y: 604, endPoint x: 793, endPoint y: 591, distance: 128.7
click at [668, 604] on div "450mm" at bounding box center [844, 614] width 453 height 31
click at [1141, 557] on button "Confirm input" at bounding box center [1142, 552] width 98 height 27
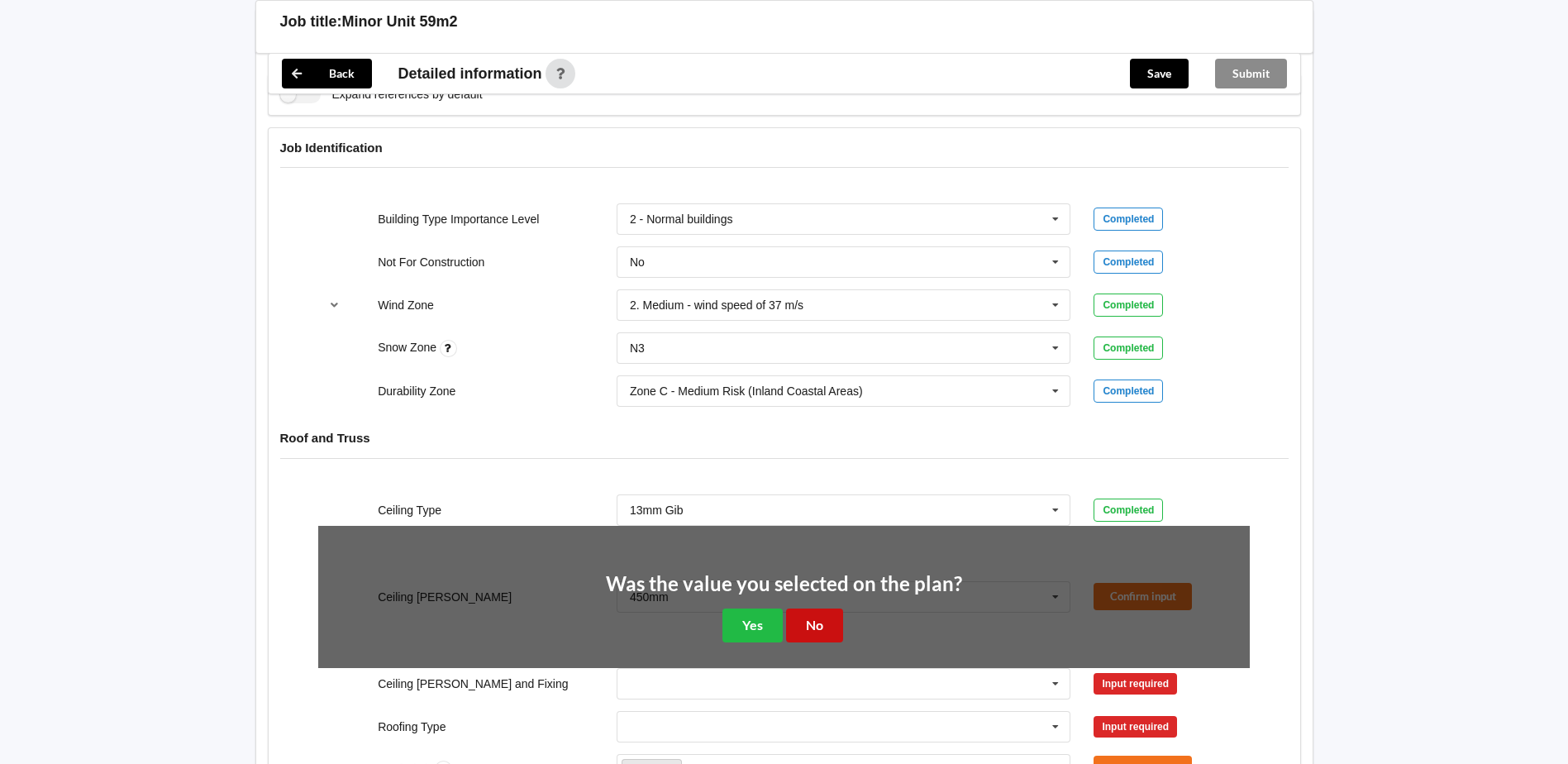
click at [830, 618] on button "No" at bounding box center [815, 626] width 57 height 34
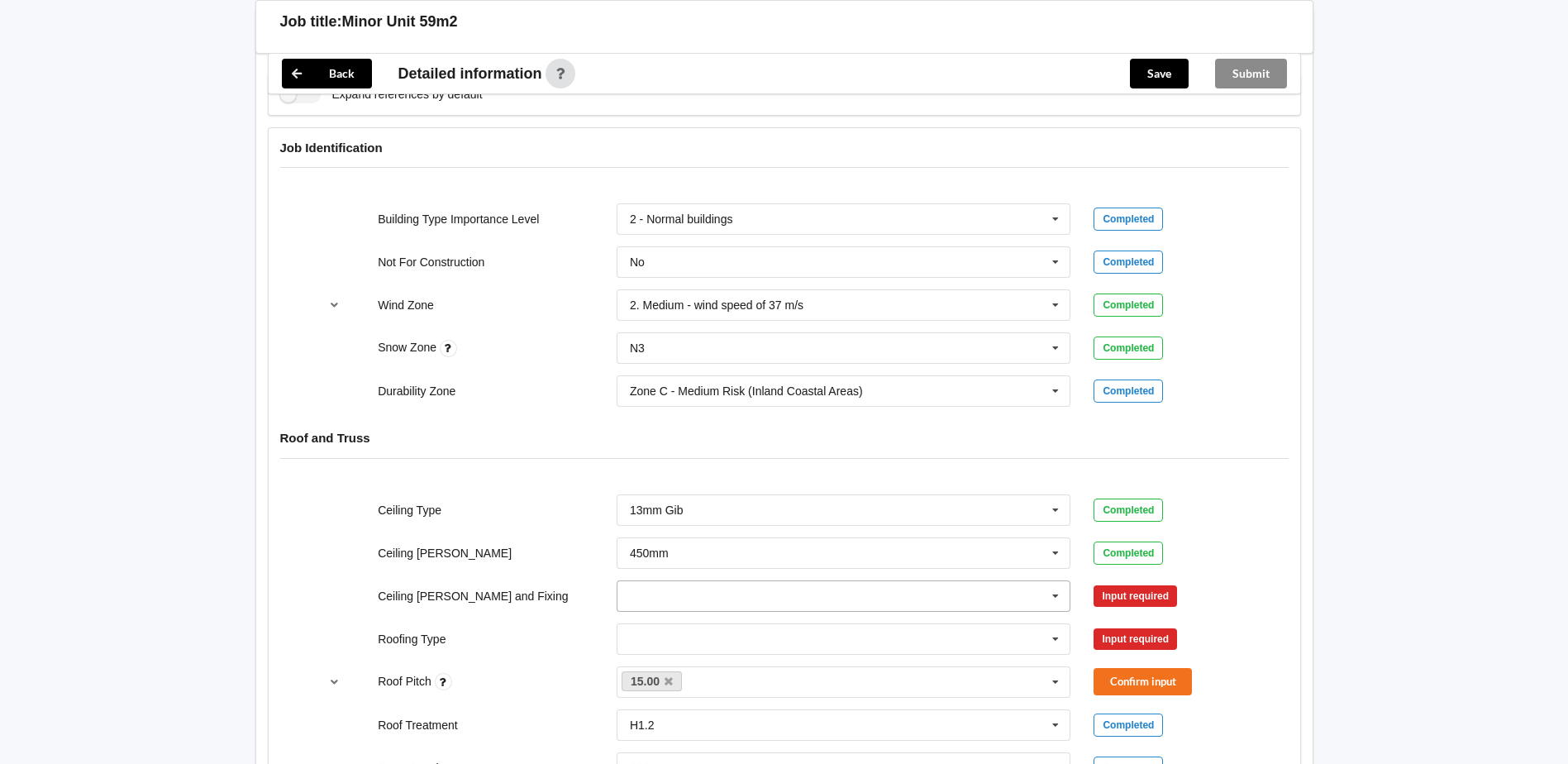
click at [1052, 597] on icon at bounding box center [1055, 597] width 25 height 31
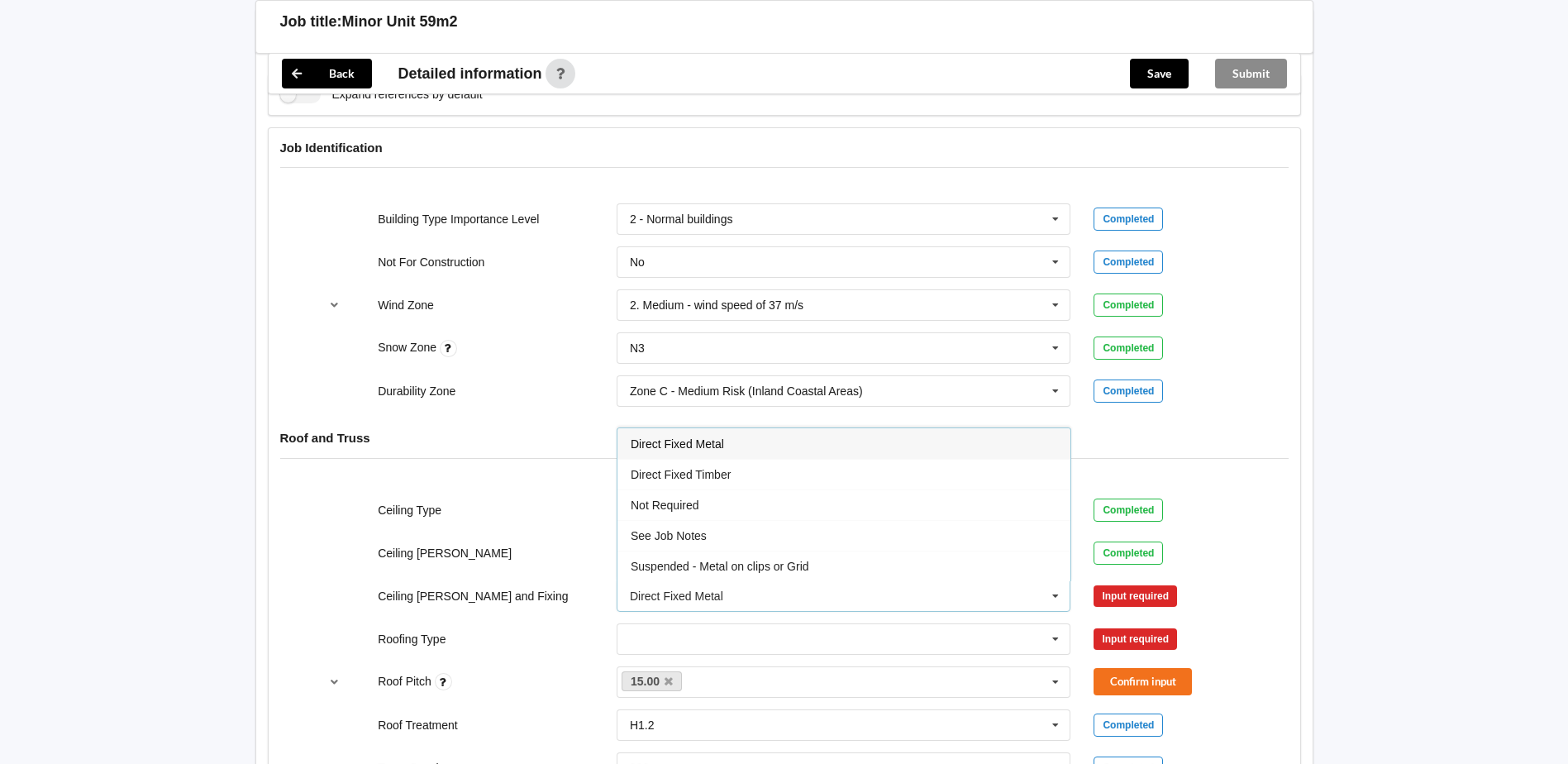
drag, startPoint x: 726, startPoint y: 564, endPoint x: 822, endPoint y: 564, distance: 96.0
click at [727, 564] on span "Suspended - Metal on clips or Grid" at bounding box center [720, 566] width 179 height 13
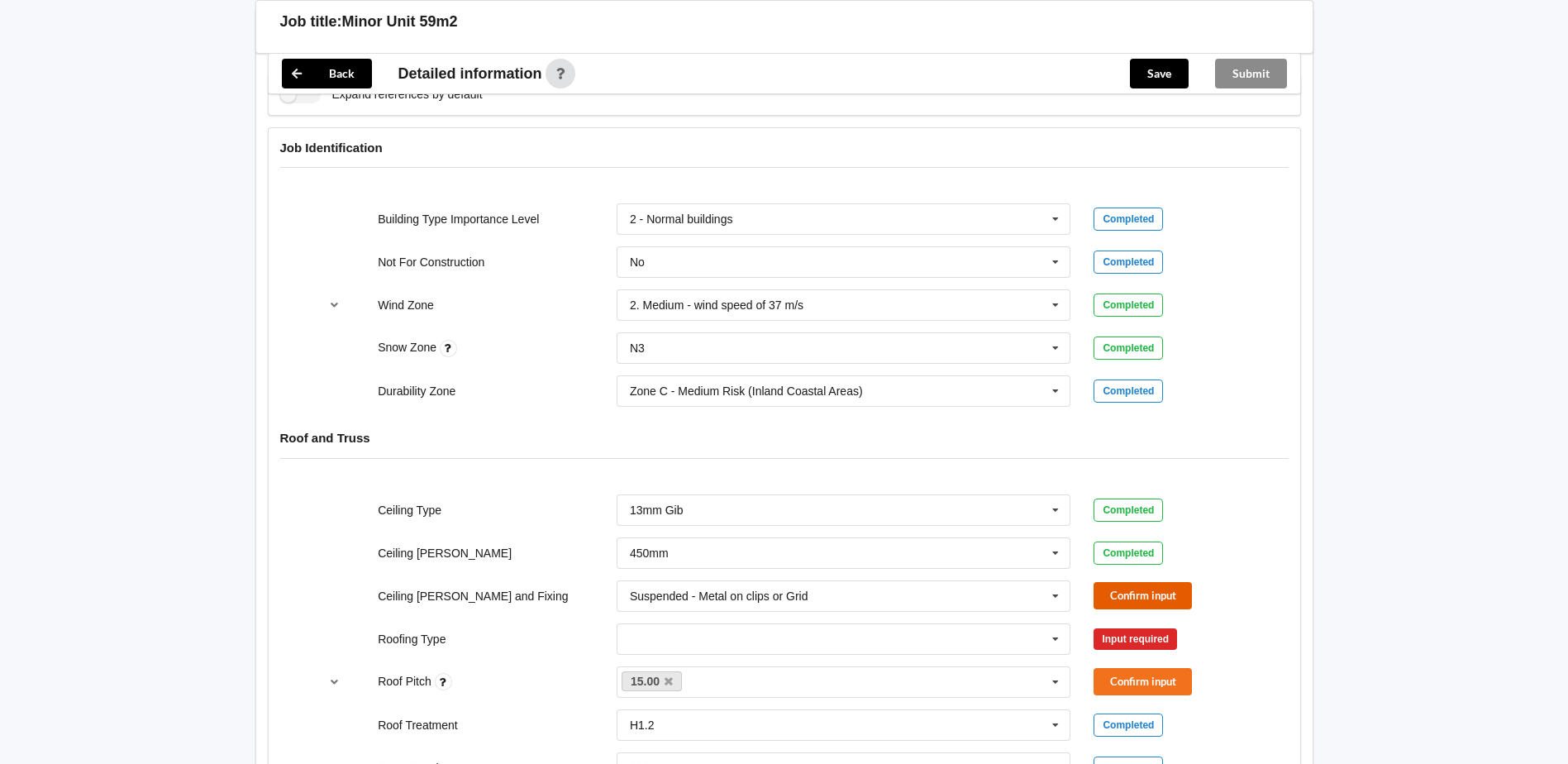
click at [1129, 596] on button "Confirm input" at bounding box center [1142, 596] width 98 height 27
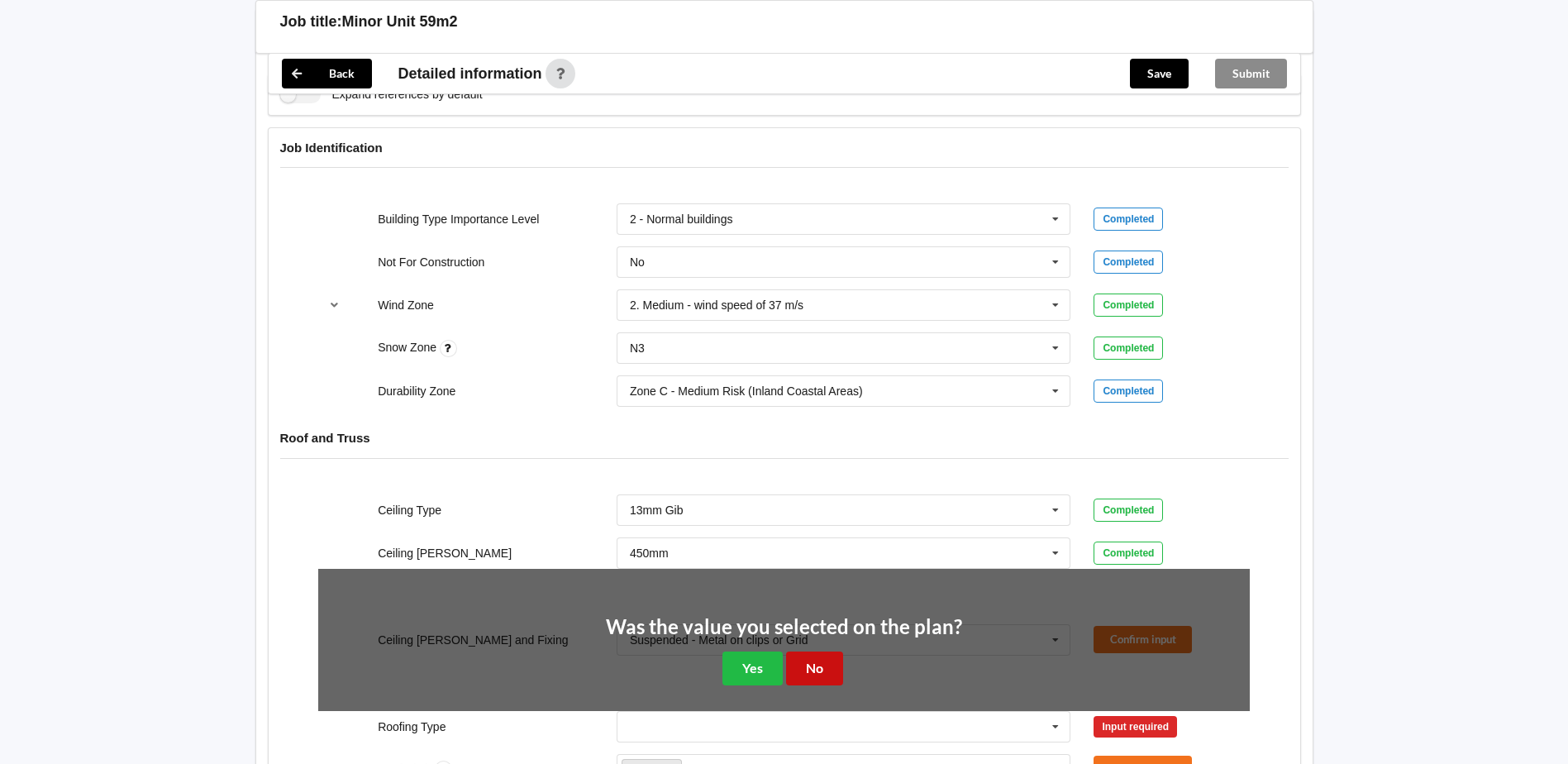
click at [833, 658] on button "No" at bounding box center [815, 668] width 57 height 34
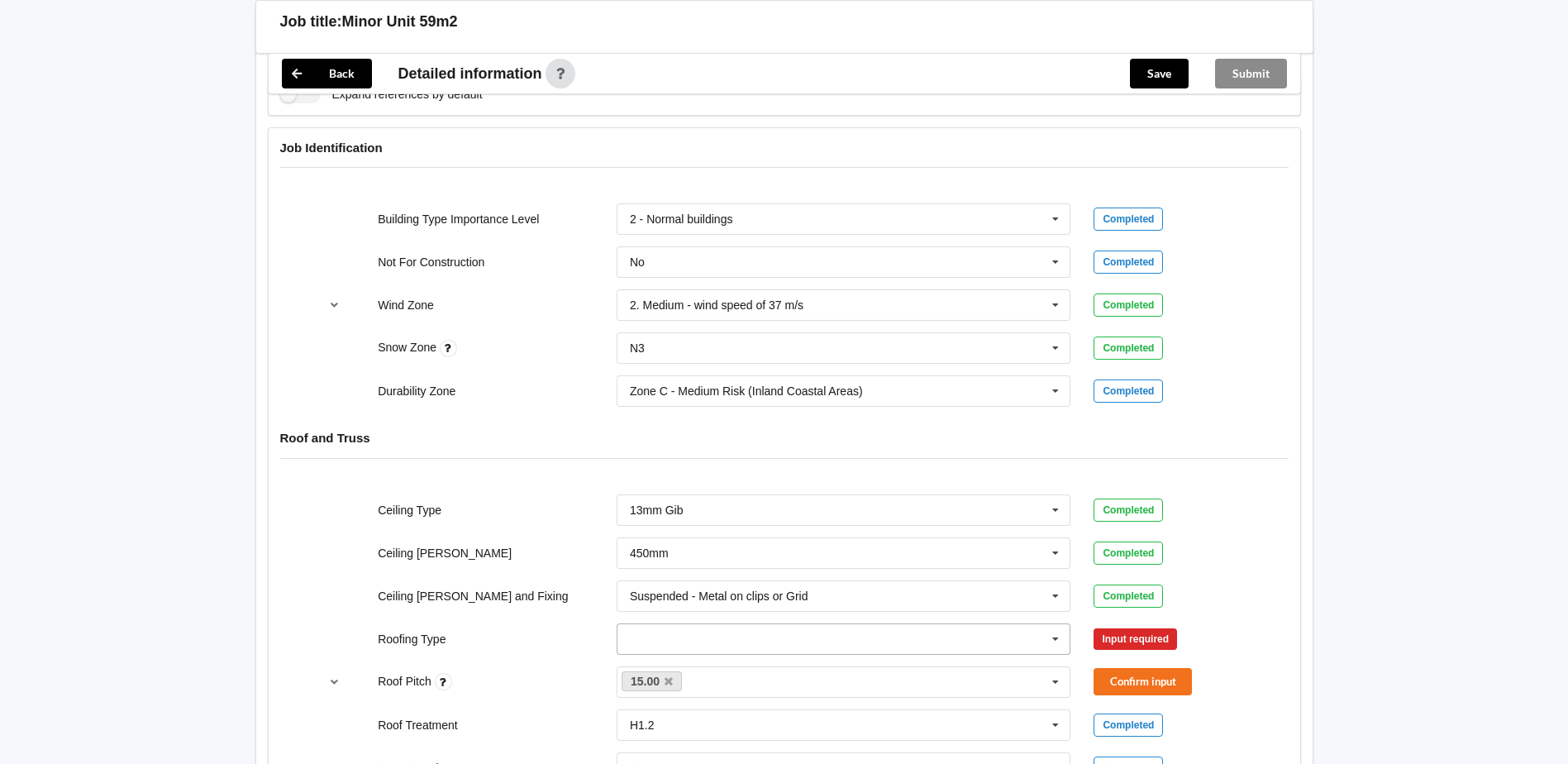
drag, startPoint x: 1064, startPoint y: 640, endPoint x: 1029, endPoint y: 640, distance: 35.0
click at [1063, 640] on icon at bounding box center [1055, 639] width 25 height 31
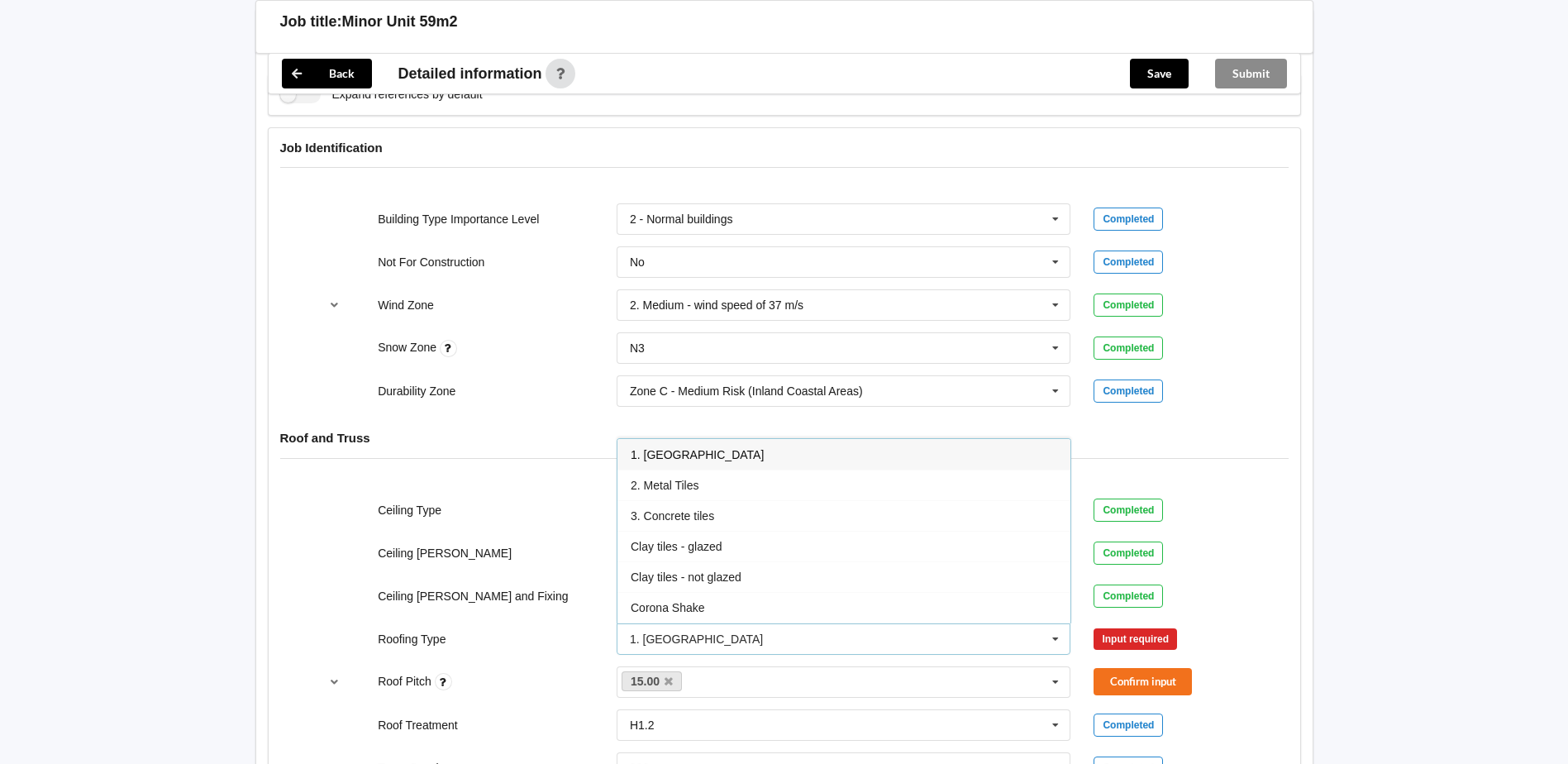
click at [703, 461] on div "1. [GEOGRAPHIC_DATA]" at bounding box center [844, 454] width 453 height 31
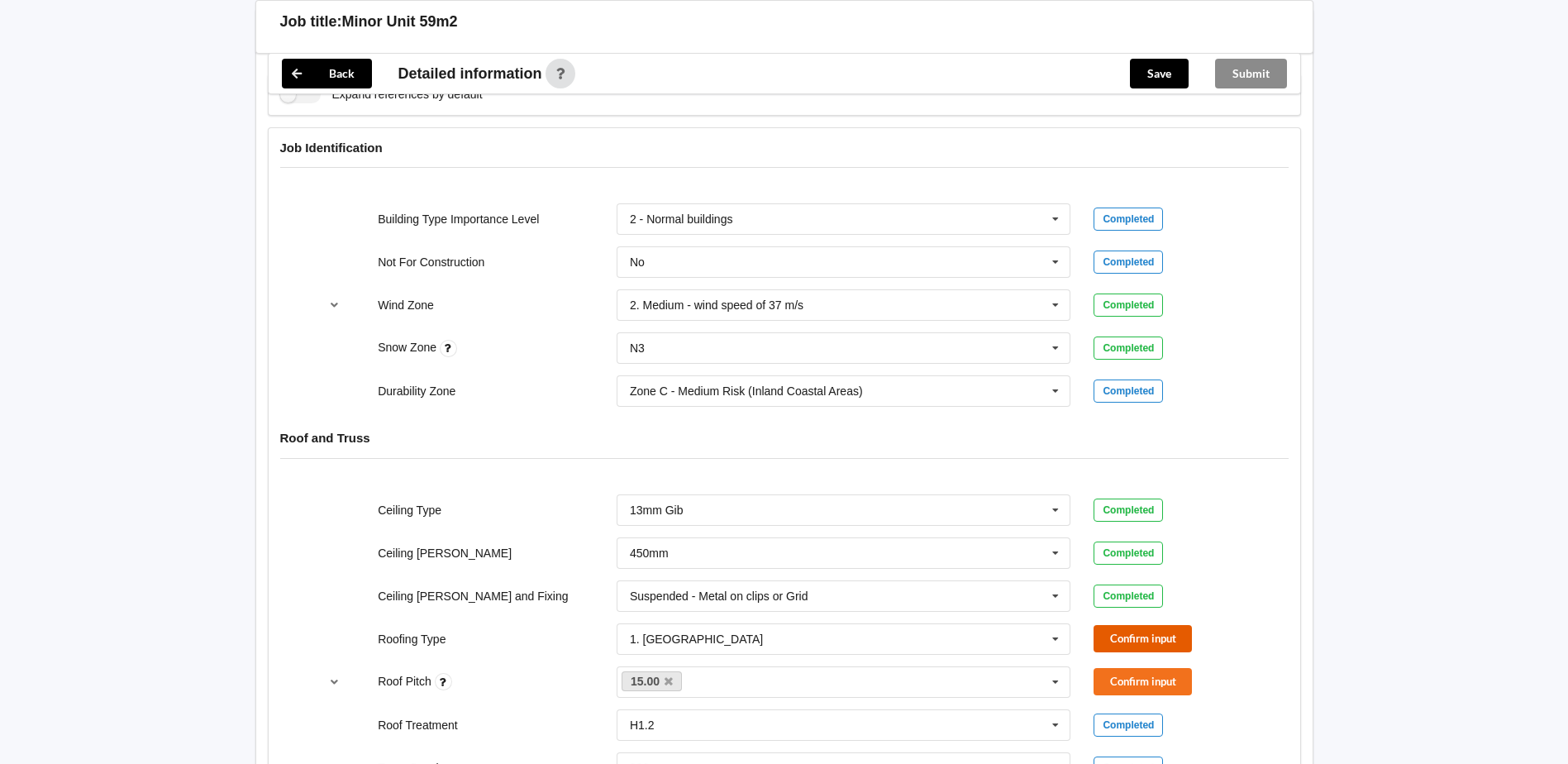
click at [1139, 634] on button "Confirm input" at bounding box center [1142, 638] width 98 height 27
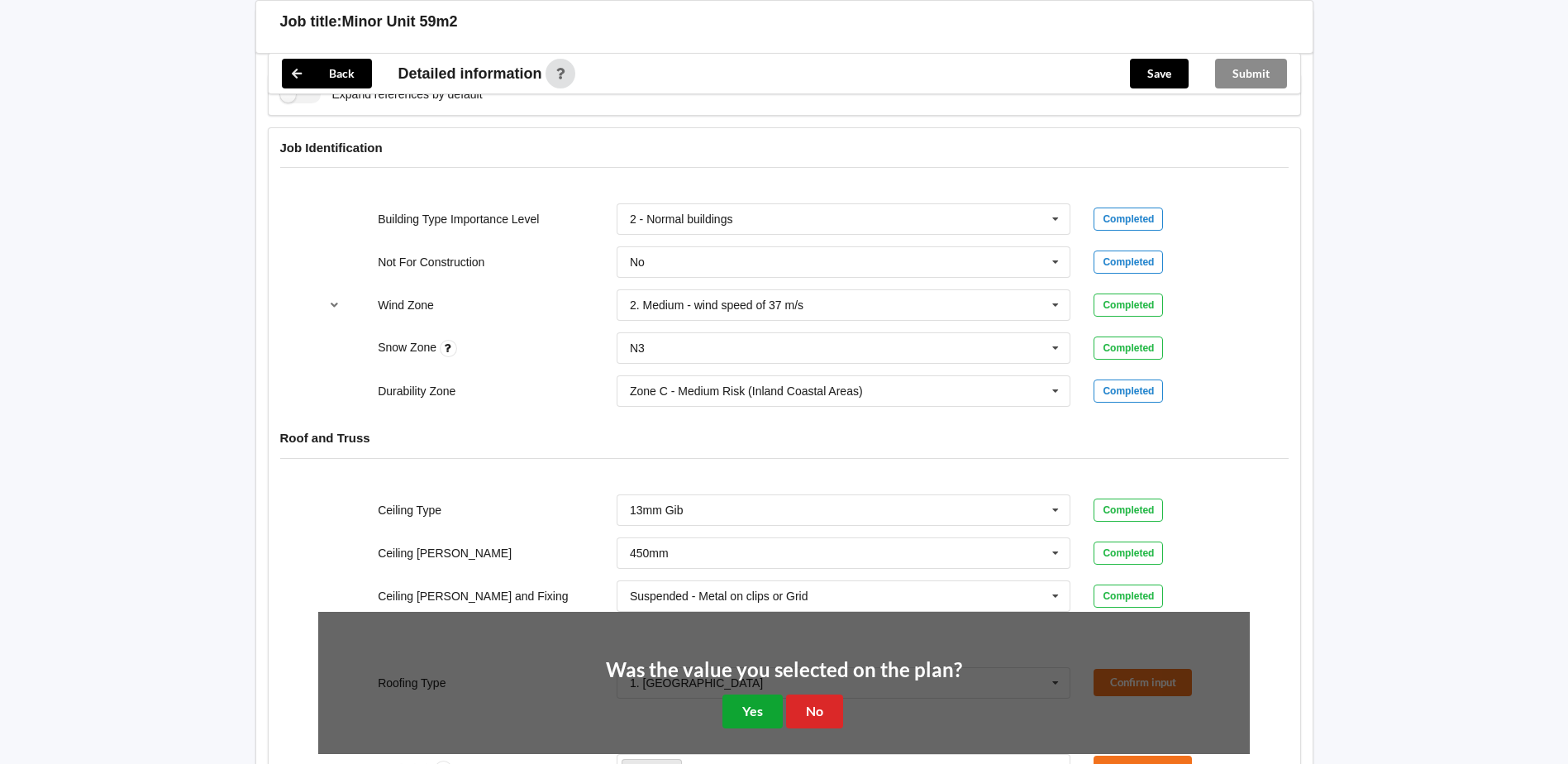
click at [758, 713] on button "Yes" at bounding box center [752, 711] width 61 height 34
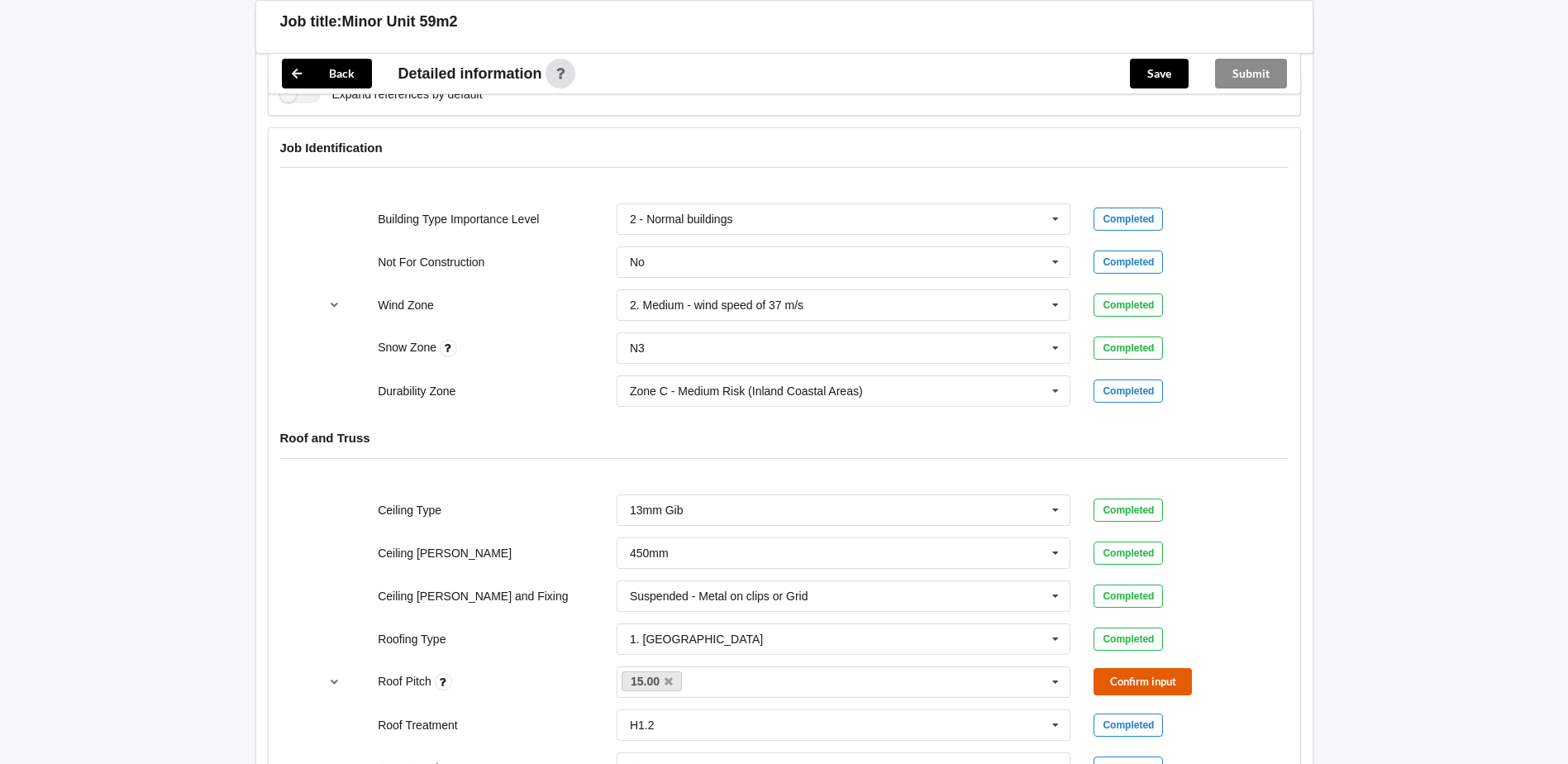
click at [1114, 684] on button "Confirm input" at bounding box center [1142, 681] width 98 height 27
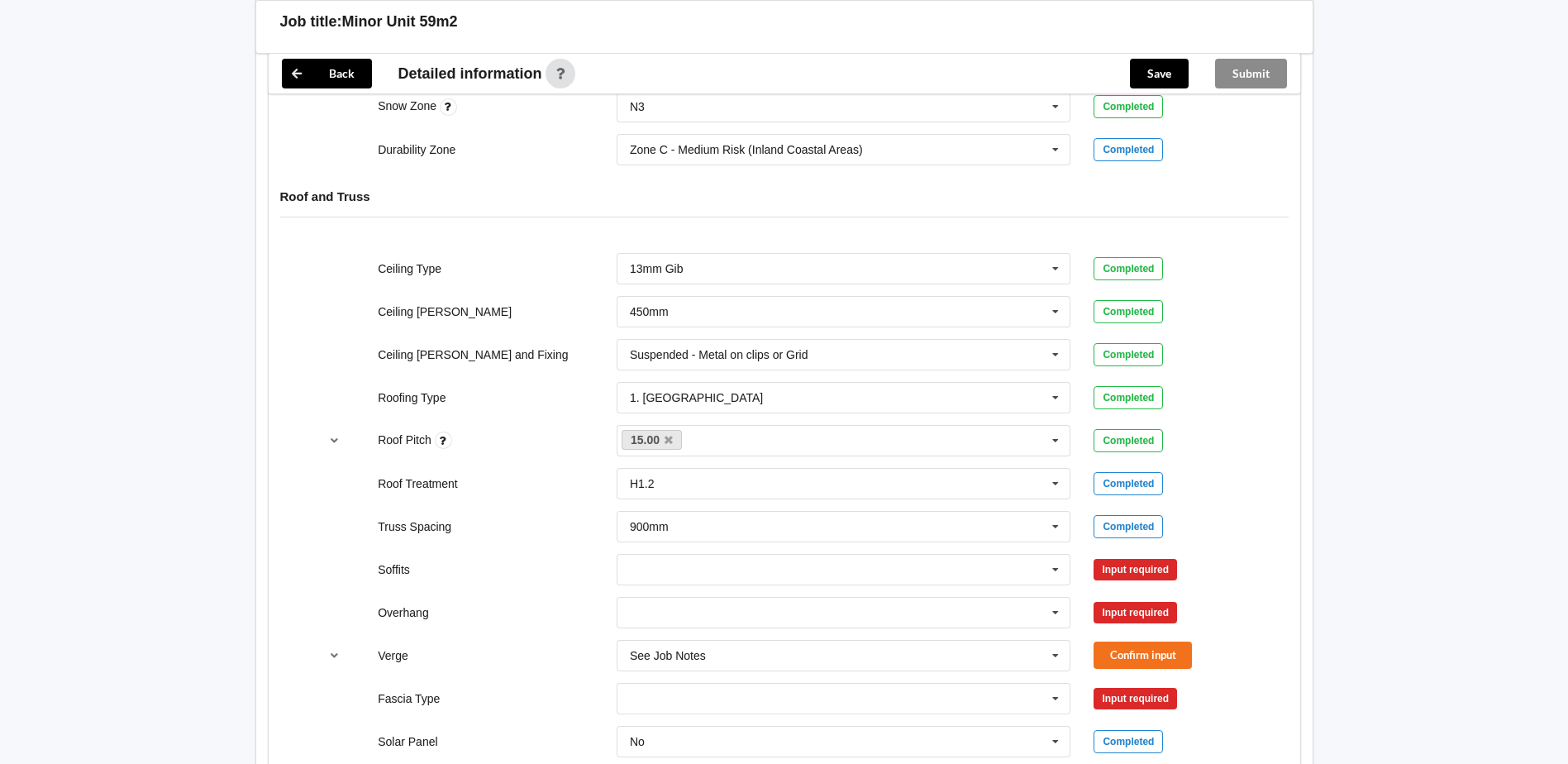
scroll to position [909, 0]
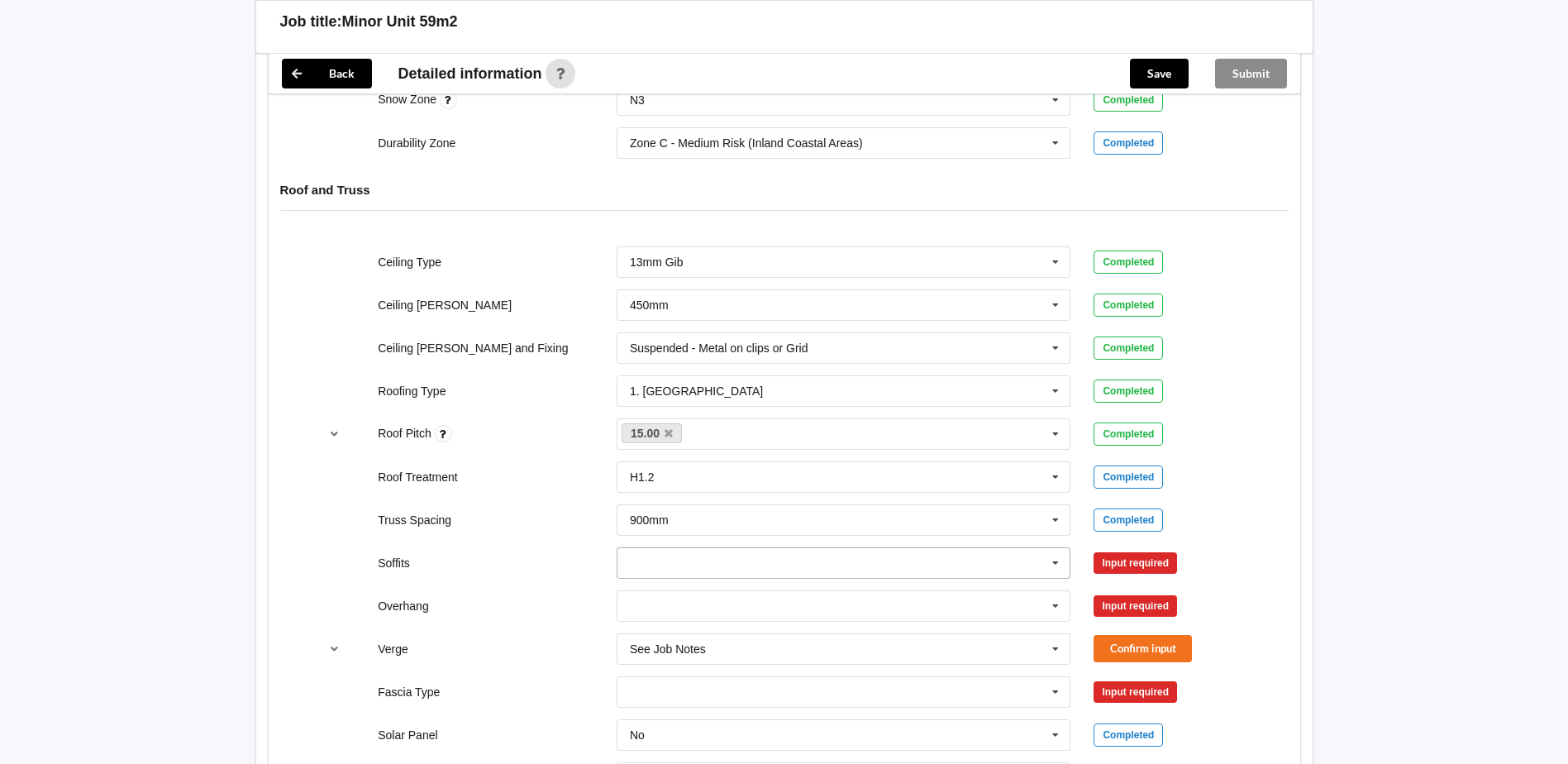
click at [1044, 561] on icon at bounding box center [1055, 563] width 25 height 31
click at [725, 744] on div "Raked Hidden" at bounding box center [844, 746] width 453 height 31
click at [1052, 602] on icon at bounding box center [1055, 606] width 25 height 31
click at [699, 416] on div "300mm" at bounding box center [844, 421] width 453 height 31
click at [1056, 655] on icon at bounding box center [1055, 649] width 25 height 31
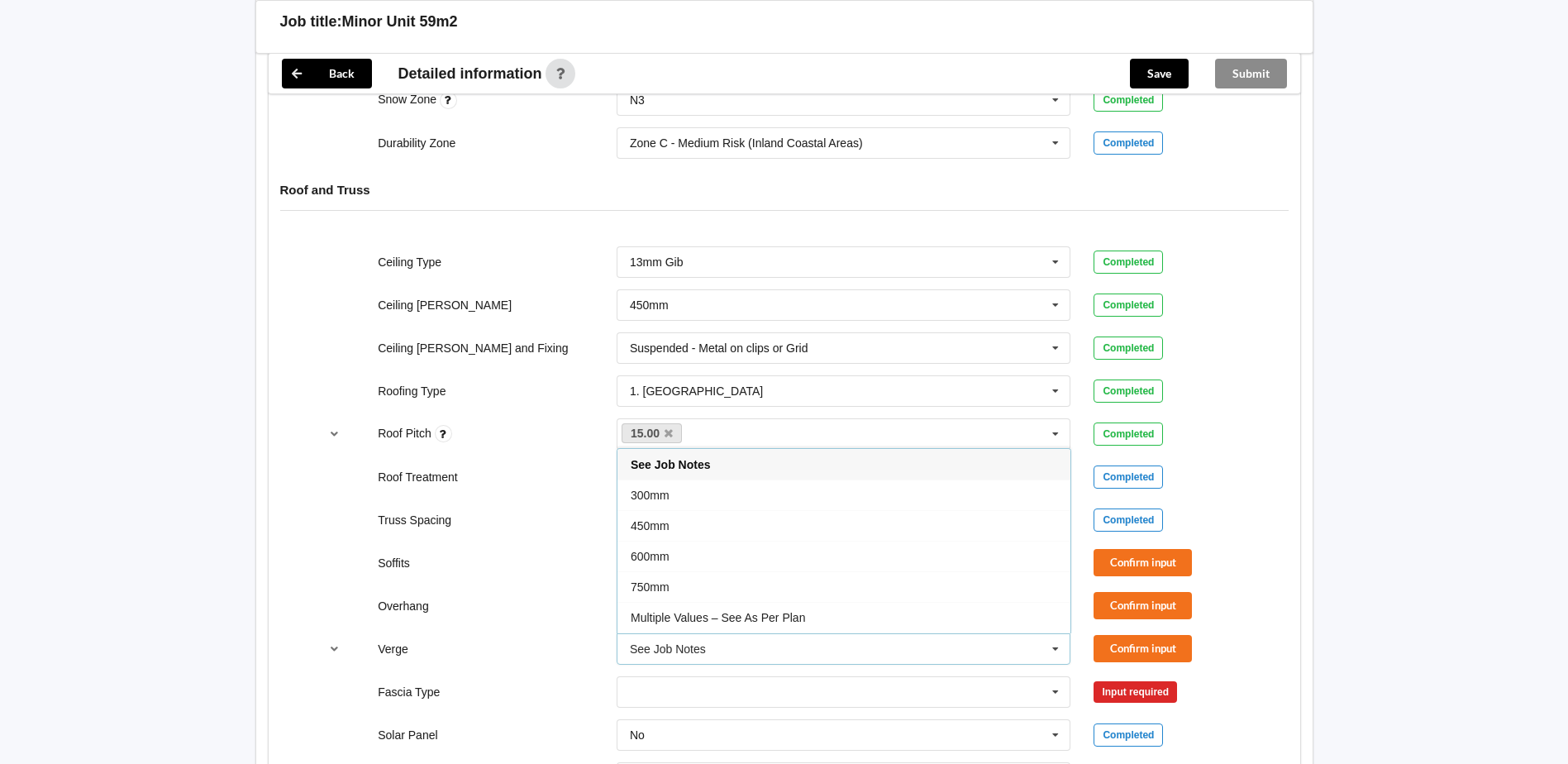
click at [711, 530] on div "450mm" at bounding box center [844, 526] width 453 height 31
click at [1164, 609] on button "Confirm input" at bounding box center [1142, 605] width 98 height 27
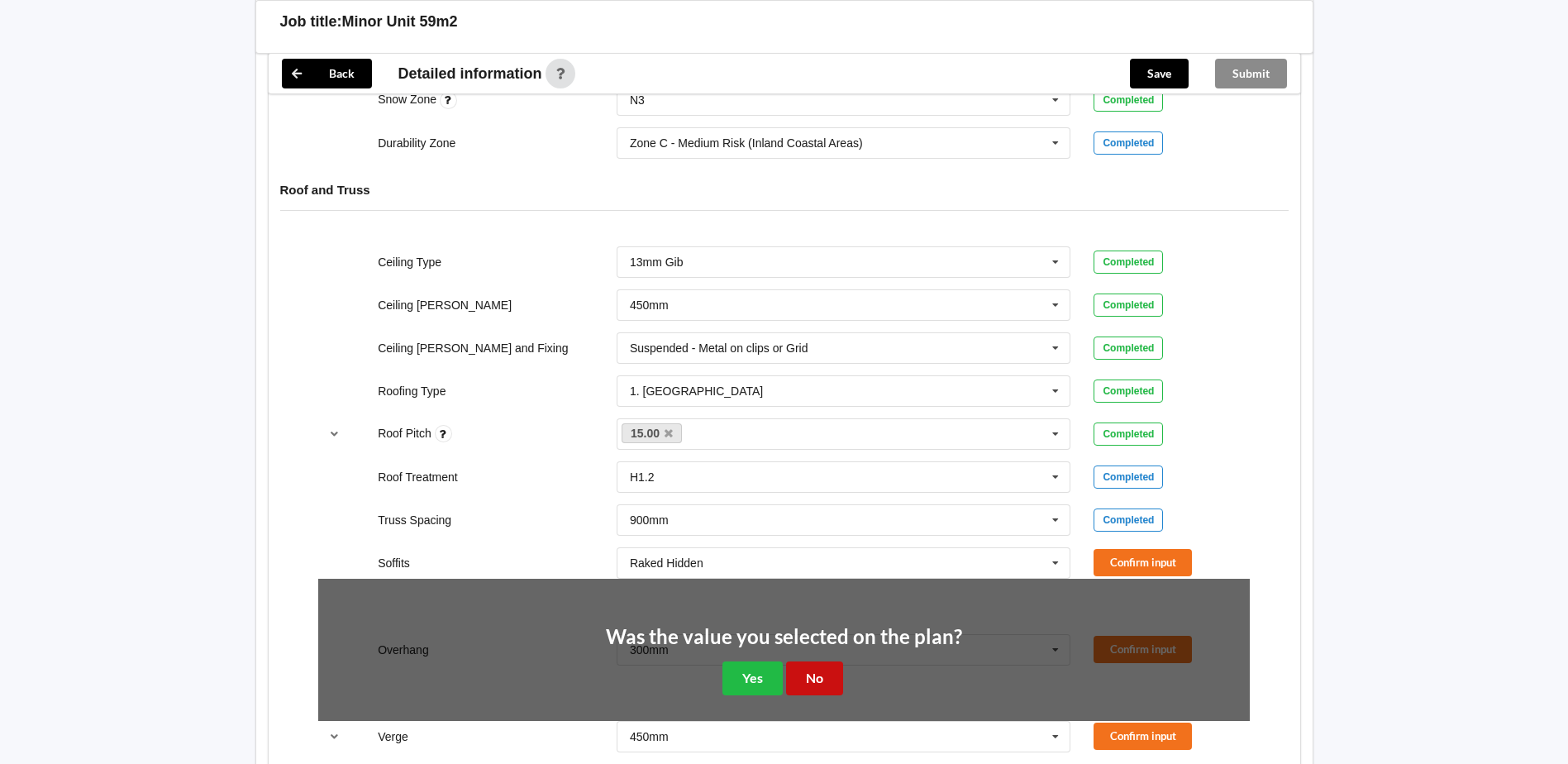
click at [818, 679] on button "No" at bounding box center [815, 679] width 57 height 34
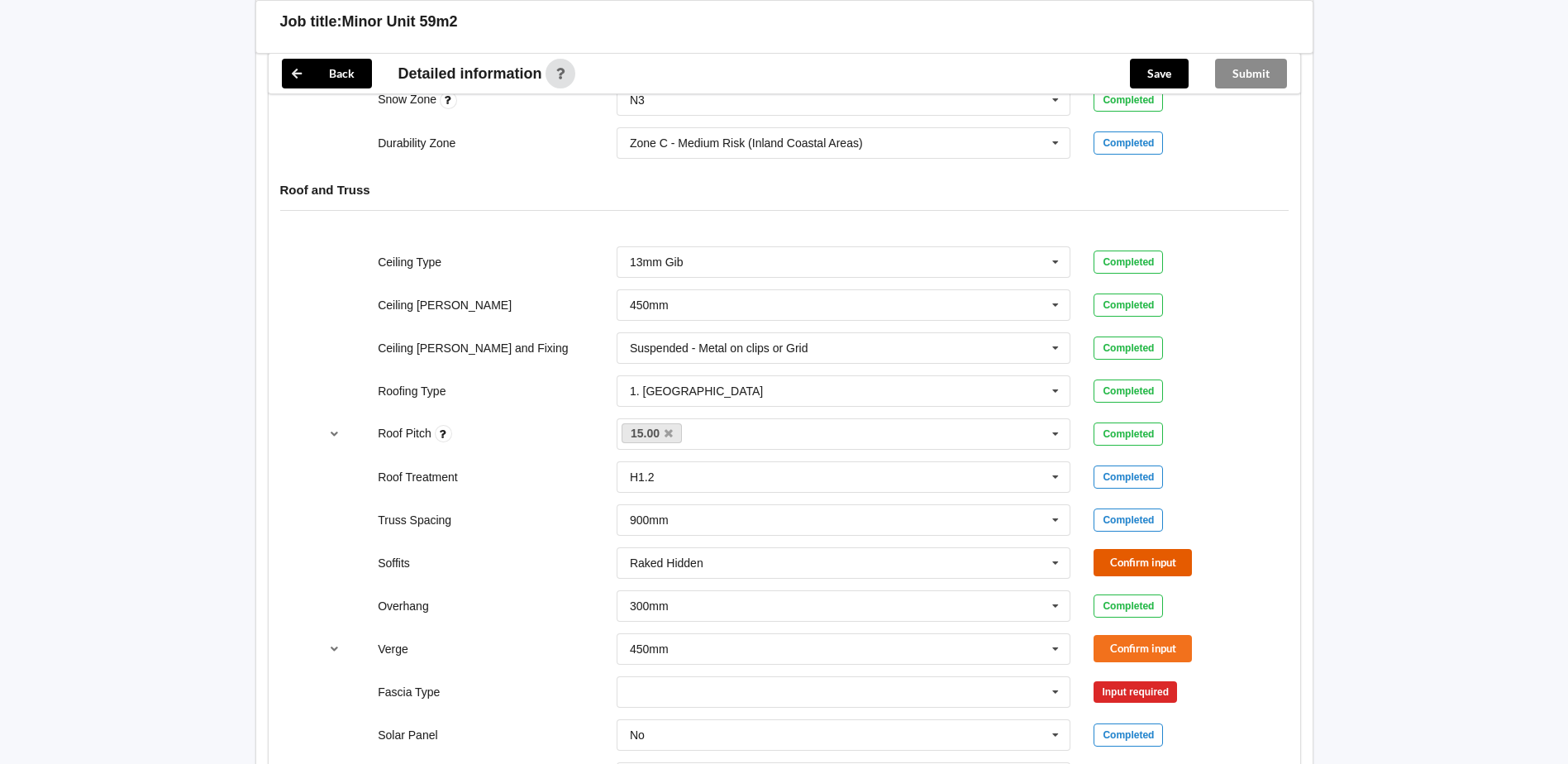
click at [1174, 557] on button "Confirm input" at bounding box center [1142, 562] width 98 height 27
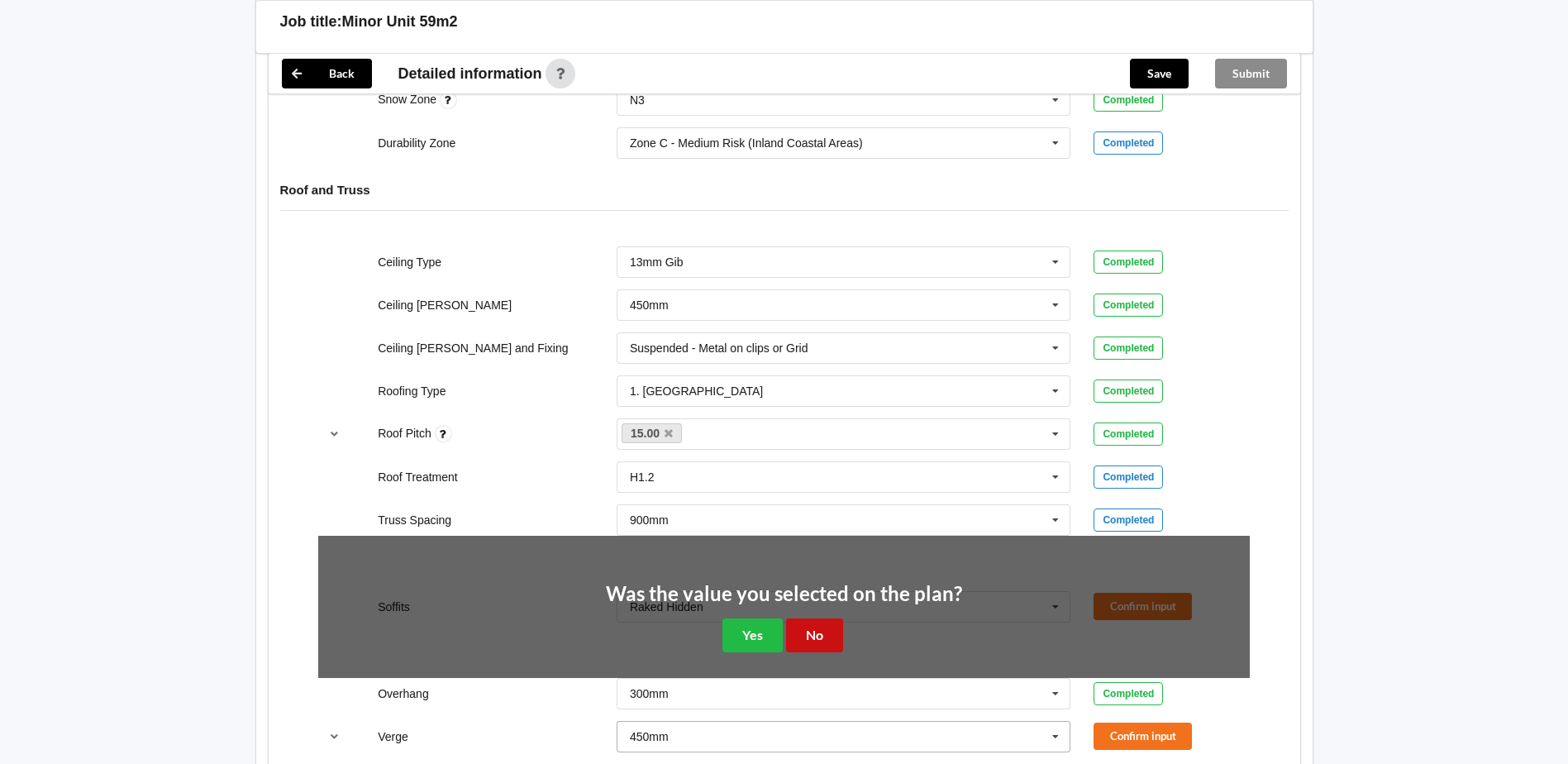
click at [822, 636] on button "No" at bounding box center [815, 635] width 57 height 34
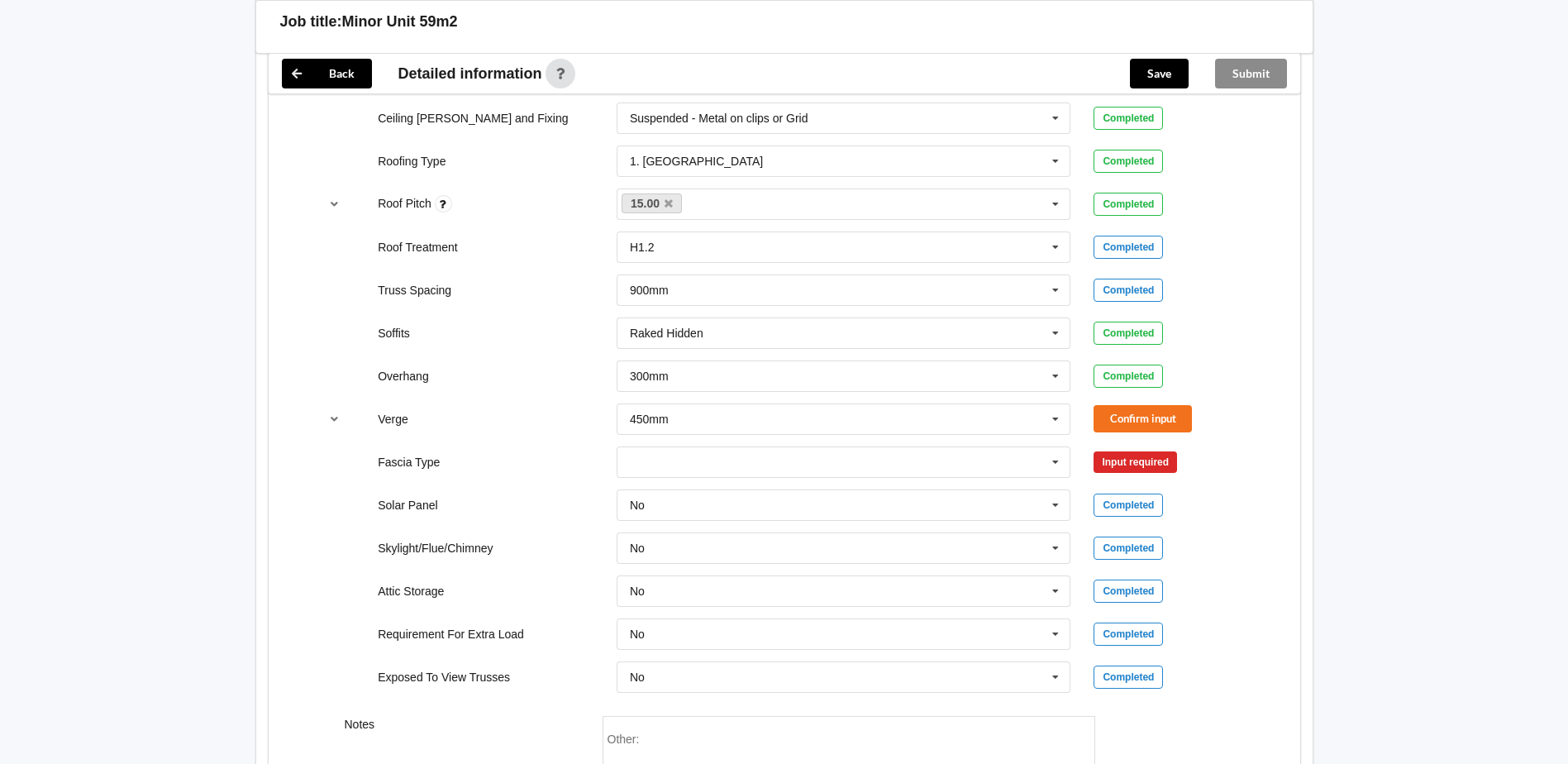
scroll to position [1157, 0]
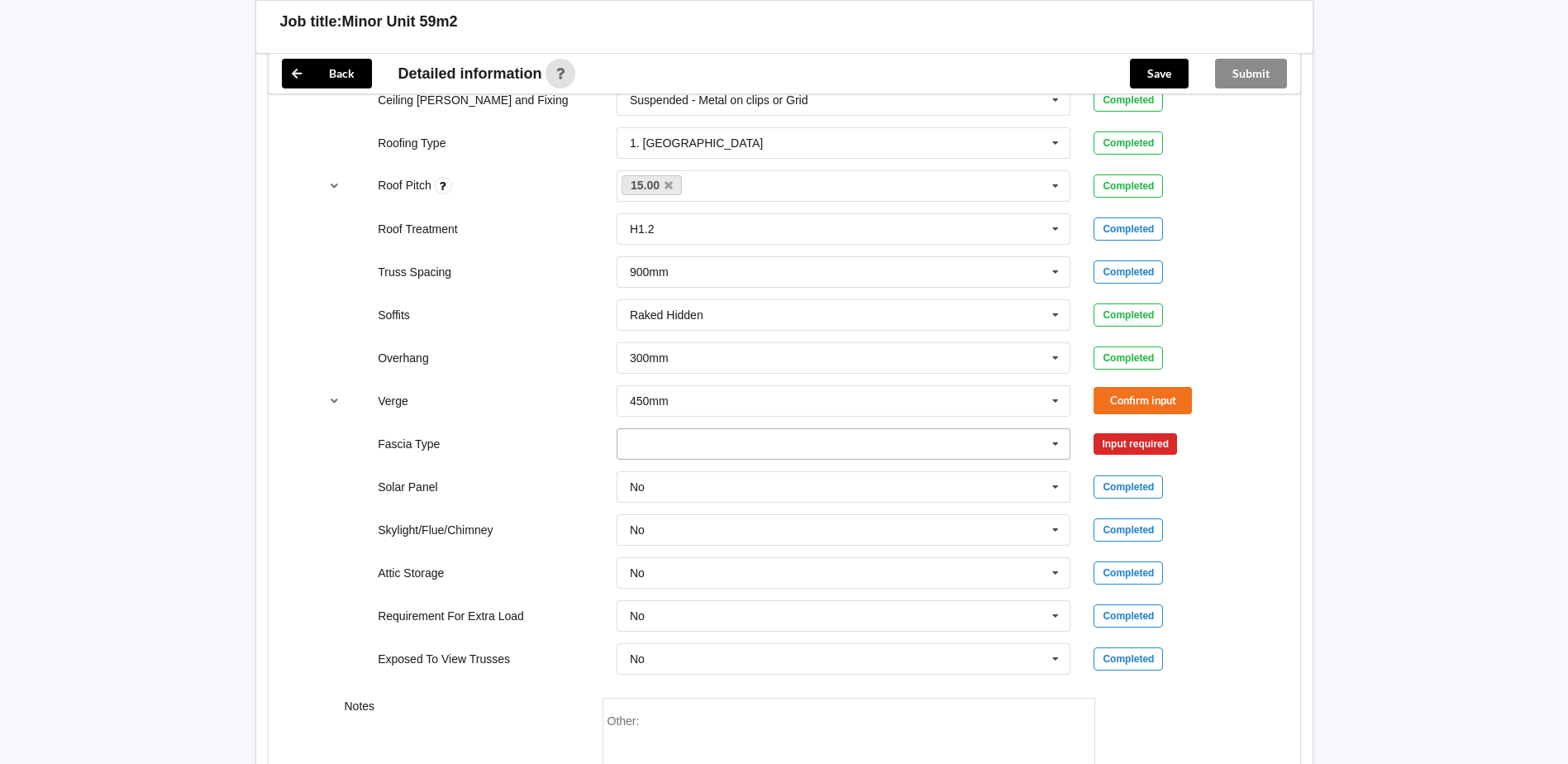
click at [1058, 446] on icon at bounding box center [1055, 444] width 25 height 31
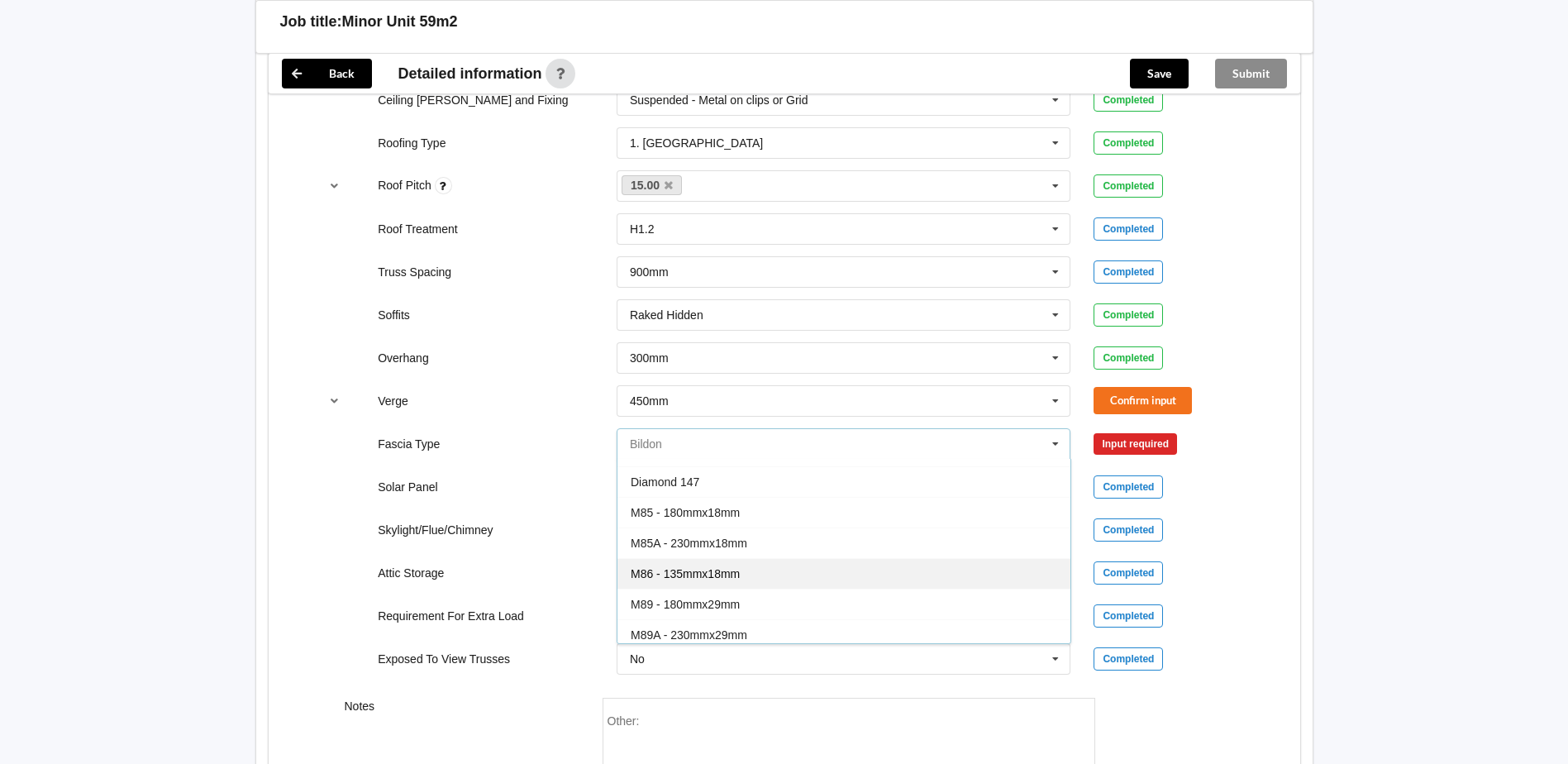
scroll to position [83, 0]
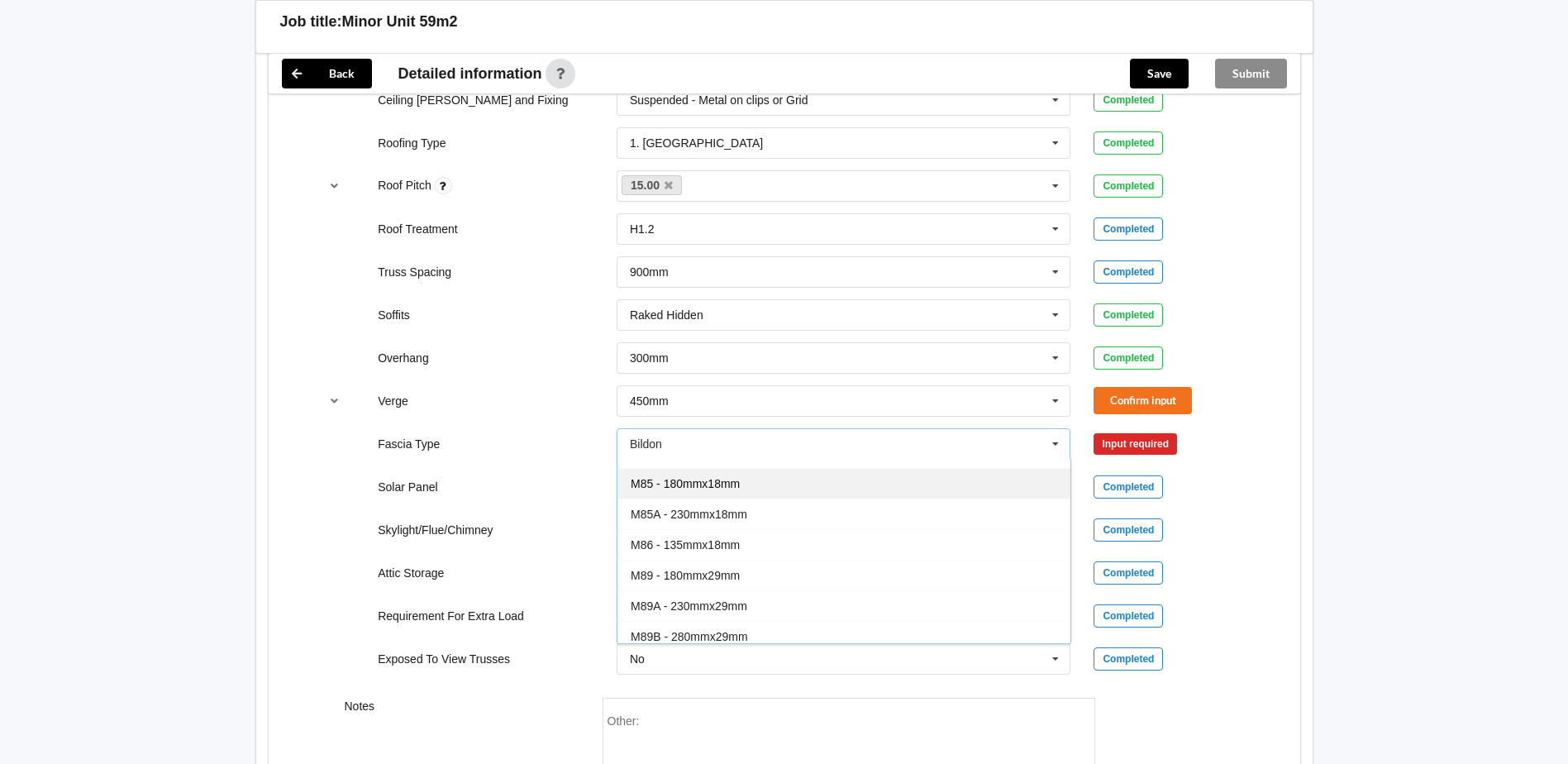
click at [735, 483] on span "M85 - 180mmx18mm" at bounding box center [686, 483] width 109 height 13
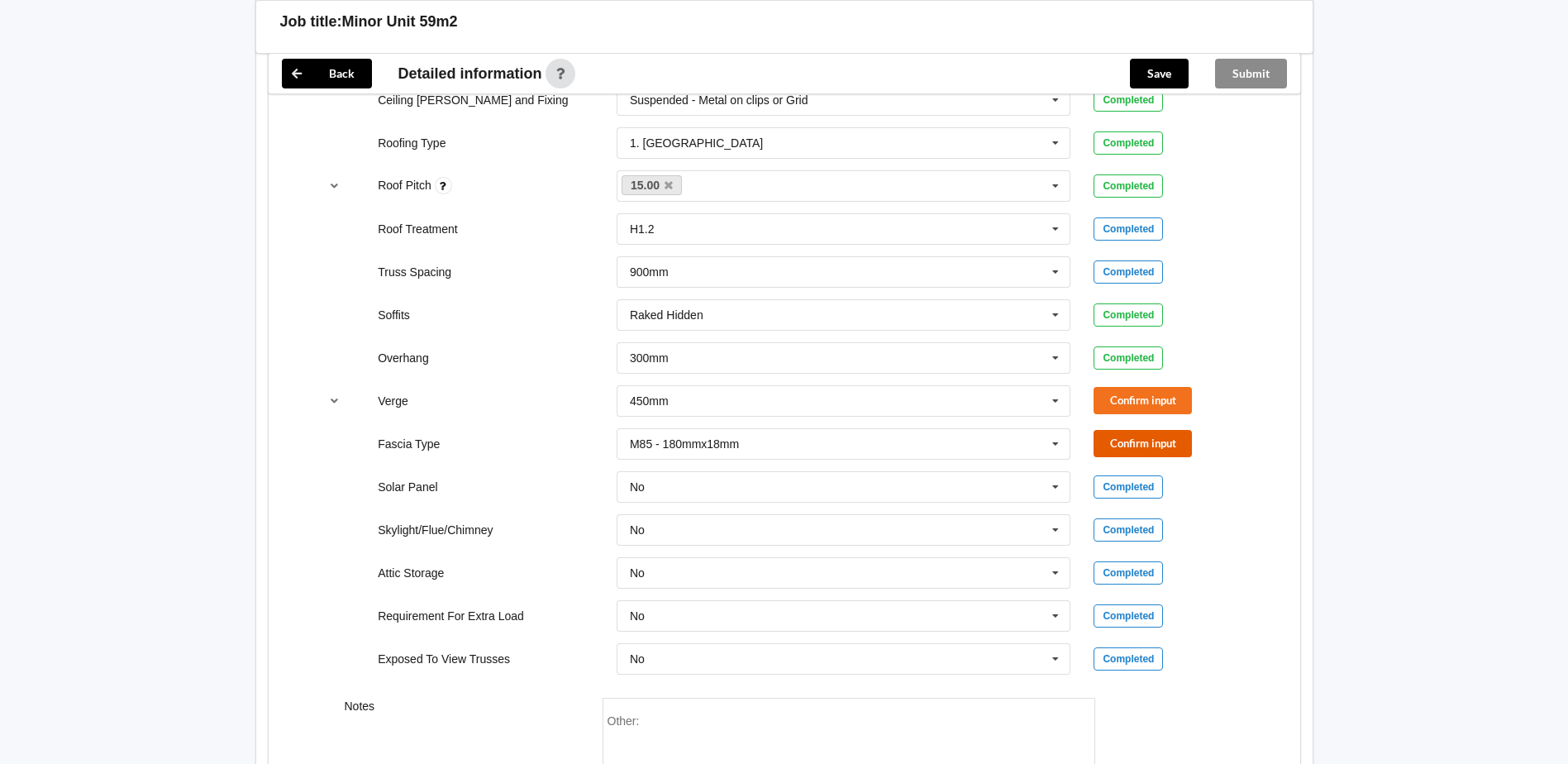
click at [1132, 441] on button "Confirm input" at bounding box center [1142, 444] width 98 height 27
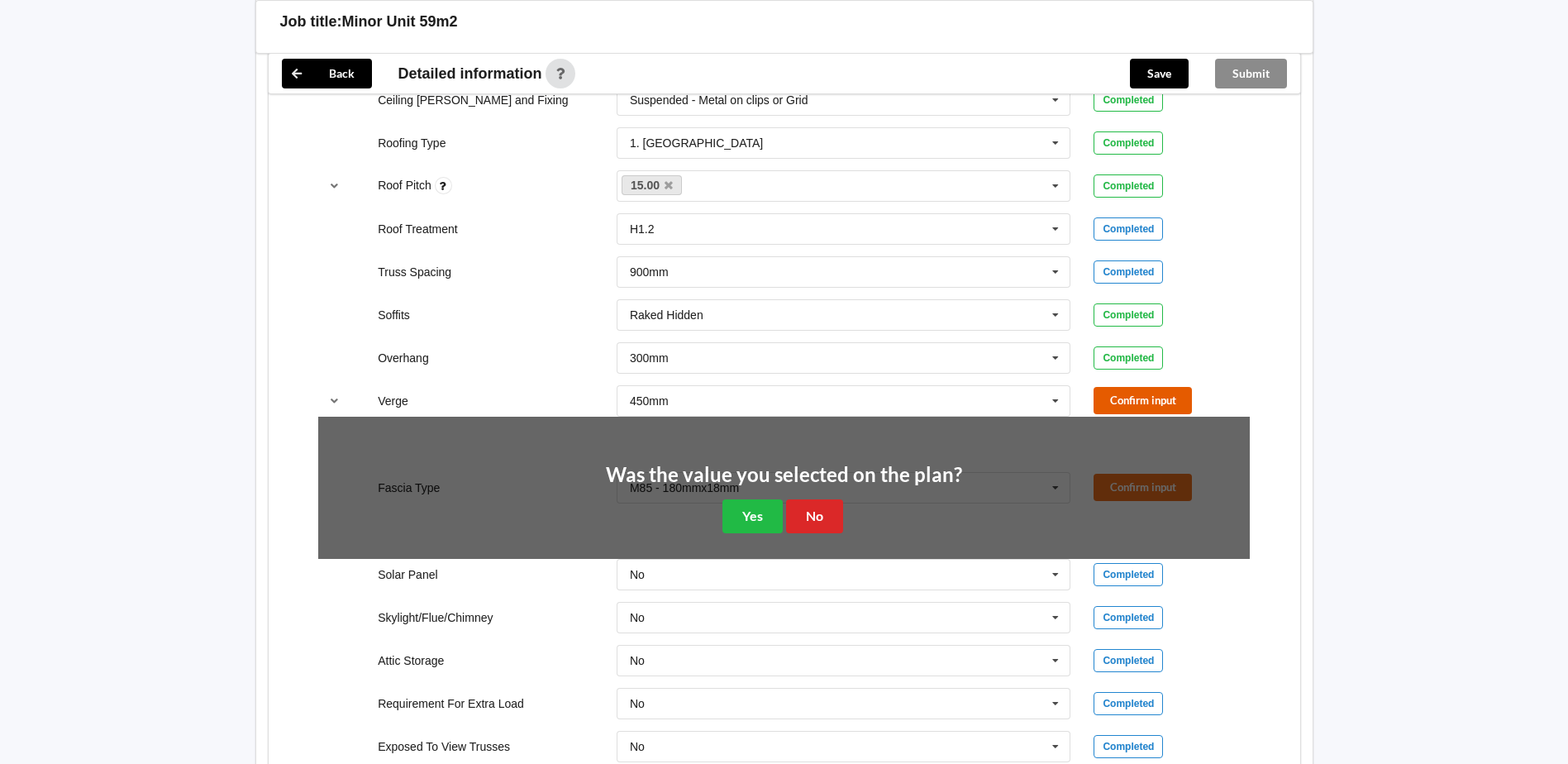
click at [1129, 397] on button "Confirm input" at bounding box center [1142, 401] width 98 height 27
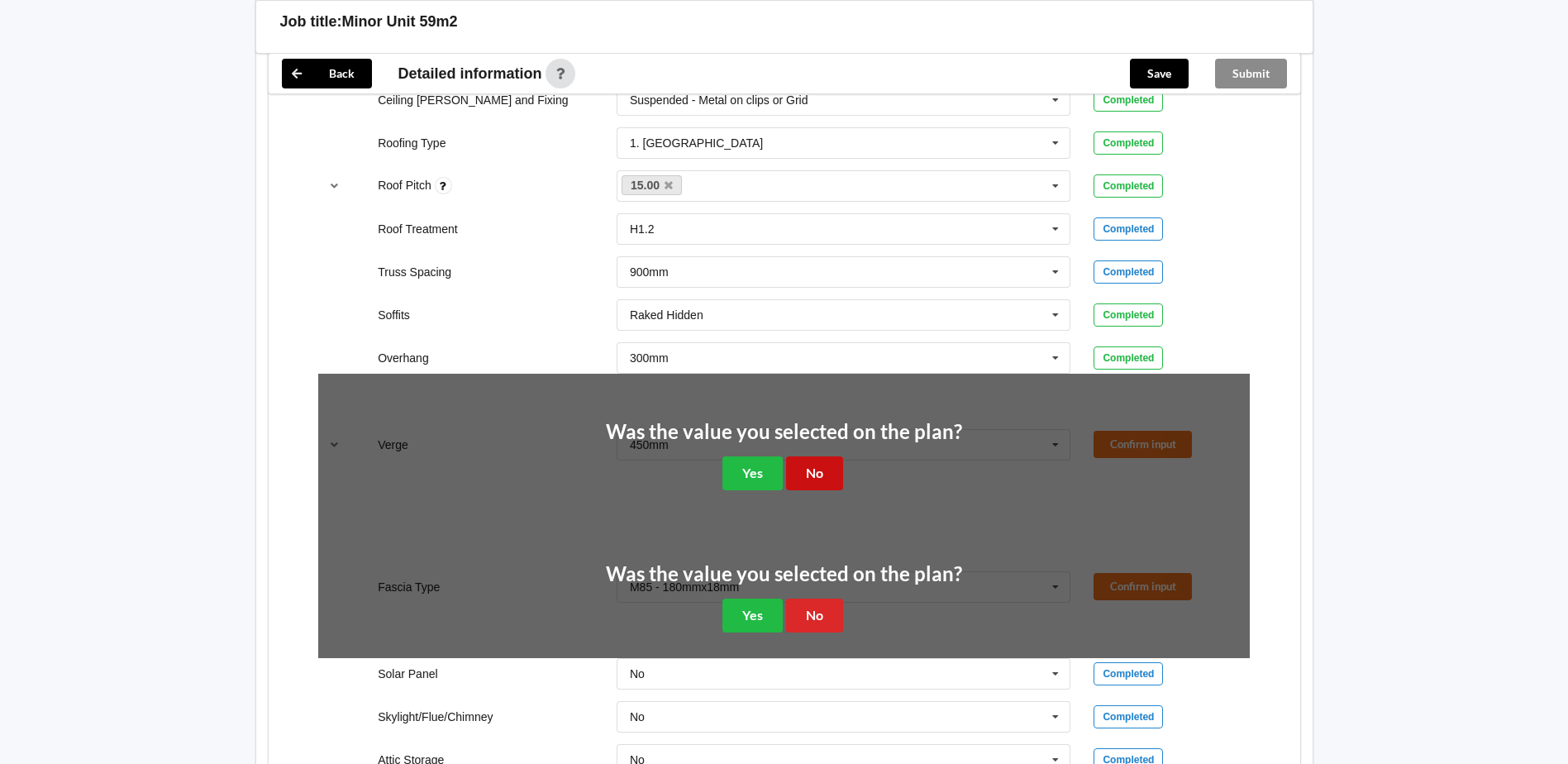
drag, startPoint x: 827, startPoint y: 463, endPoint x: 816, endPoint y: 536, distance: 73.8
click at [827, 473] on button "No" at bounding box center [815, 473] width 57 height 34
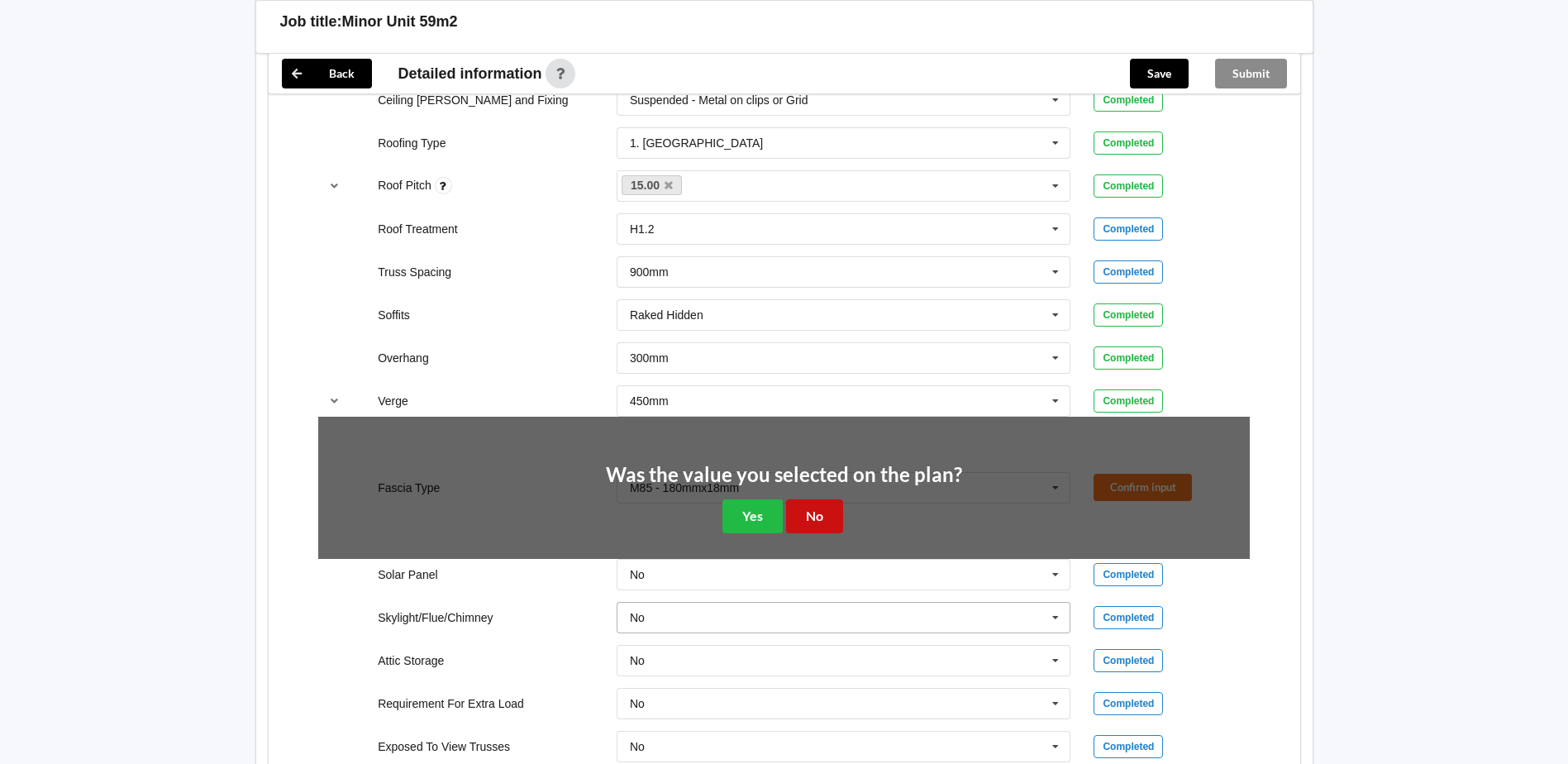
drag, startPoint x: 826, startPoint y: 514, endPoint x: 924, endPoint y: 514, distance: 98.0
click at [827, 515] on button "No" at bounding box center [815, 516] width 57 height 34
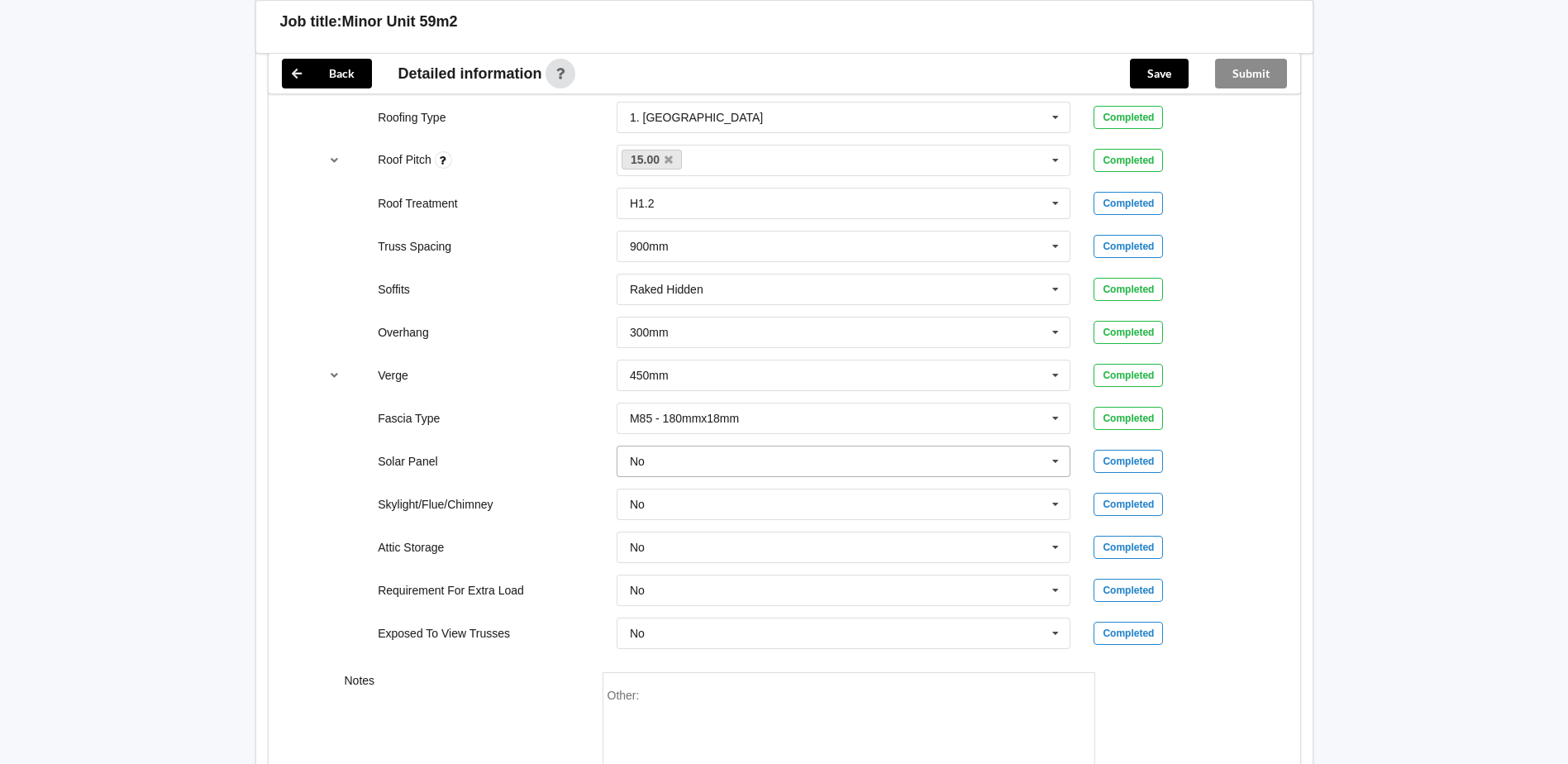
scroll to position [1182, 0]
click at [1147, 73] on button "Save" at bounding box center [1159, 73] width 59 height 30
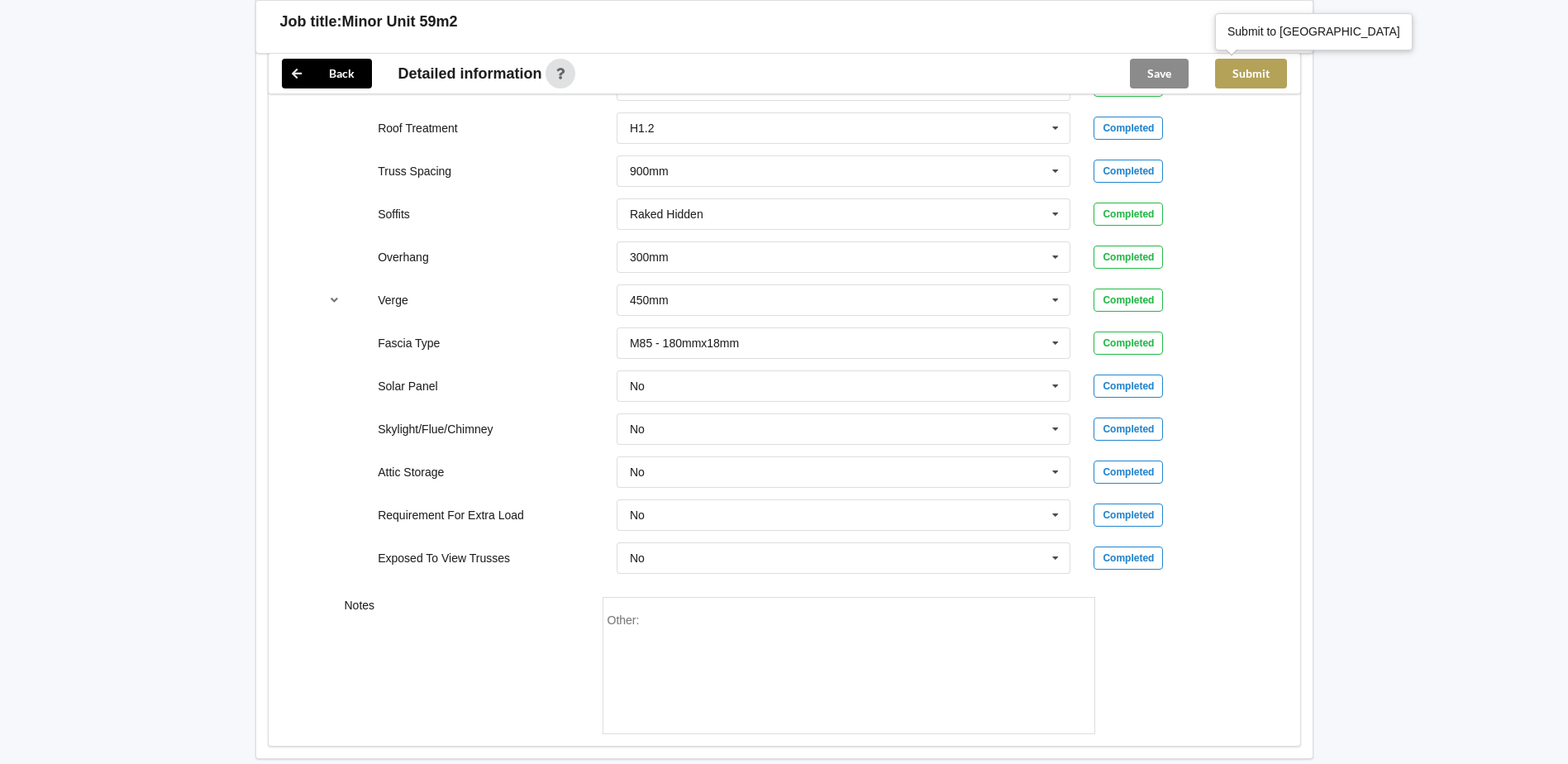
click at [1245, 69] on button "Submit" at bounding box center [1252, 73] width 72 height 30
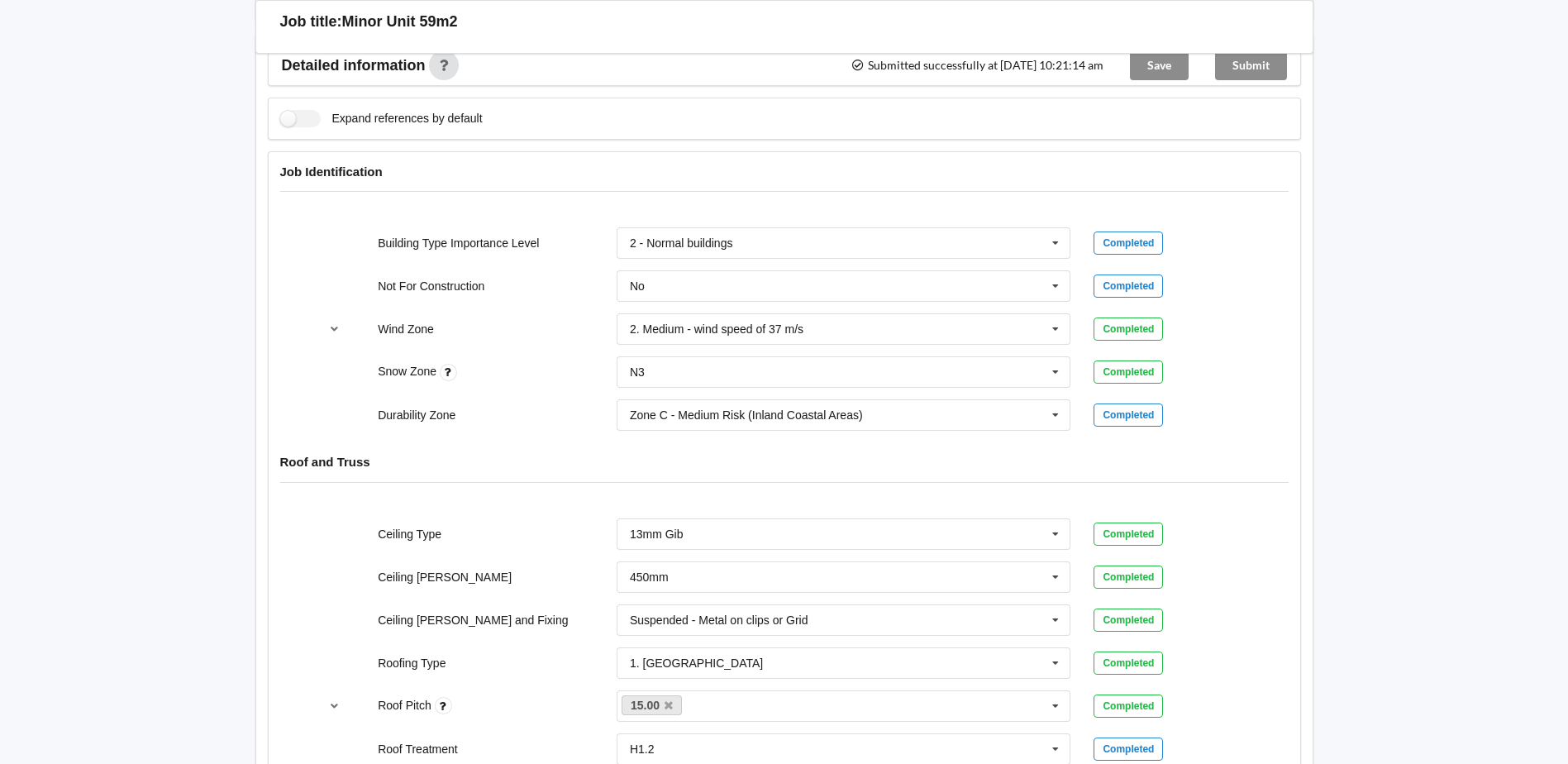
scroll to position [438, 0]
